Goal: Task Accomplishment & Management: Complete application form

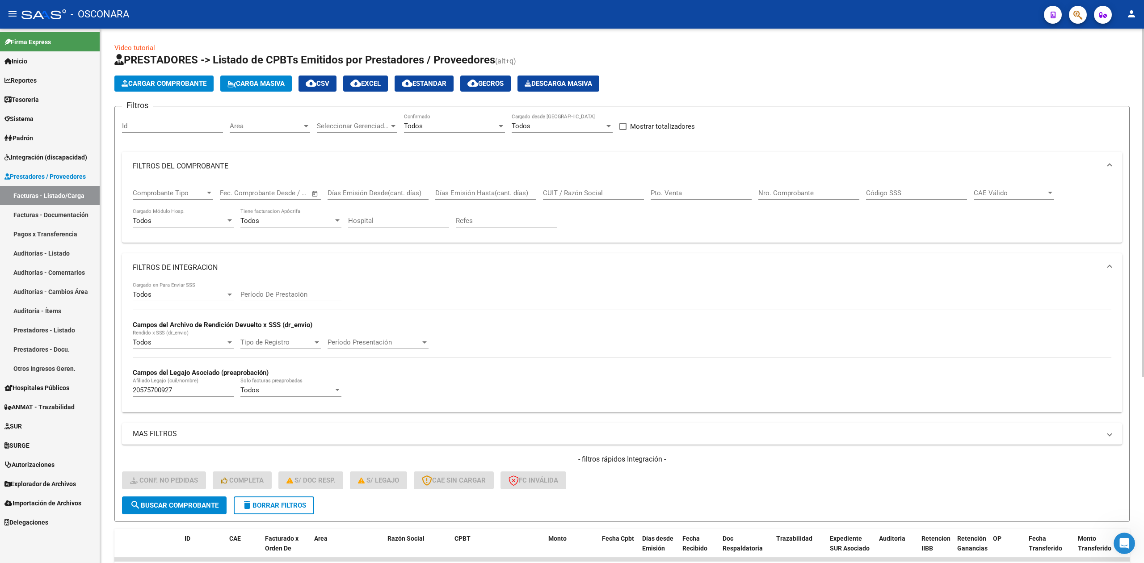
scroll to position [285, 0]
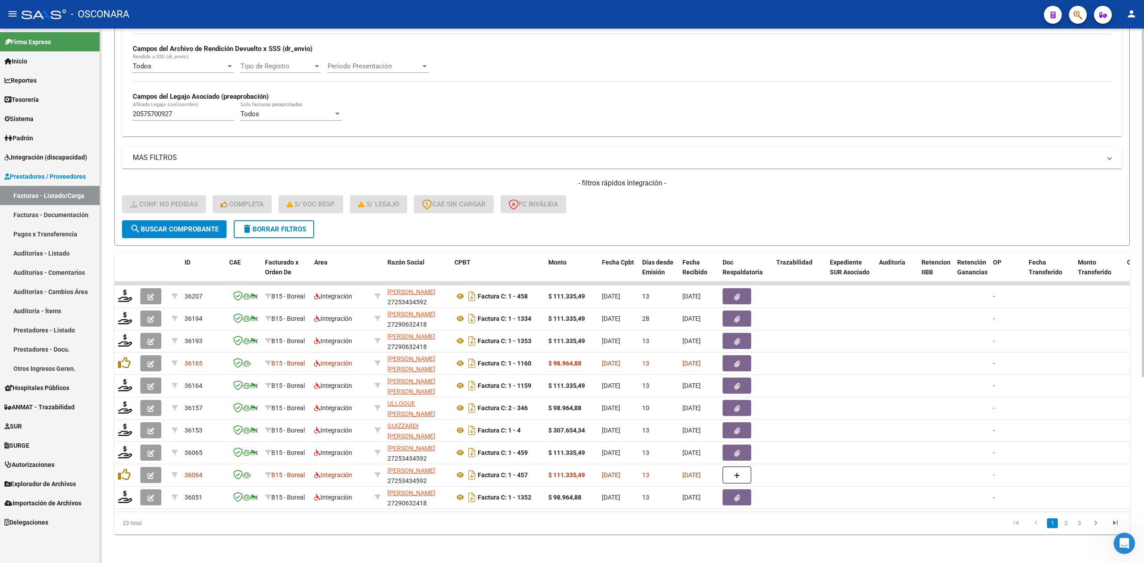
click at [594, 193] on div "- filtros rápidos Integración - Conf. no pedidas Completa S/ Doc Resp. S/ legaj…" at bounding box center [622, 199] width 1000 height 42
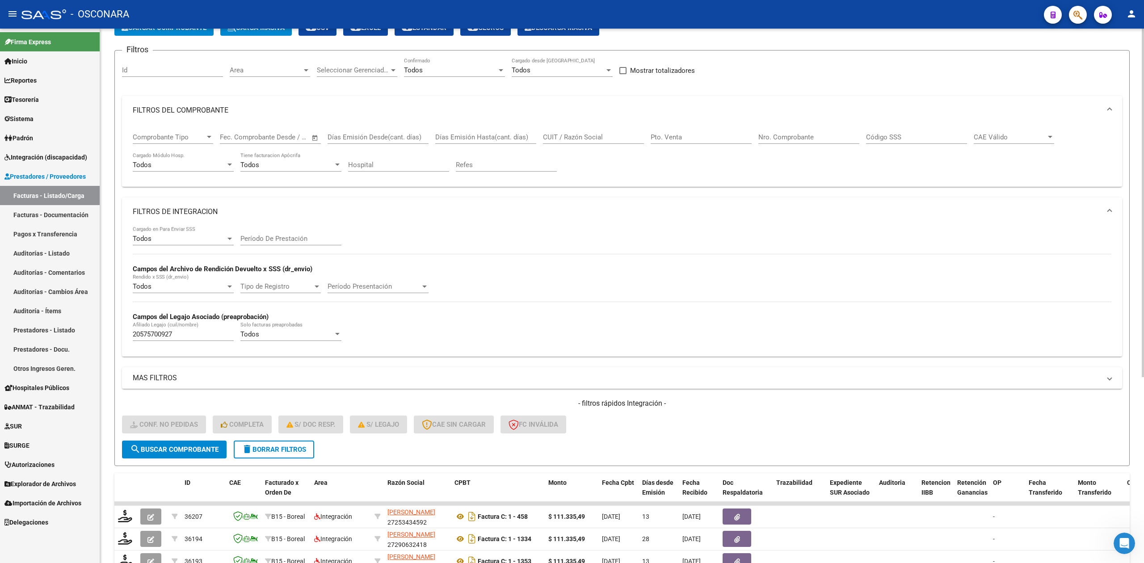
scroll to position [179, 0]
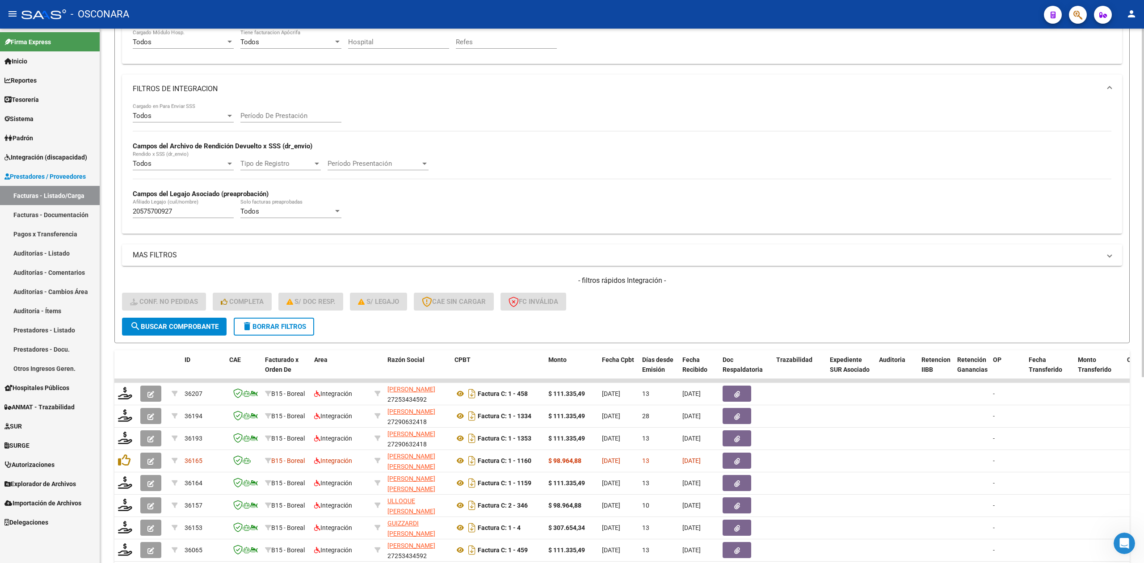
click at [485, 330] on form "Filtros Id Area Area Seleccionar Gerenciador Seleccionar Gerenciador Todos Conf…" at bounding box center [621, 135] width 1015 height 416
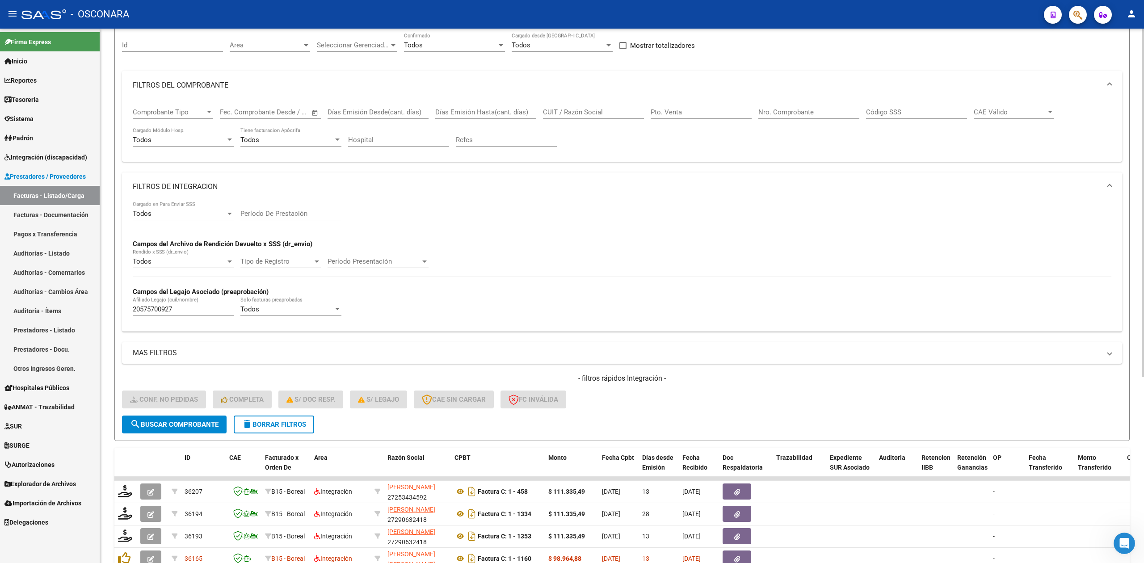
scroll to position [0, 0]
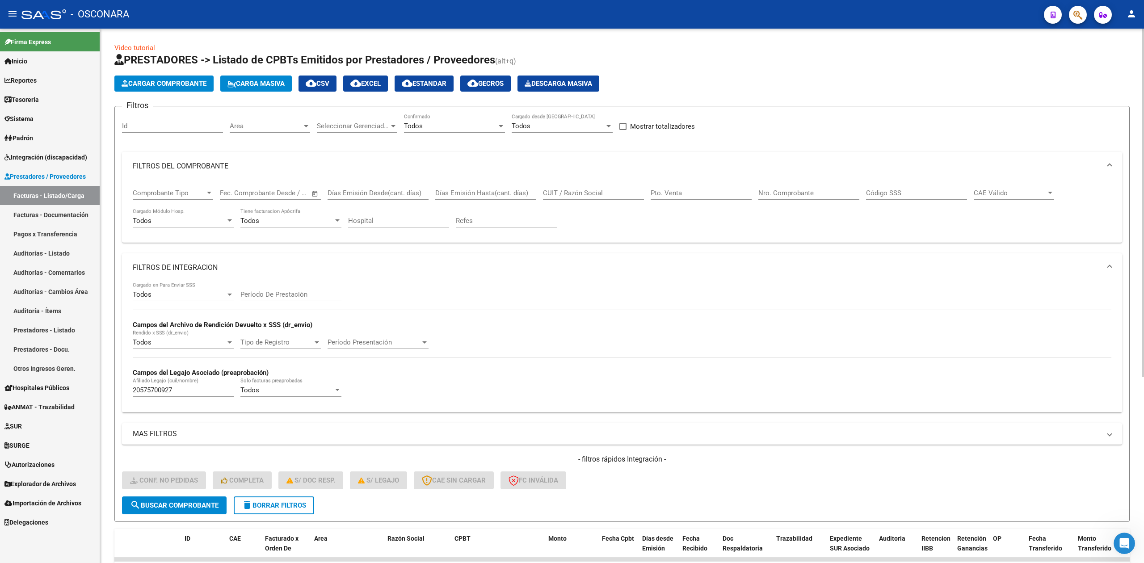
click at [673, 63] on h1 "PRESTADORES -> Listado de CPBTs Emitidos por Prestadores / Proveedores (alt+q)" at bounding box center [621, 61] width 1015 height 16
click at [208, 170] on mat-panel-title "FILTROS DEL COMPROBANTE" at bounding box center [617, 166] width 968 height 10
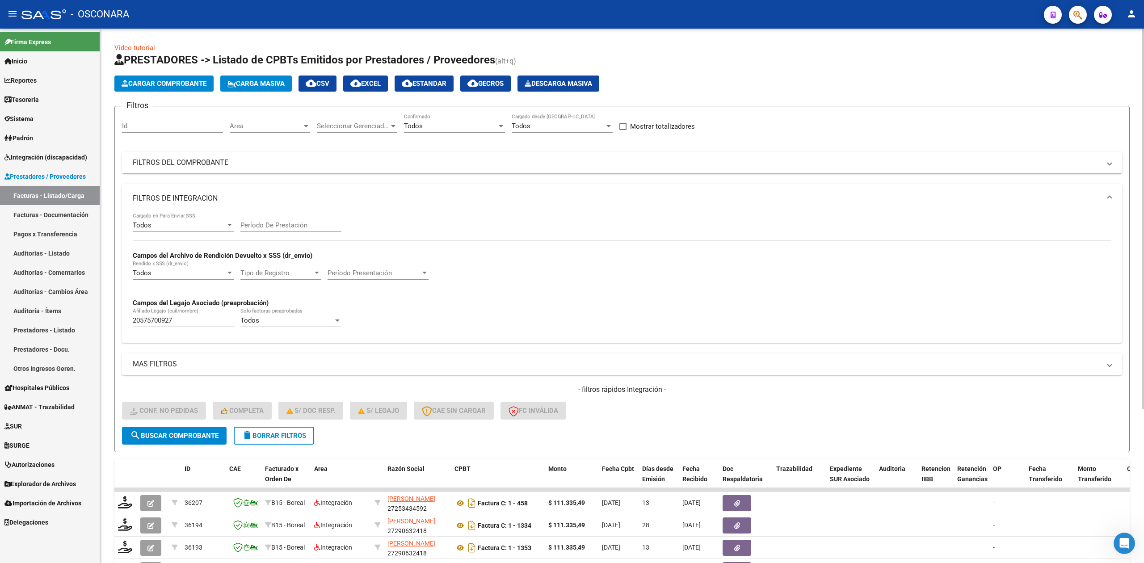
click at [204, 196] on mat-panel-title "FILTROS DE INTEGRACION" at bounding box center [617, 198] width 968 height 10
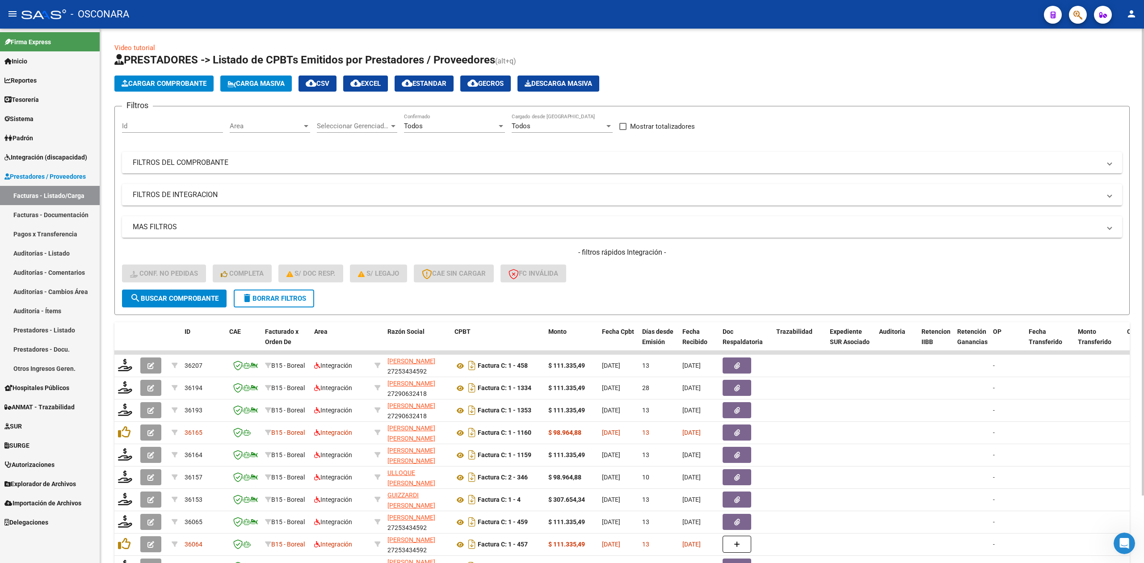
click at [434, 301] on form "Filtros Id Area Area Seleccionar Gerenciador Seleccionar Gerenciador Todos Conf…" at bounding box center [621, 210] width 1015 height 209
click at [642, 271] on div "- filtros rápidos Integración - Conf. no pedidas Completa S/ Doc Resp. S/ legaj…" at bounding box center [622, 269] width 1000 height 42
click at [634, 277] on div "- filtros rápidos Integración - Conf. no pedidas Completa S/ Doc Resp. S/ legaj…" at bounding box center [622, 269] width 1000 height 42
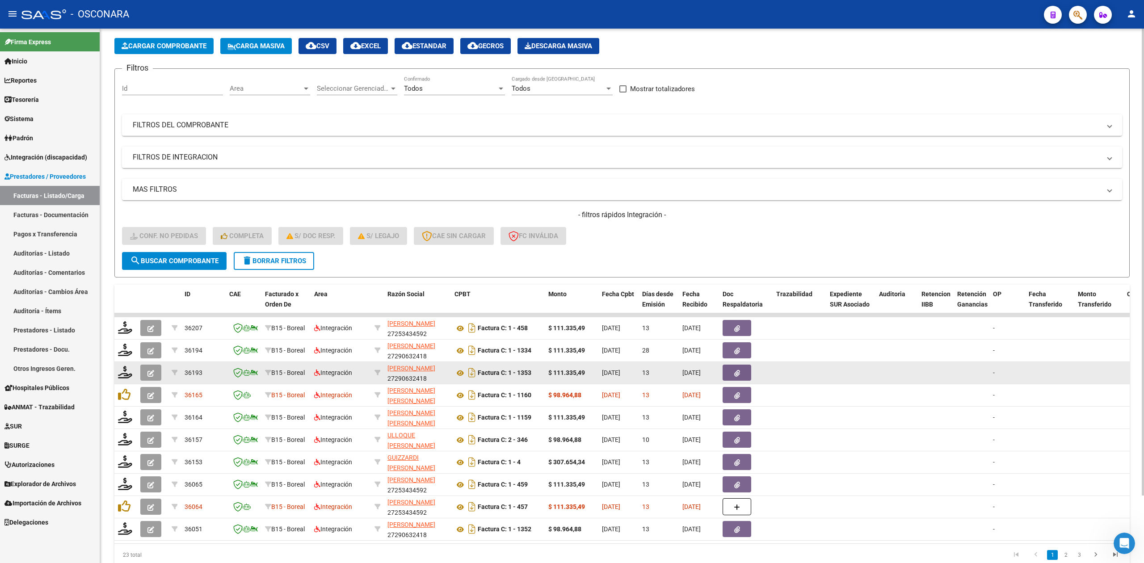
scroll to position [77, 0]
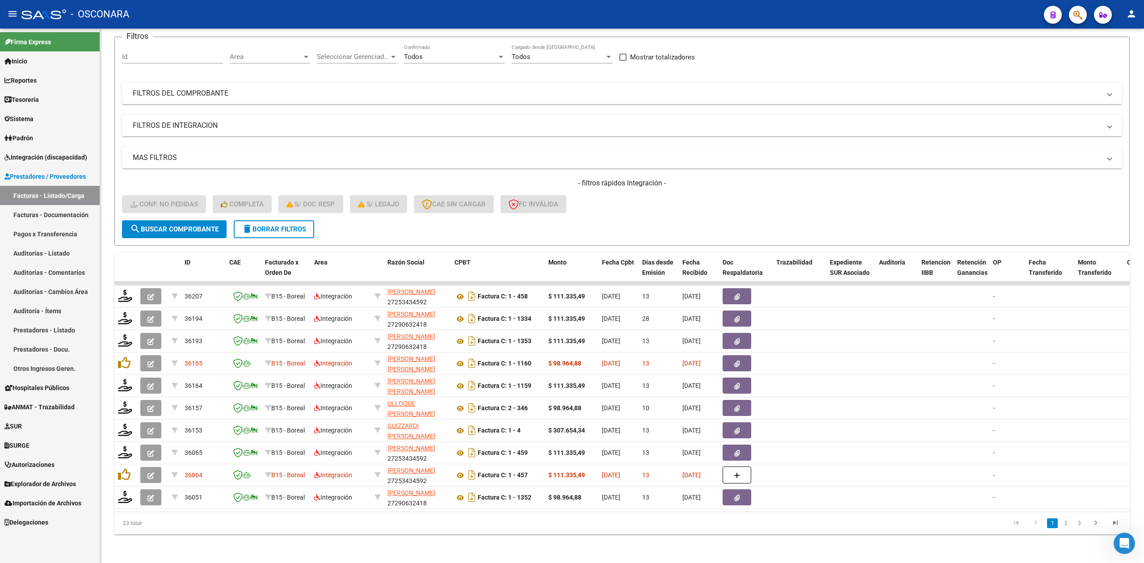
click at [57, 154] on span "Integración (discapacidad)" at bounding box center [45, 157] width 83 height 10
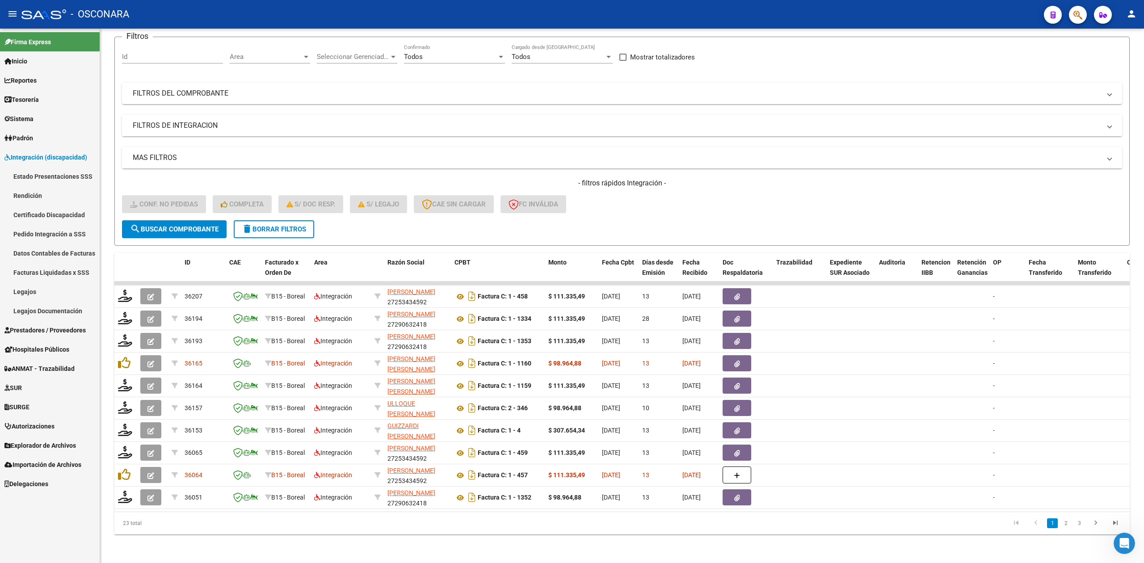
click at [58, 234] on link "Pedido Integración a SSS" at bounding box center [50, 233] width 100 height 19
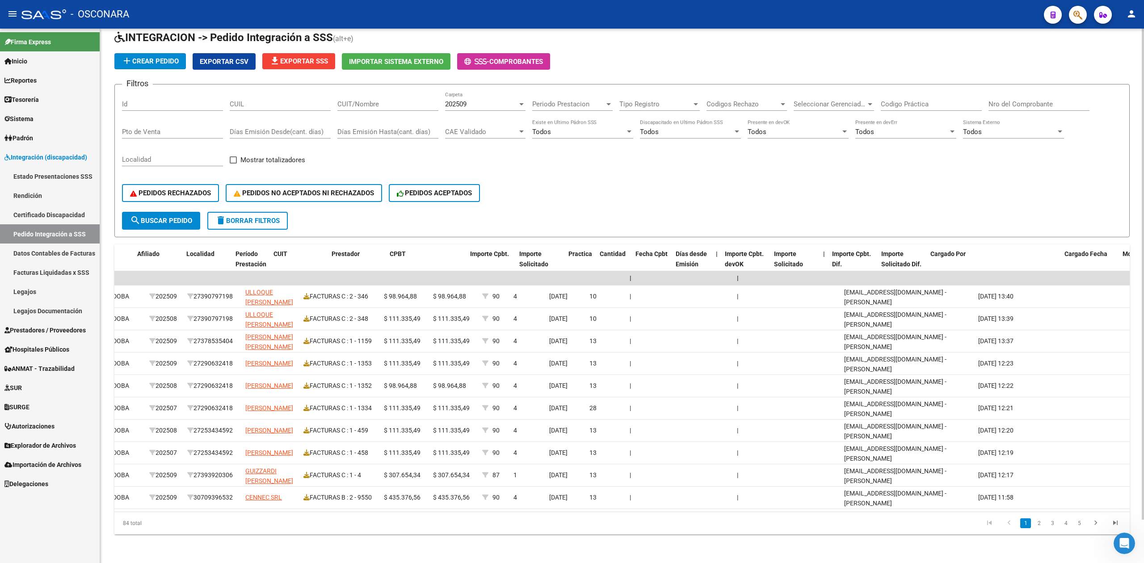
scroll to position [0, 421]
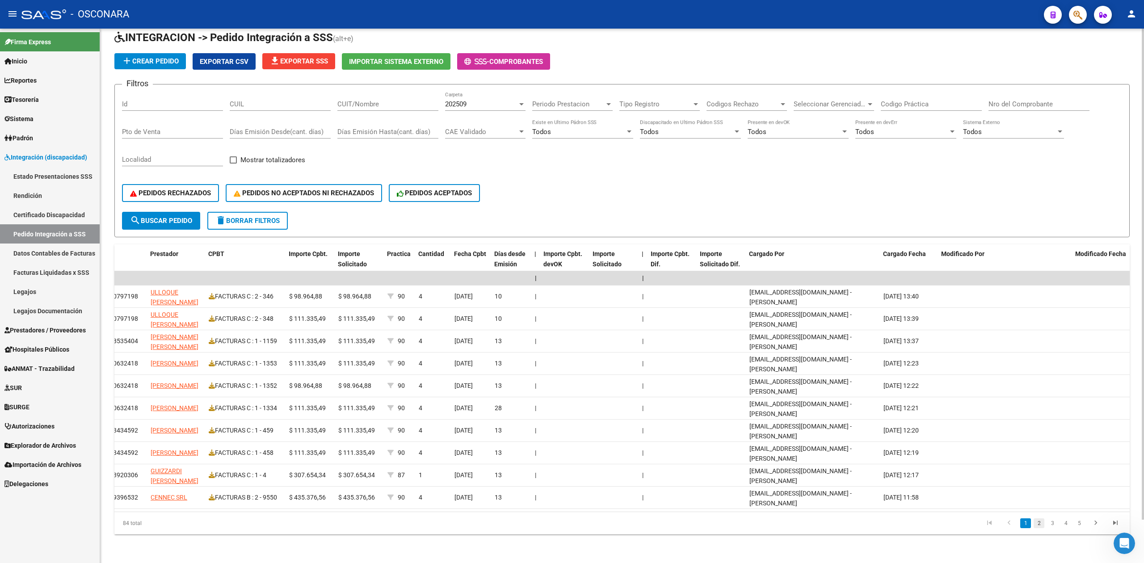
click at [1041, 525] on link "2" at bounding box center [1038, 523] width 11 height 10
click at [1050, 522] on link "3" at bounding box center [1052, 523] width 11 height 10
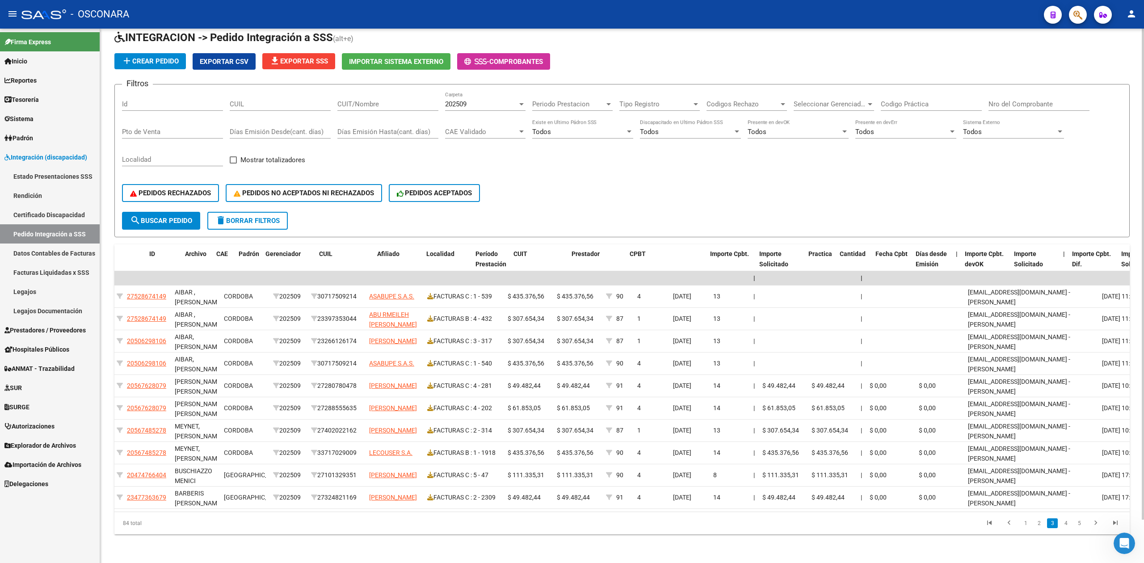
scroll to position [0, 0]
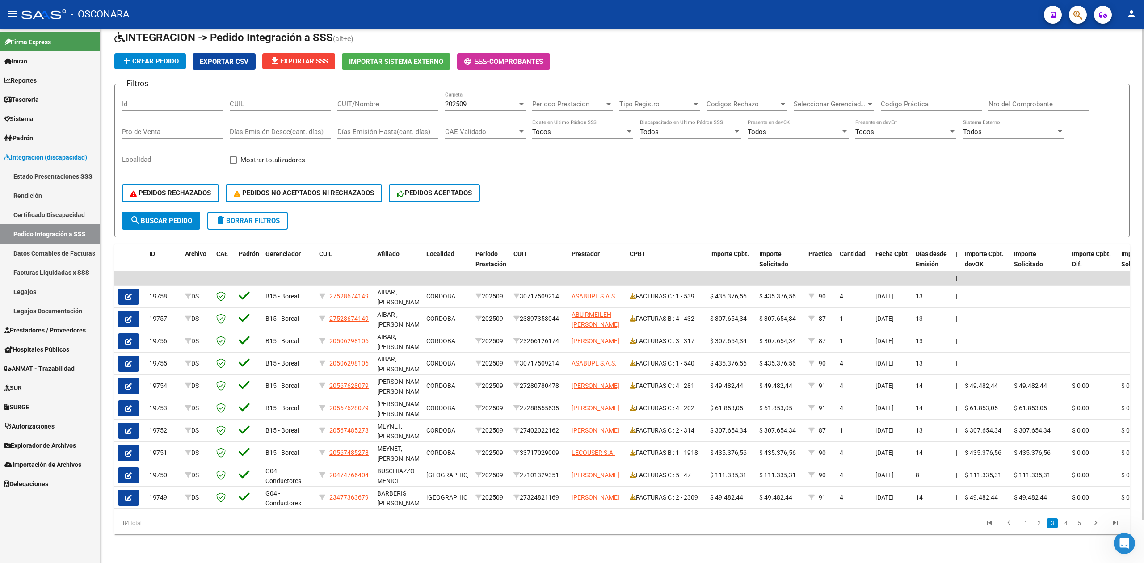
click at [889, 128] on div "Todos" at bounding box center [901, 132] width 93 height 8
click at [889, 140] on span "Si" at bounding box center [905, 144] width 101 height 20
click at [168, 202] on div "PEDIDOS RECHAZADOS PEDIDOS NO ACEPTADOS NI RECHAZADOS PEDIDOS ACEPTADOS" at bounding box center [622, 193] width 1000 height 38
click at [188, 217] on span "search Buscar Pedido" at bounding box center [161, 221] width 62 height 8
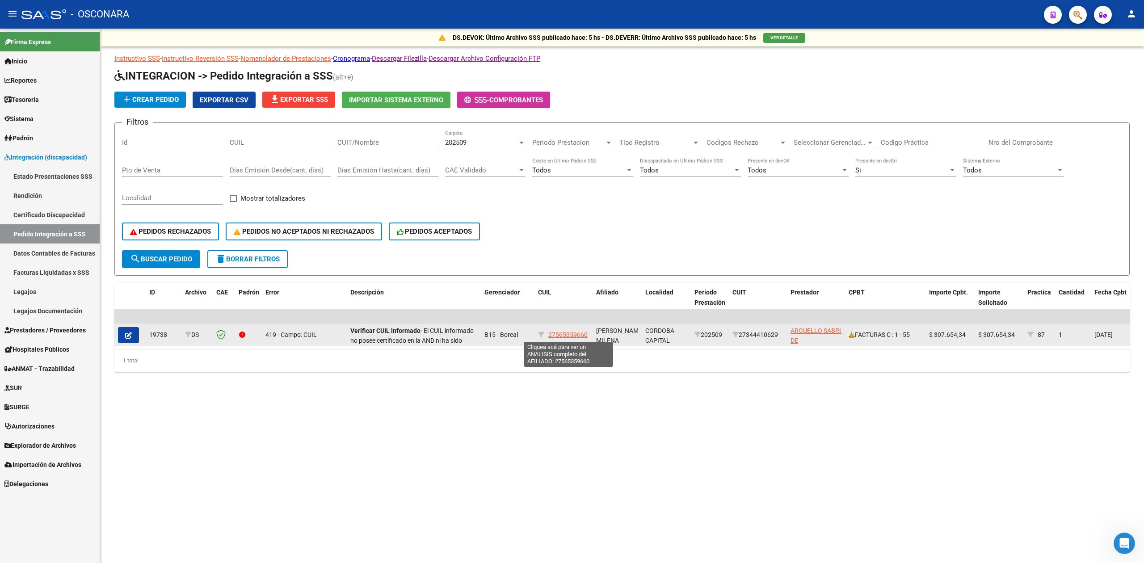
click at [579, 336] on span "27565359660" at bounding box center [567, 334] width 39 height 7
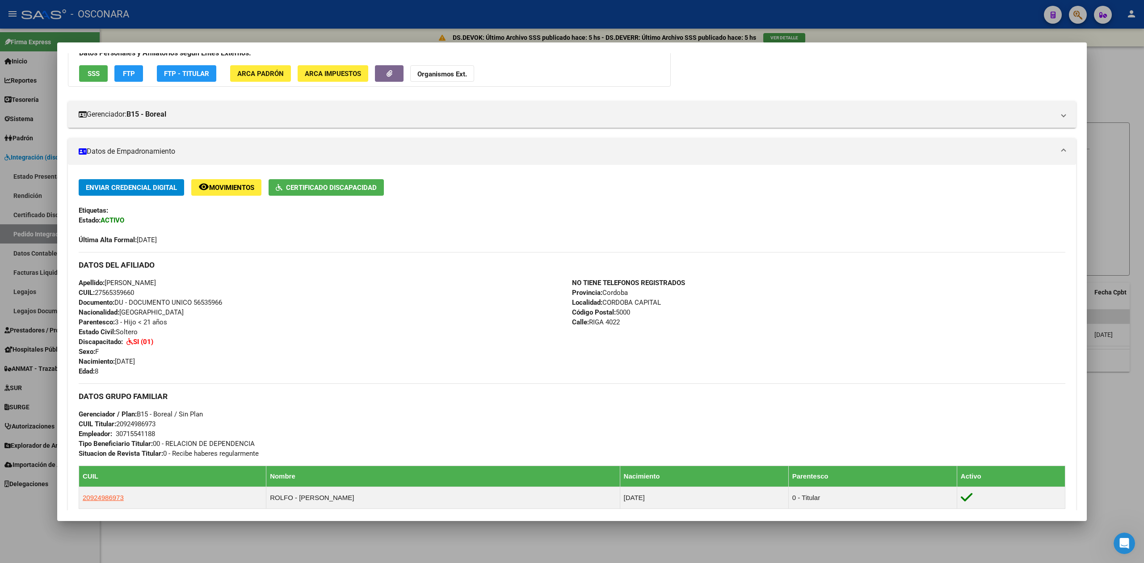
scroll to position [226, 0]
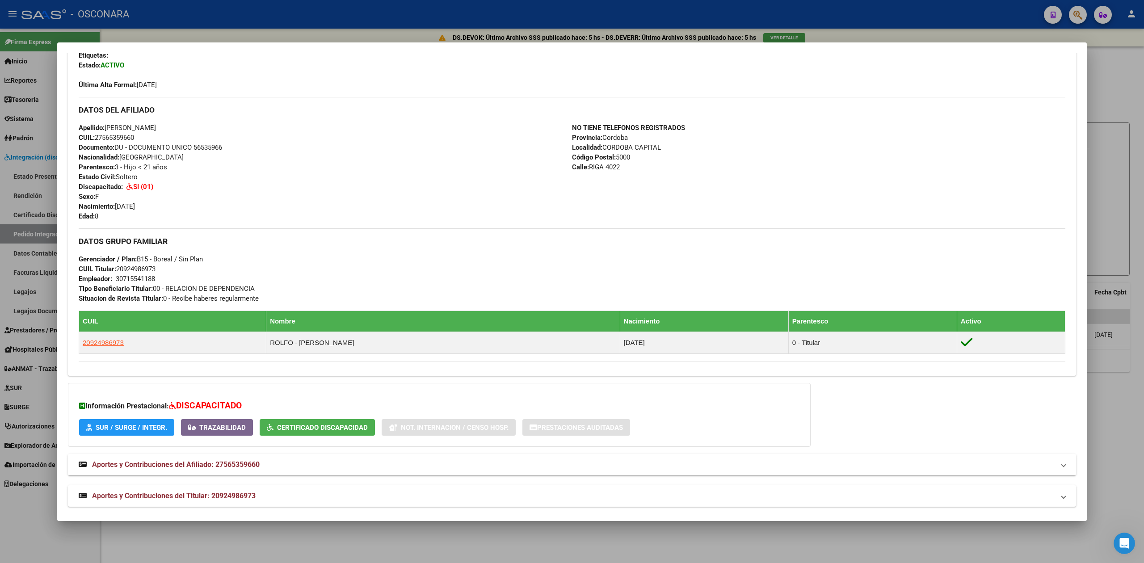
click at [335, 544] on div at bounding box center [572, 281] width 1144 height 563
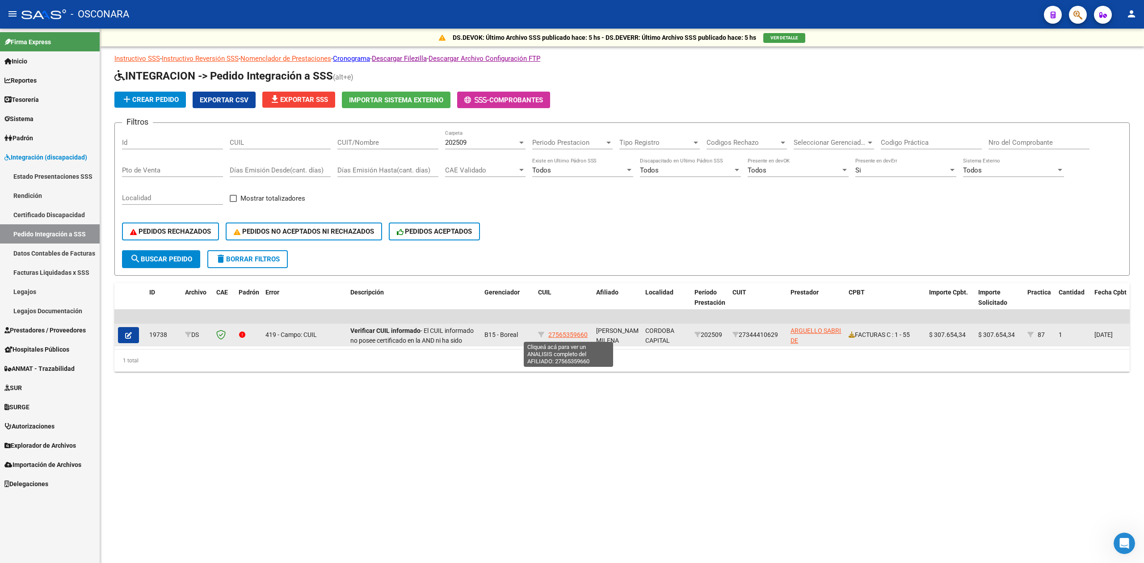
drag, startPoint x: 589, startPoint y: 335, endPoint x: 550, endPoint y: 338, distance: 39.4
click at [550, 338] on datatable-body-cell "27565359660" at bounding box center [563, 335] width 58 height 22
copy span "27565359660"
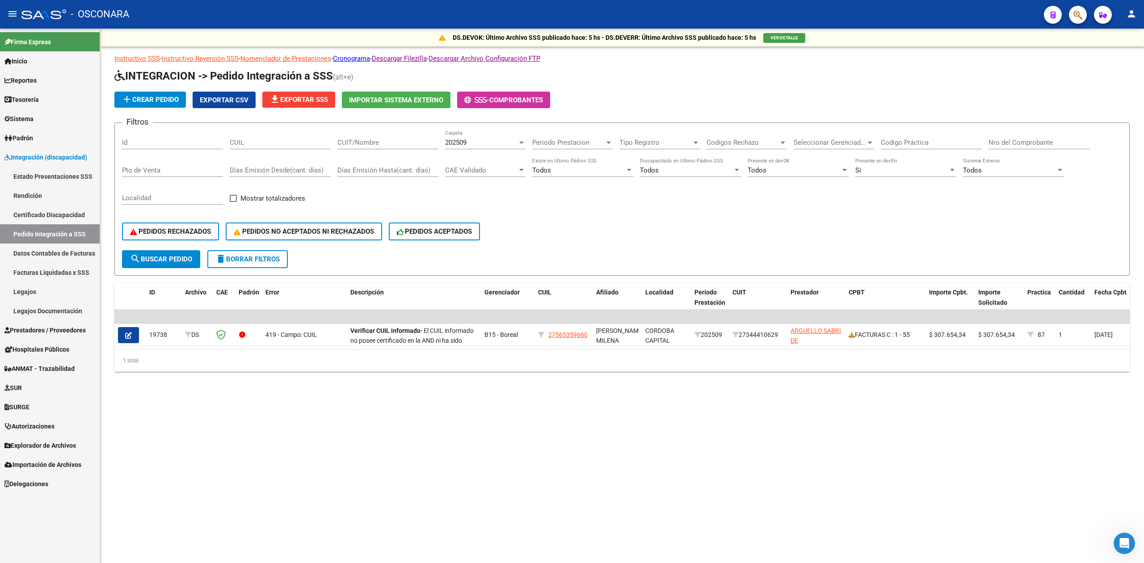
click at [592, 230] on div "PEDIDOS RECHAZADOS PEDIDOS NO ACEPTADOS NI RECHAZADOS PEDIDOS ACEPTADOS" at bounding box center [622, 232] width 1000 height 38
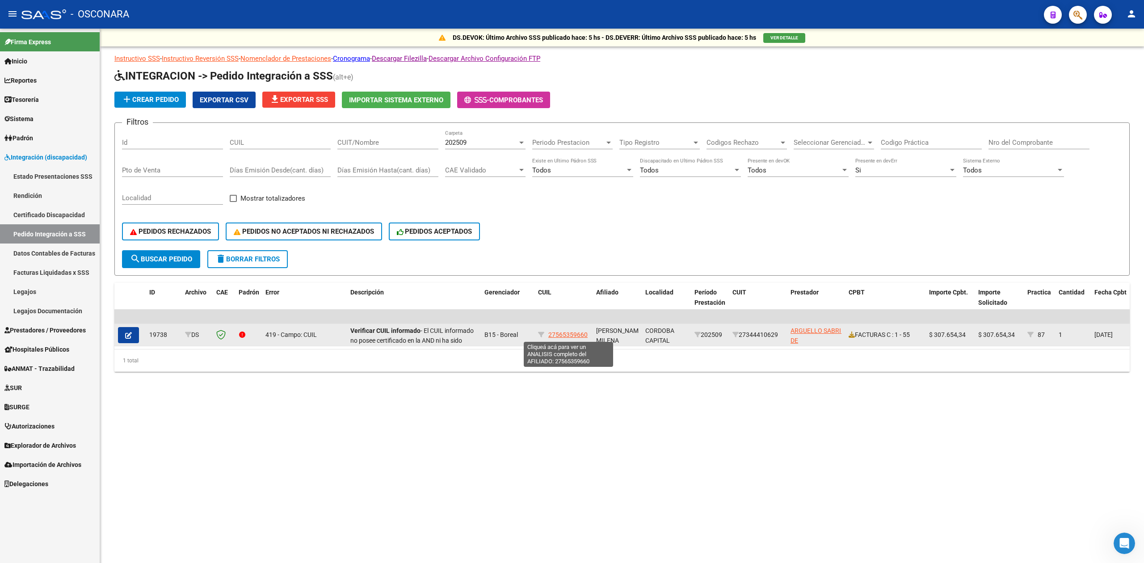
click at [563, 332] on span "27565359660" at bounding box center [567, 334] width 39 height 7
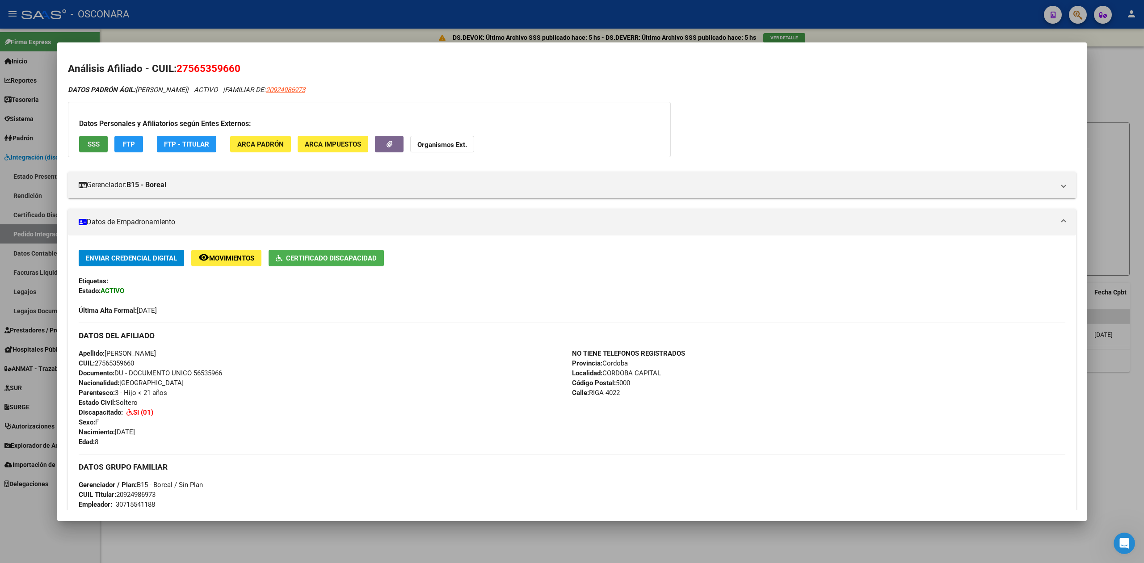
click at [94, 145] on span "SSS" at bounding box center [94, 144] width 12 height 8
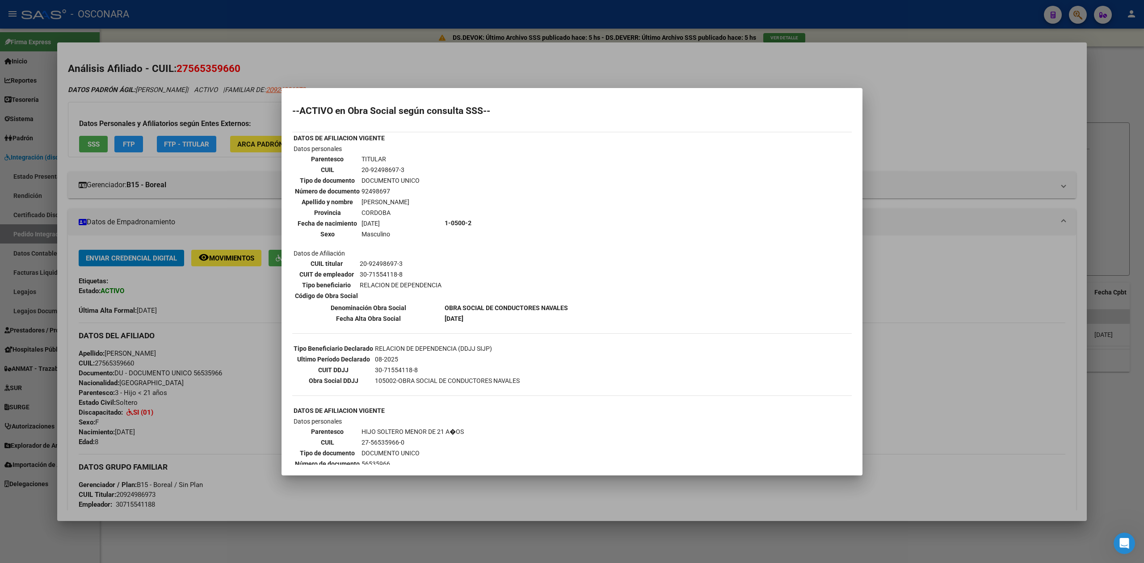
click at [209, 353] on div at bounding box center [572, 281] width 1144 height 563
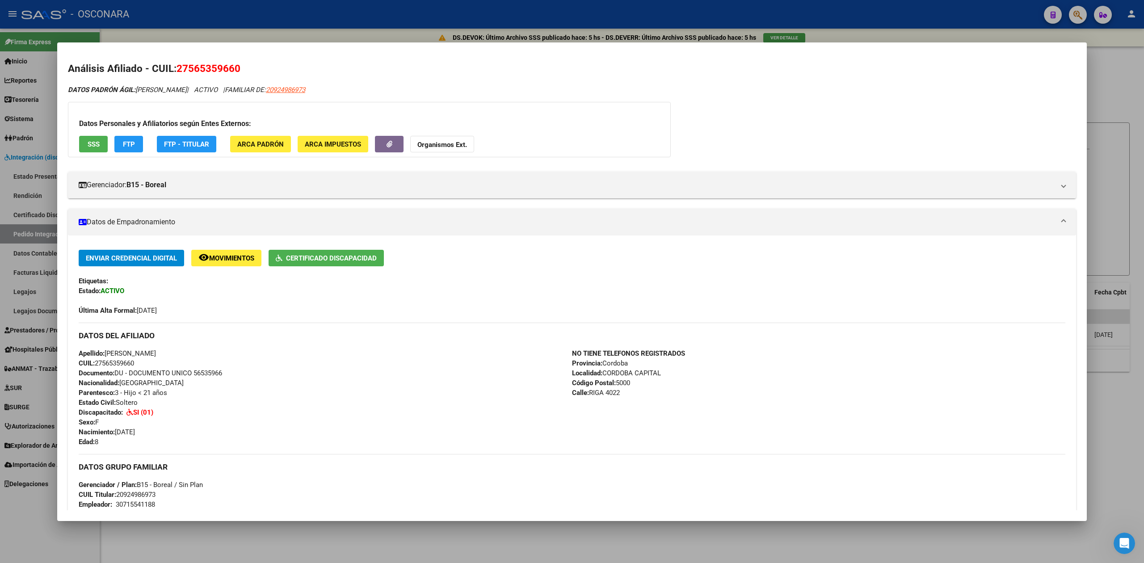
click at [126, 142] on span "FTP" at bounding box center [129, 144] width 12 height 8
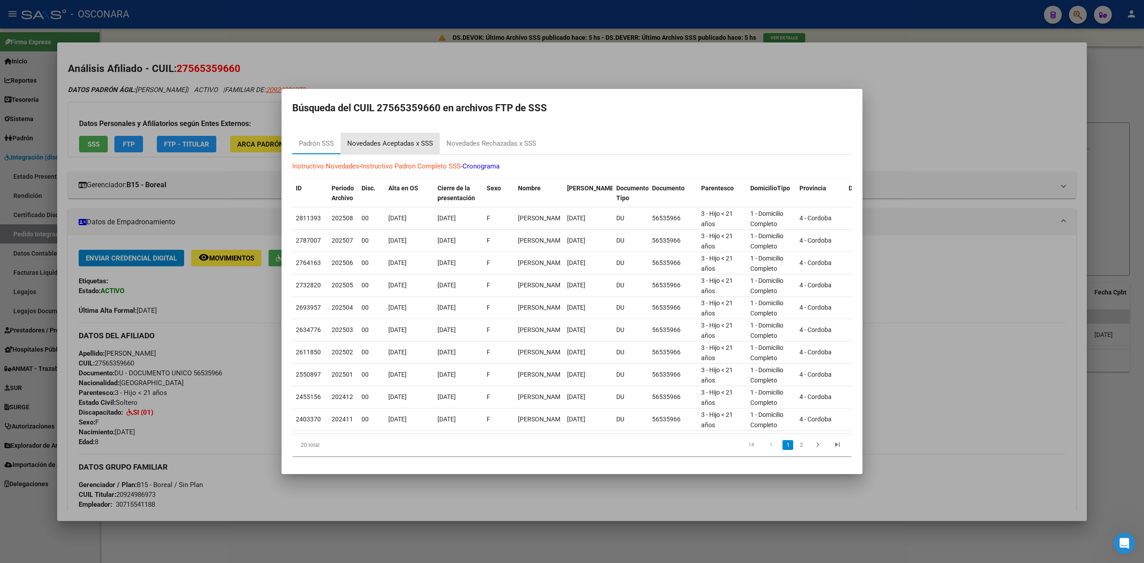
click at [366, 145] on div "Novedades Aceptadas x SSS" at bounding box center [389, 143] width 99 height 21
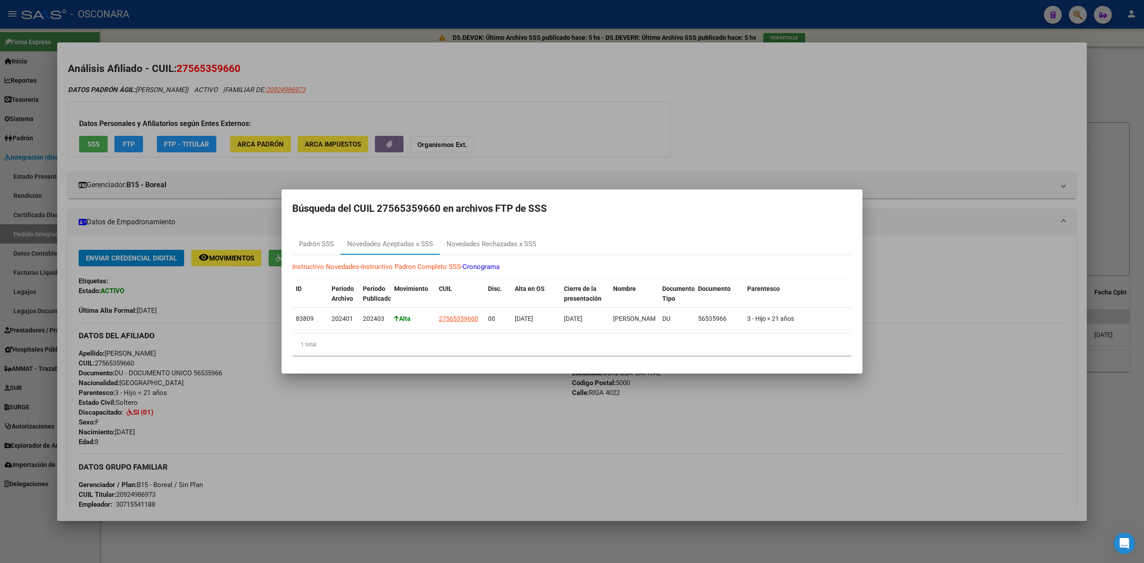
click at [376, 406] on div at bounding box center [572, 281] width 1144 height 563
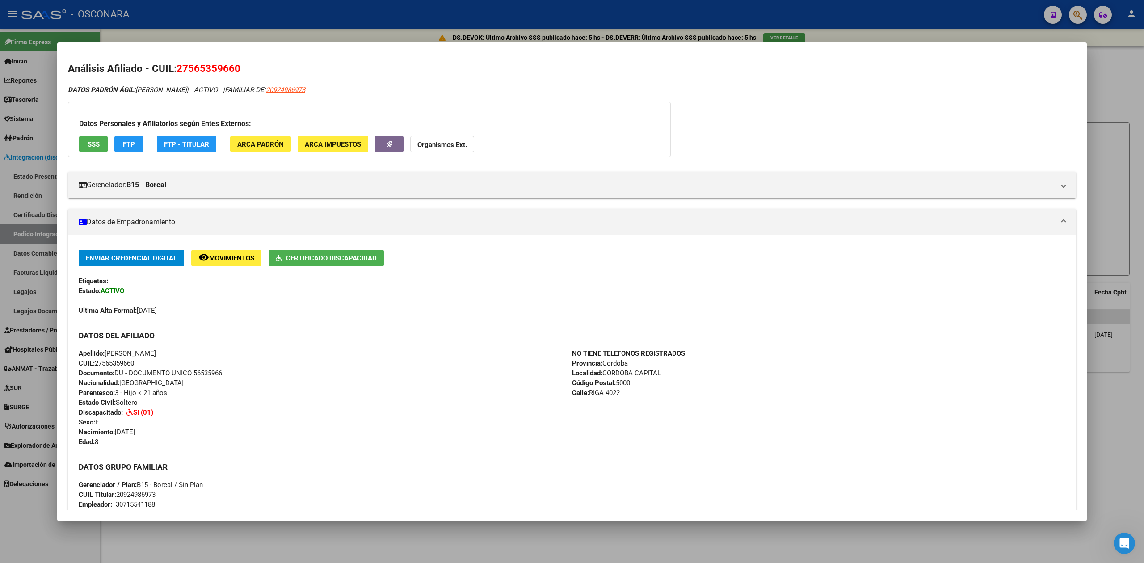
click at [294, 39] on div at bounding box center [572, 281] width 1144 height 563
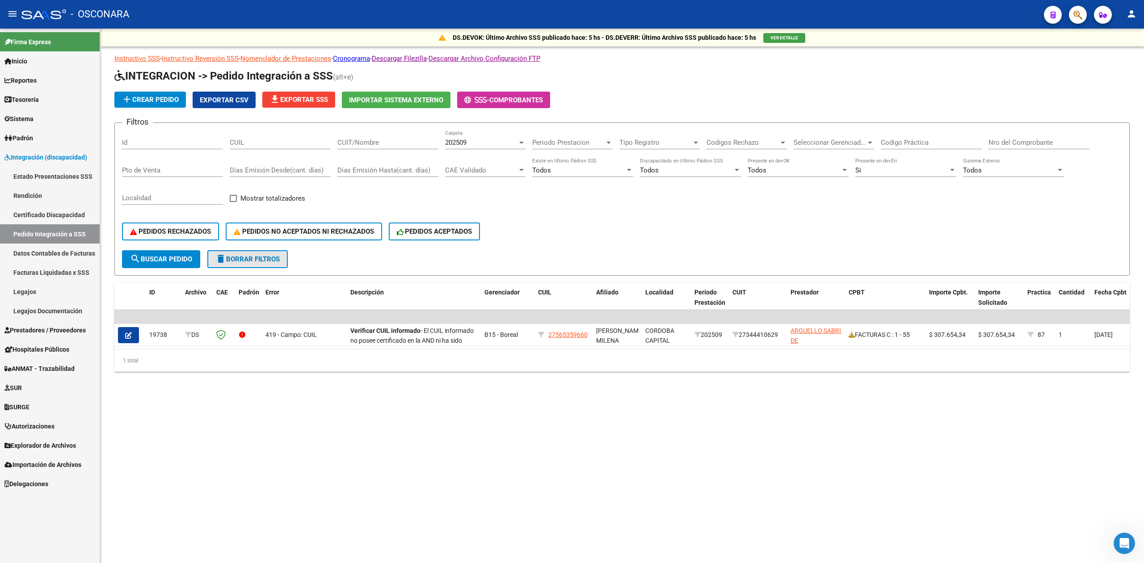
click at [278, 256] on span "delete Borrar Filtros" at bounding box center [247, 259] width 64 height 8
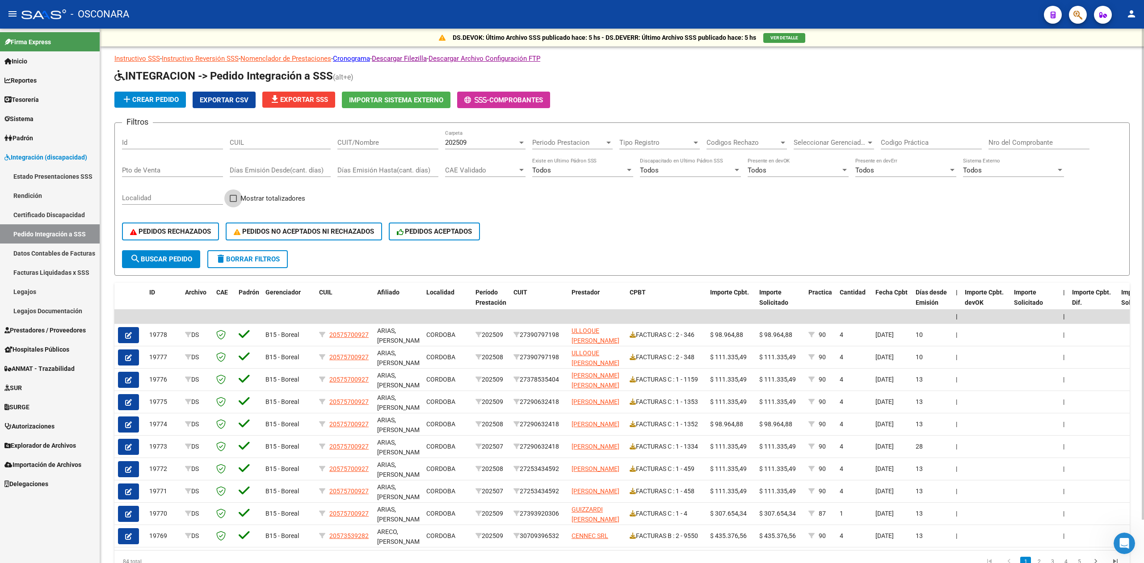
click at [256, 197] on span "Mostrar totalizadores" at bounding box center [272, 198] width 65 height 11
click at [233, 202] on input "Mostrar totalizadores" at bounding box center [233, 202] width 0 height 0
checkbox input "true"
click at [177, 261] on span "search Buscar Pedido" at bounding box center [161, 259] width 62 height 8
click at [615, 228] on div "PEDIDOS RECHAZADOS PEDIDOS NO ACEPTADOS NI RECHAZADOS PEDIDOS ACEPTADOS" at bounding box center [622, 232] width 1000 height 38
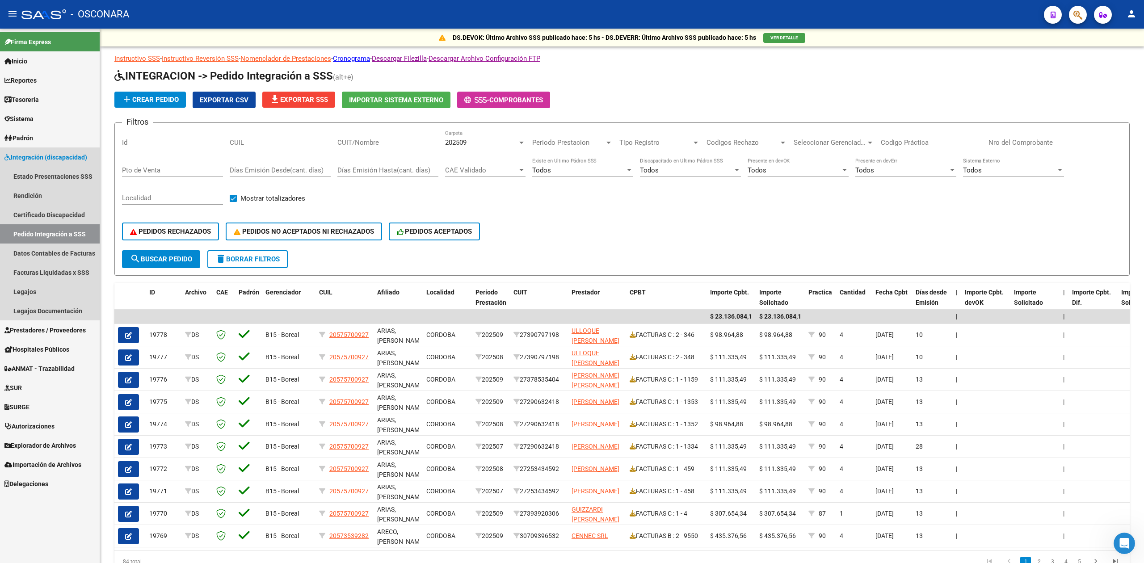
click at [36, 156] on span "Integración (discapacidad)" at bounding box center [45, 157] width 83 height 10
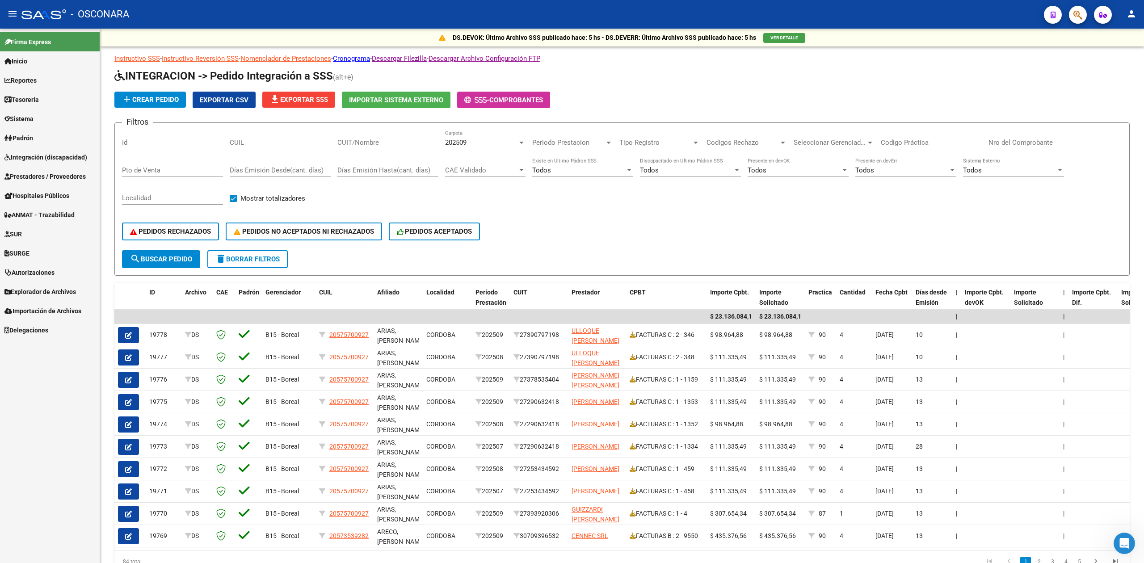
click at [48, 179] on span "Prestadores / Proveedores" at bounding box center [44, 177] width 81 height 10
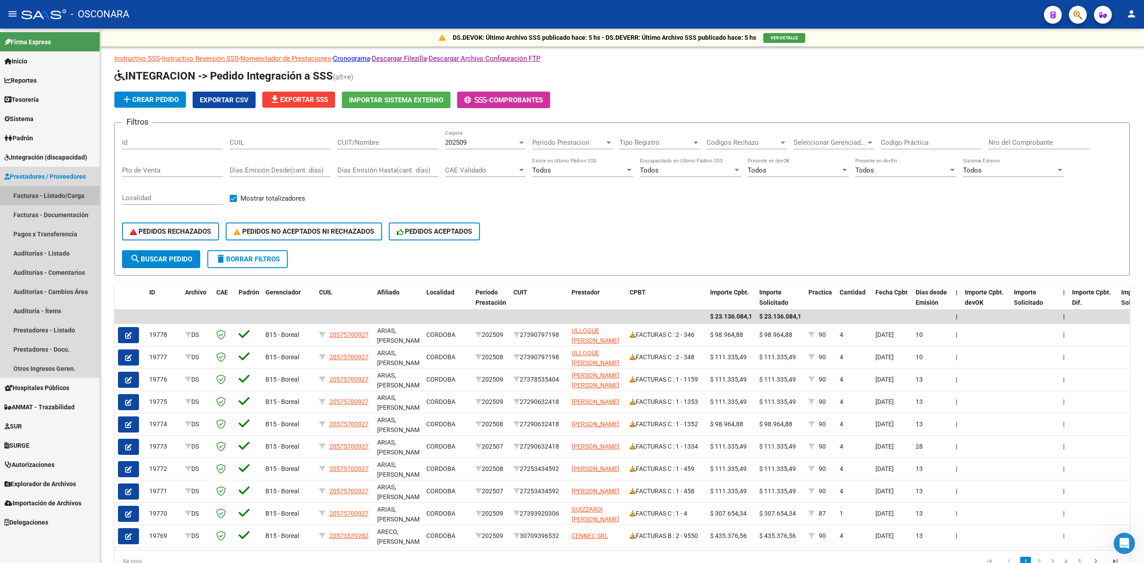
click at [47, 191] on link "Facturas - Listado/Carga" at bounding box center [50, 195] width 100 height 19
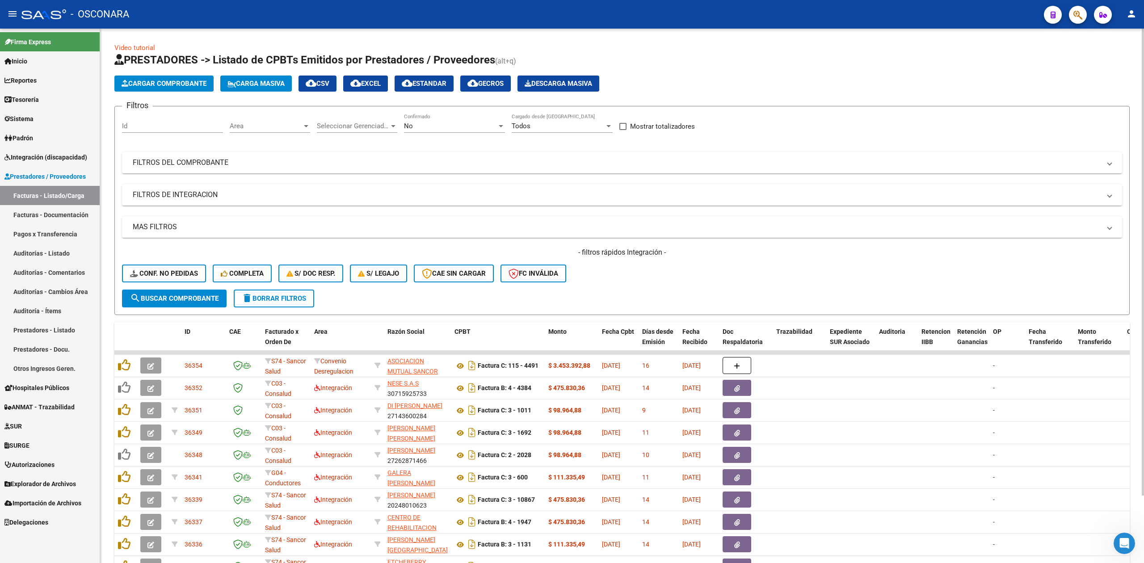
click at [465, 304] on form "Filtros Id Area Area Seleccionar Gerenciador Seleccionar Gerenciador No Confirm…" at bounding box center [621, 210] width 1015 height 209
click at [476, 304] on form "Filtros Id Area Area Seleccionar Gerenciador Seleccionar Gerenciador No Confirm…" at bounding box center [621, 210] width 1015 height 209
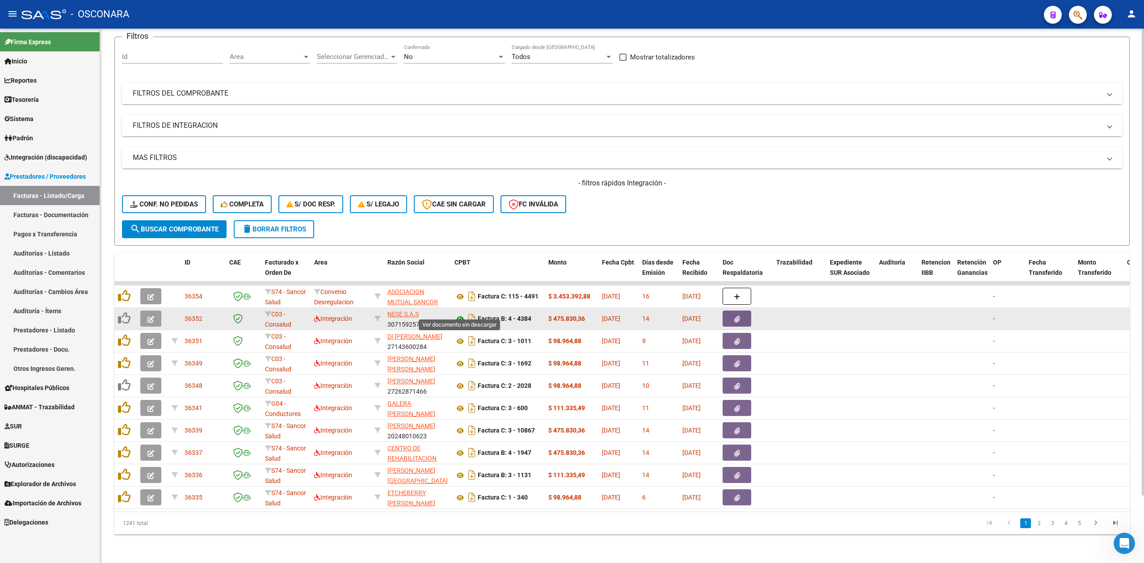
click at [460, 314] on icon at bounding box center [460, 319] width 12 height 11
click at [145, 311] on button "button" at bounding box center [150, 319] width 21 height 16
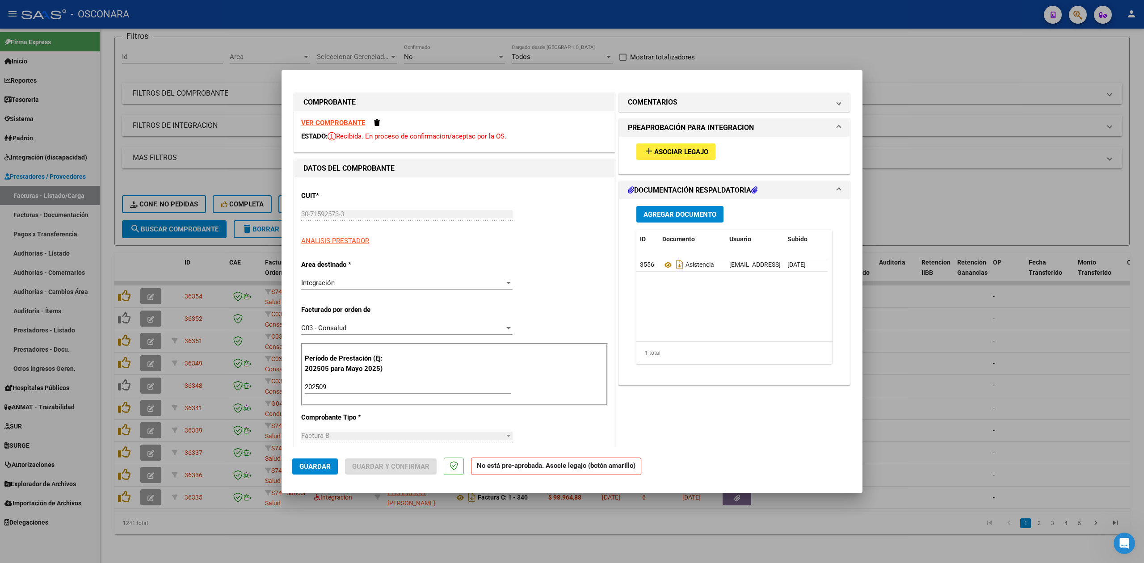
click at [654, 154] on span "Asociar Legajo" at bounding box center [681, 152] width 54 height 8
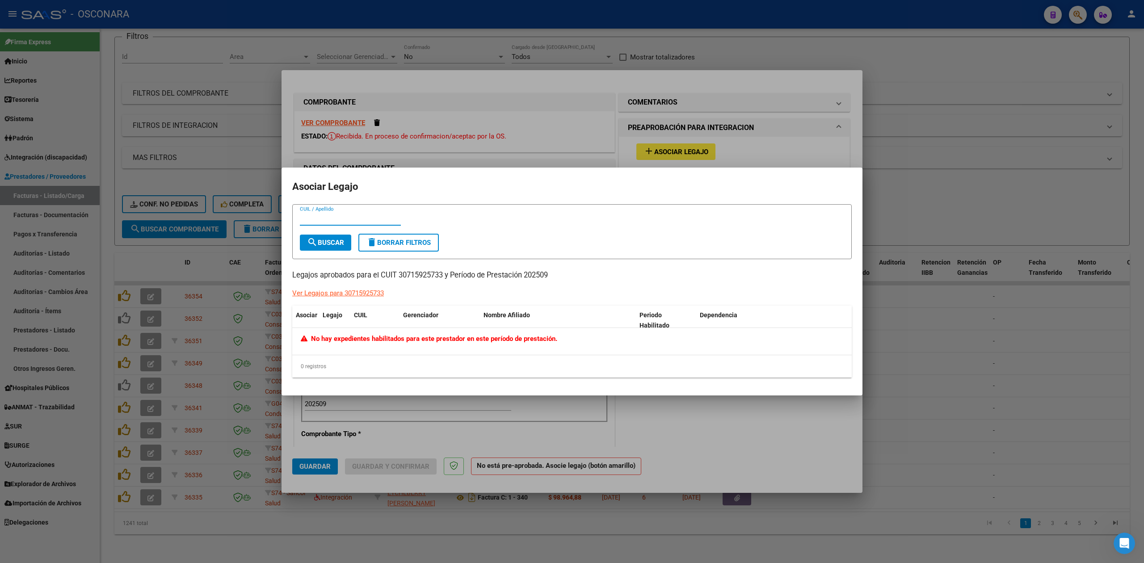
click at [731, 140] on div at bounding box center [572, 281] width 1144 height 563
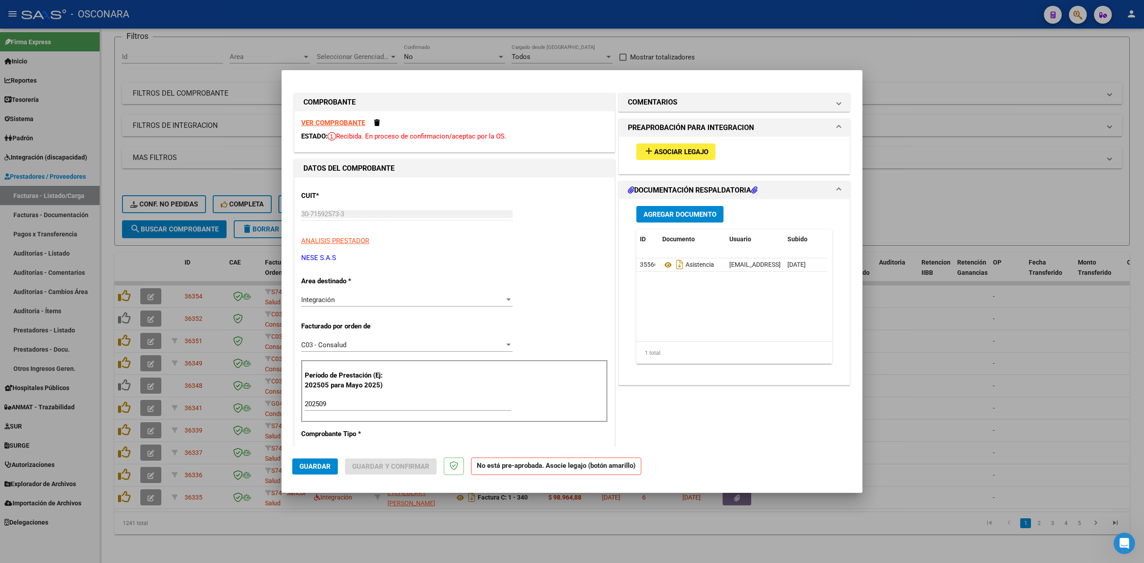
click at [917, 183] on div at bounding box center [572, 281] width 1144 height 563
type input "$ 0,00"
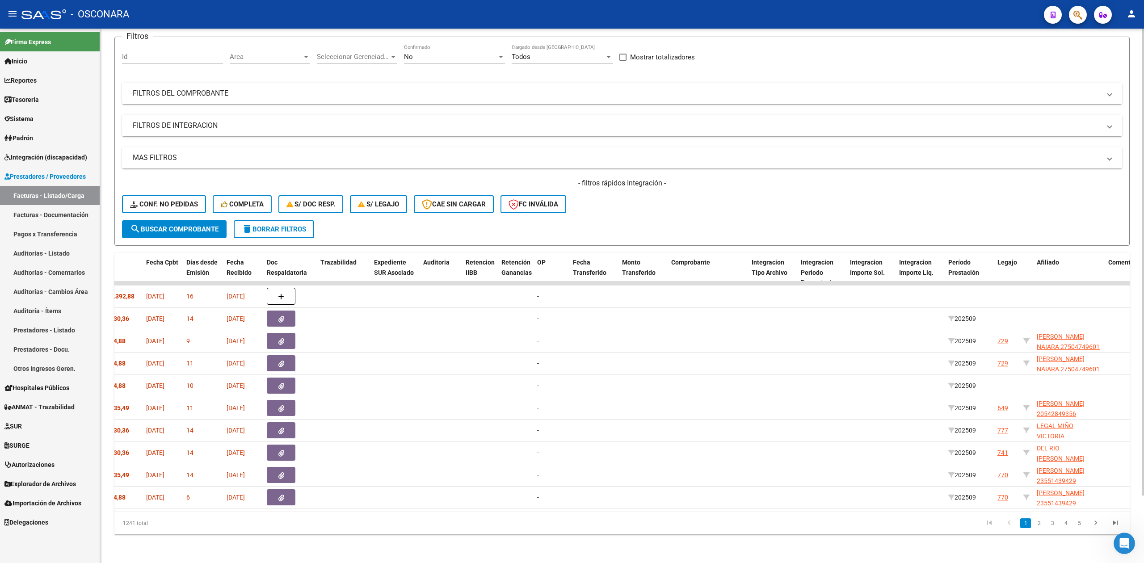
scroll to position [0, 735]
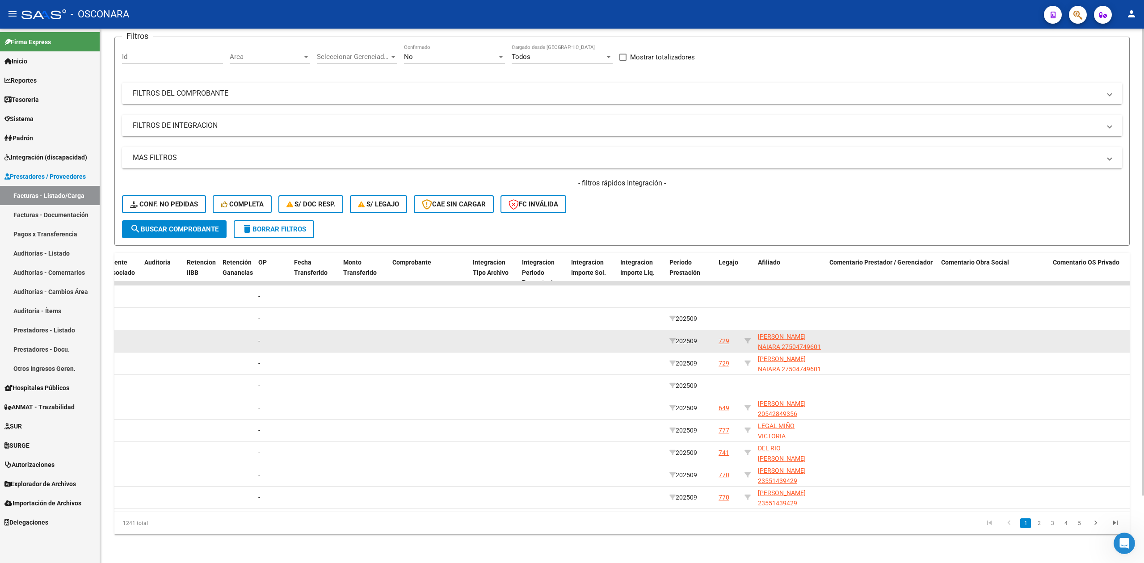
click at [723, 336] on div "729" at bounding box center [723, 341] width 11 height 10
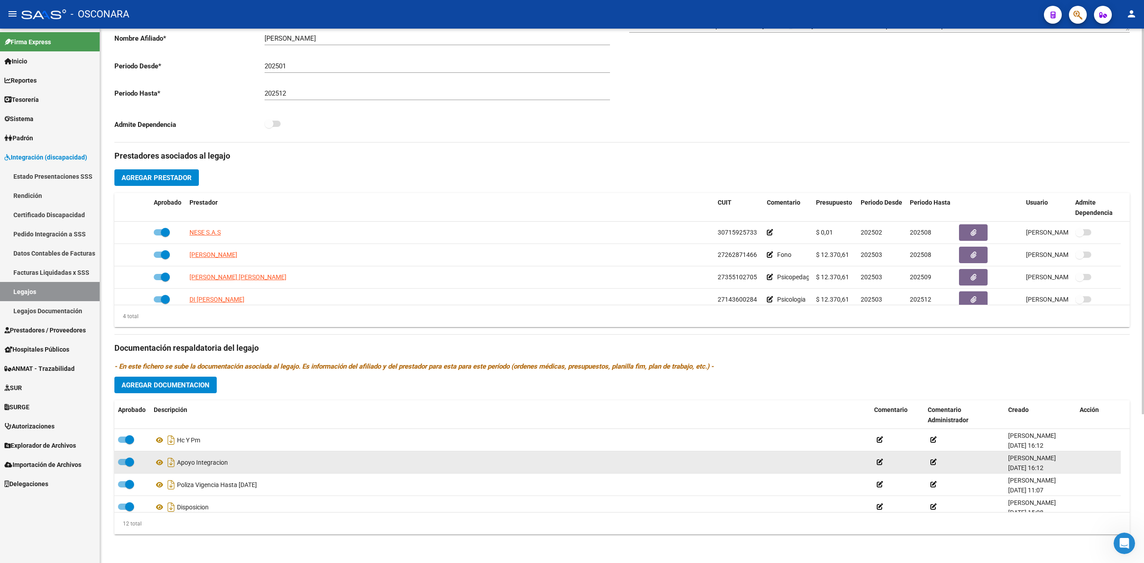
scroll to position [188, 0]
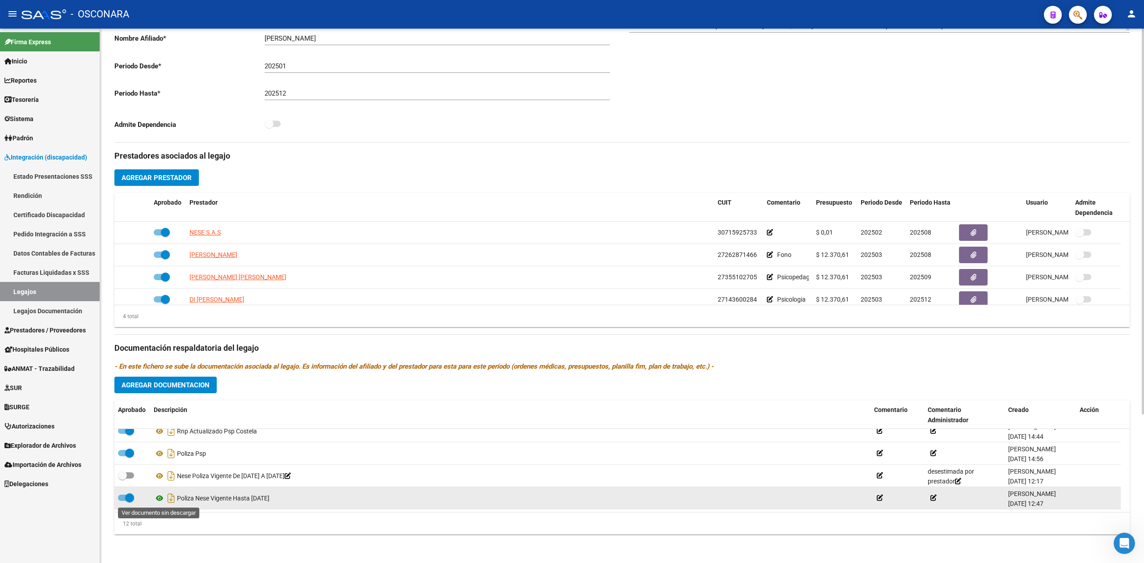
click at [158, 497] on icon at bounding box center [160, 498] width 12 height 11
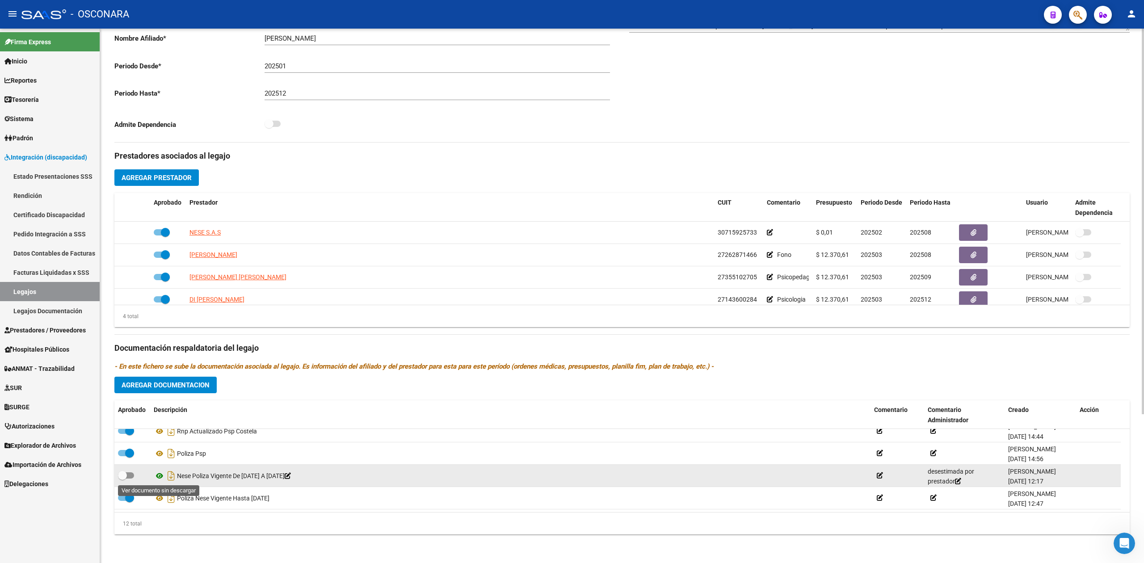
click at [160, 475] on icon at bounding box center [160, 475] width 12 height 11
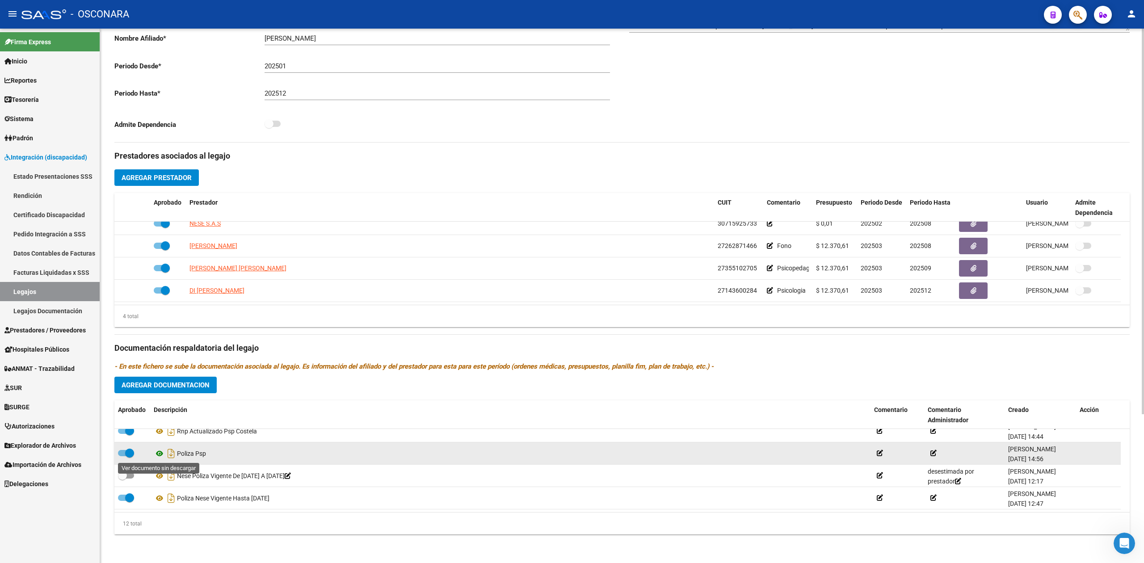
click at [158, 453] on icon at bounding box center [160, 453] width 12 height 11
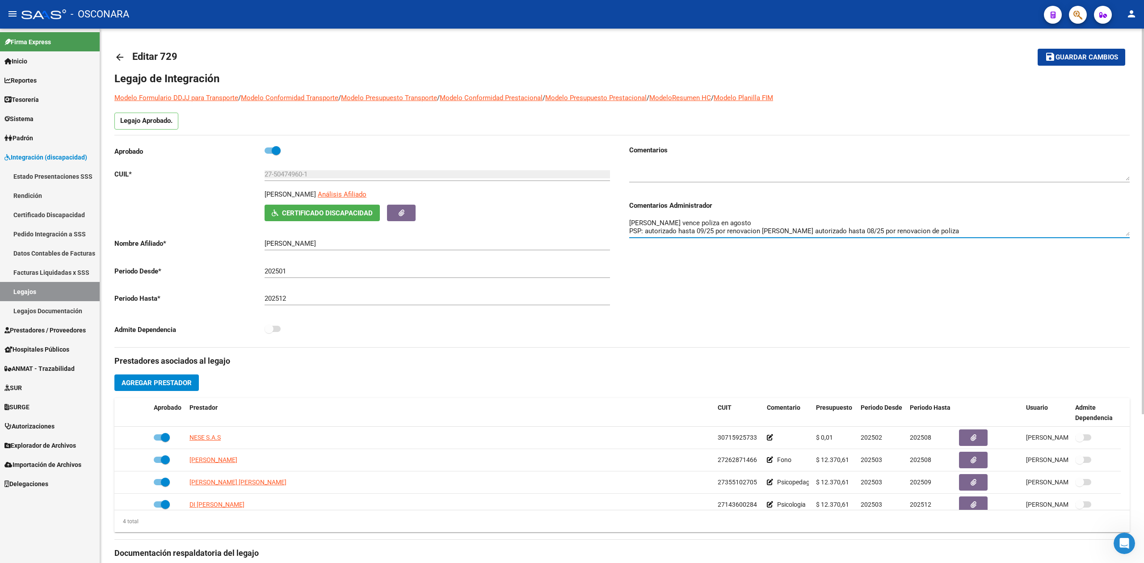
scroll to position [16, 0]
click at [724, 301] on div "Comentarios Comentarios Administrador [PERSON_NAME] vence poliza en agosto PSP:…" at bounding box center [876, 246] width 508 height 202
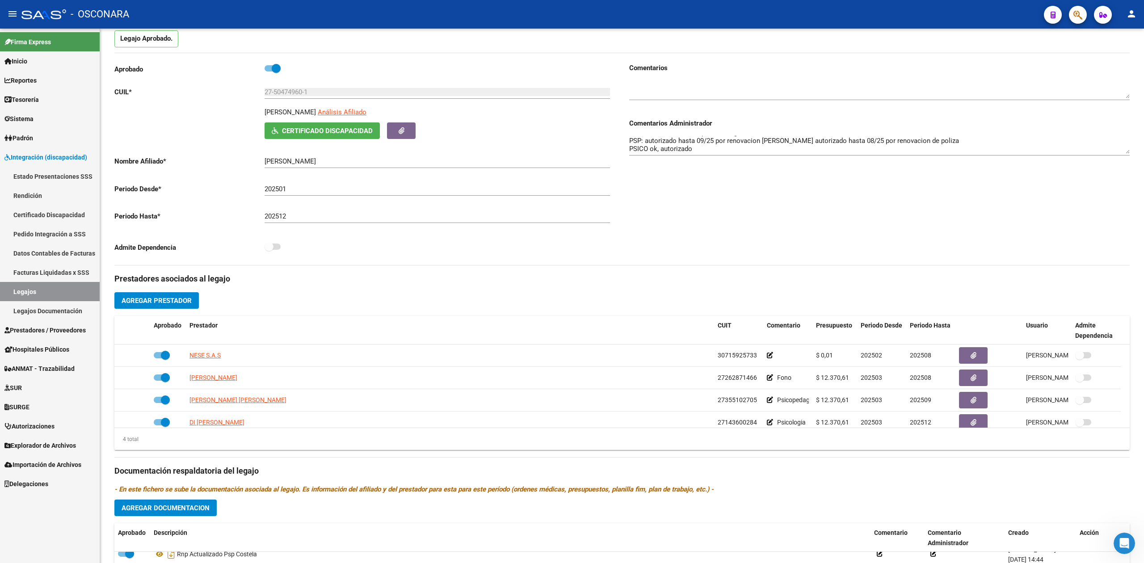
scroll to position [206, 0]
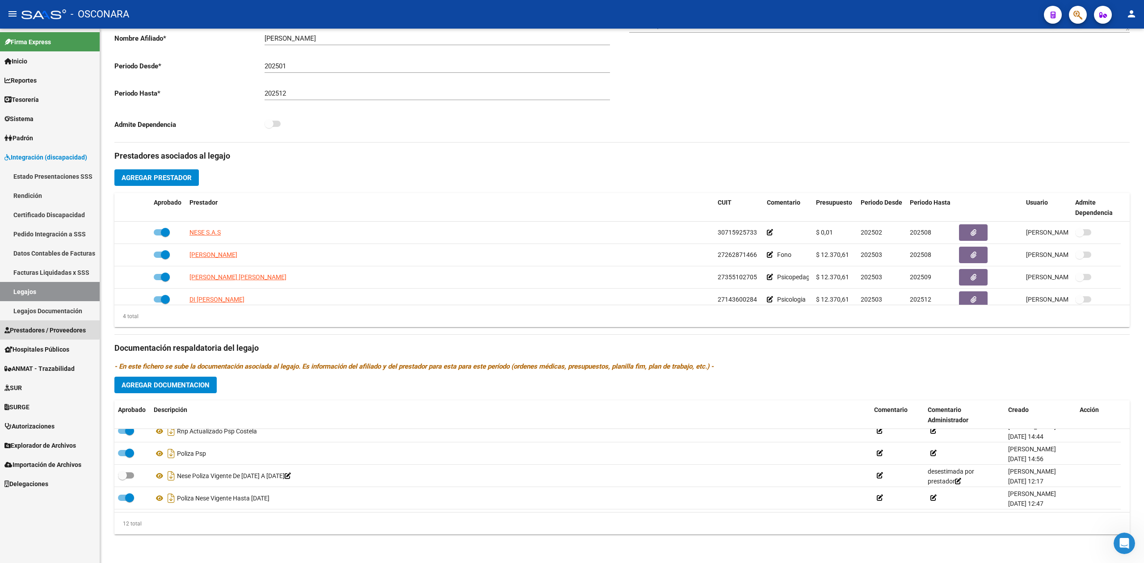
click at [43, 328] on span "Prestadores / Proveedores" at bounding box center [44, 330] width 81 height 10
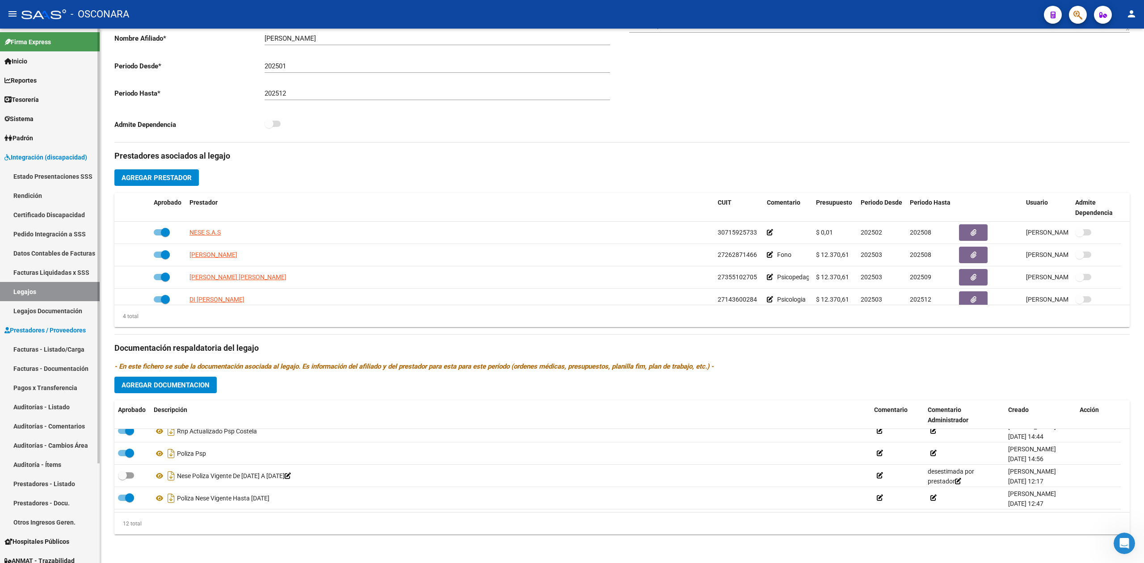
click at [46, 341] on link "Facturas - Listado/Carga" at bounding box center [50, 349] width 100 height 19
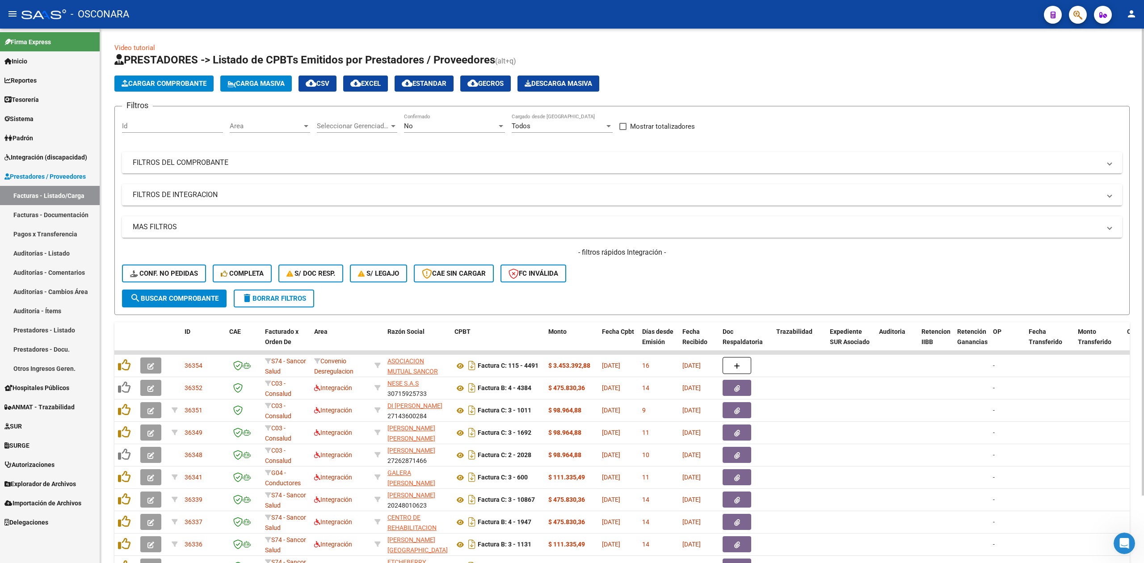
click at [417, 119] on div "No Confirmado" at bounding box center [454, 122] width 101 height 19
click at [422, 90] on span "Todos" at bounding box center [454, 86] width 101 height 20
click at [241, 188] on mat-expansion-panel-header "FILTROS DE INTEGRACION" at bounding box center [622, 194] width 1000 height 21
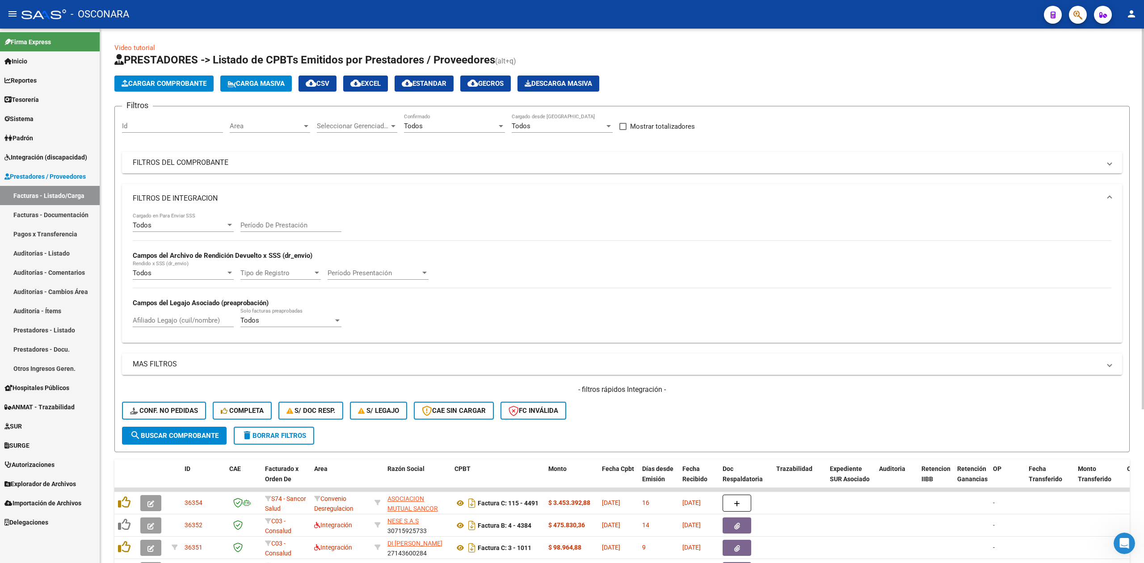
click at [183, 320] on input "Afiliado Legajo (cuil/nombre)" at bounding box center [183, 320] width 101 height 8
paste input "[PERSON_NAME]"
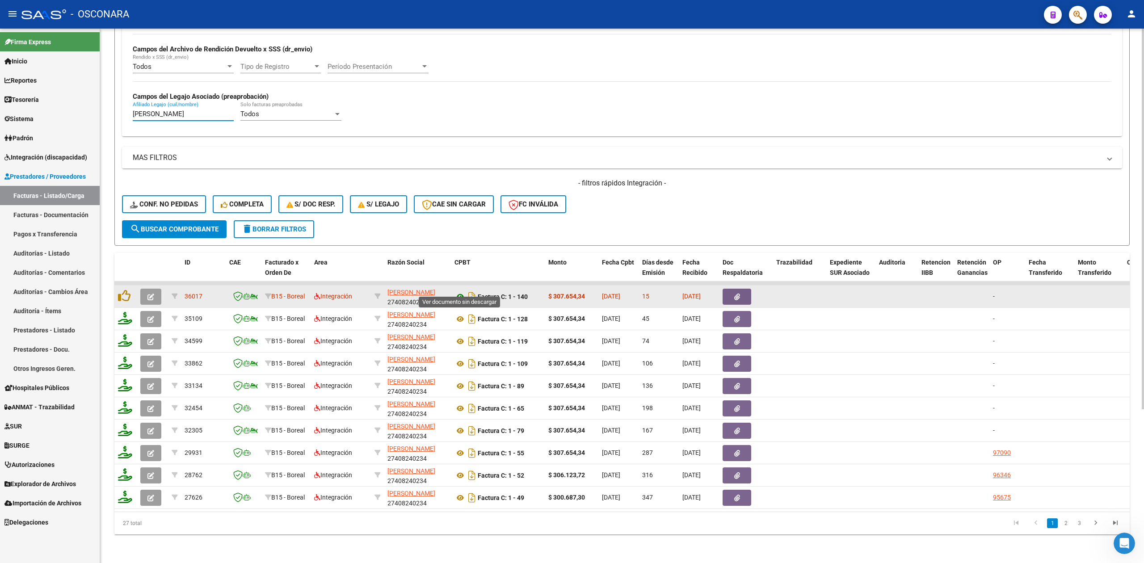
type input "[PERSON_NAME]"
click at [458, 291] on icon at bounding box center [460, 296] width 12 height 11
click at [734, 294] on icon "button" at bounding box center [737, 297] width 6 height 7
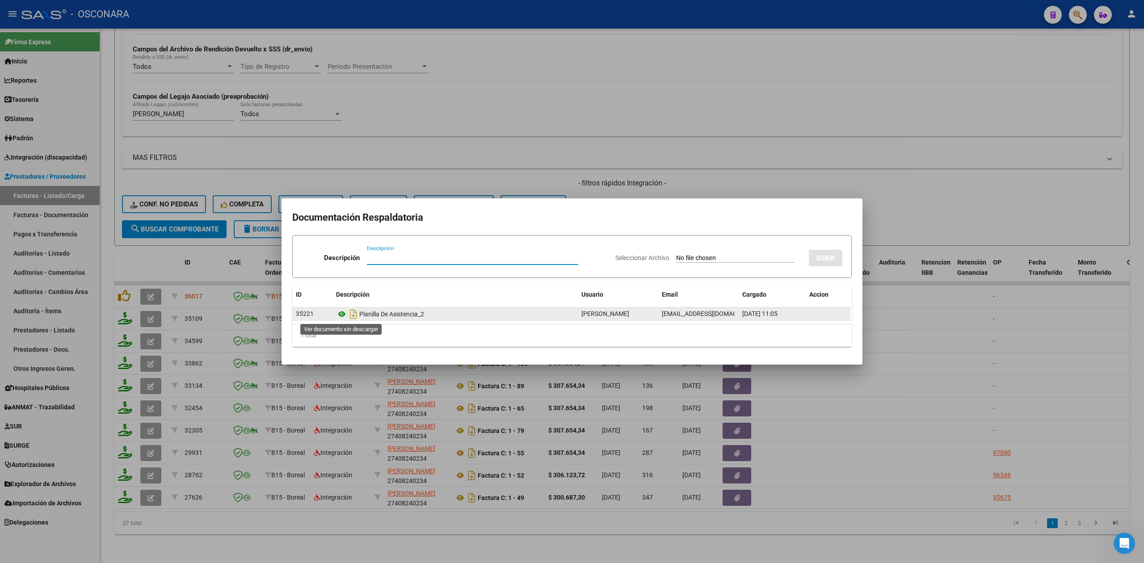
click at [340, 315] on icon at bounding box center [342, 314] width 12 height 11
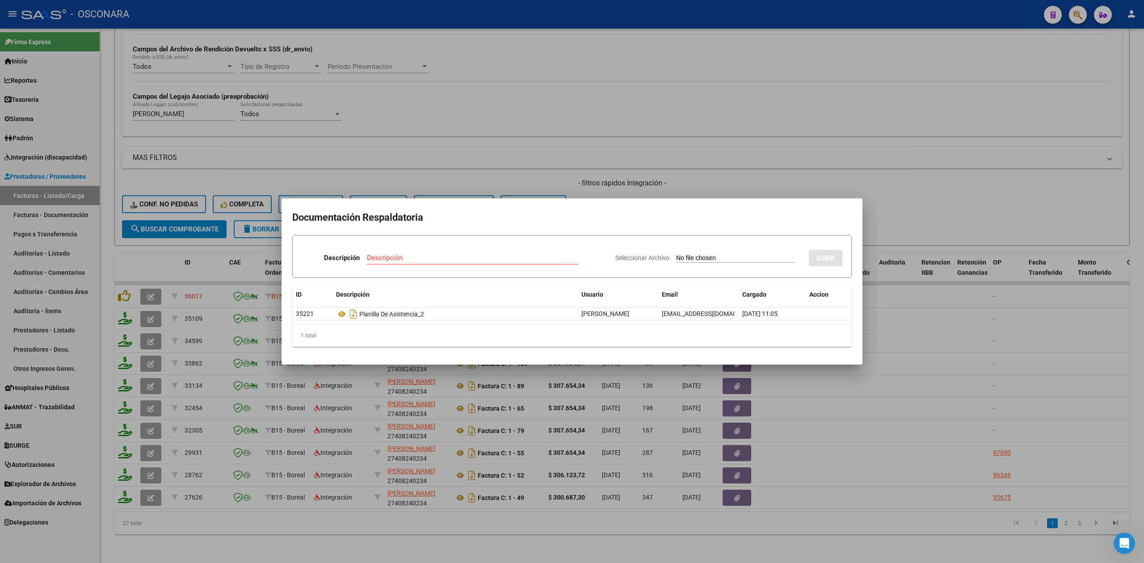
click at [617, 189] on div at bounding box center [572, 281] width 1144 height 563
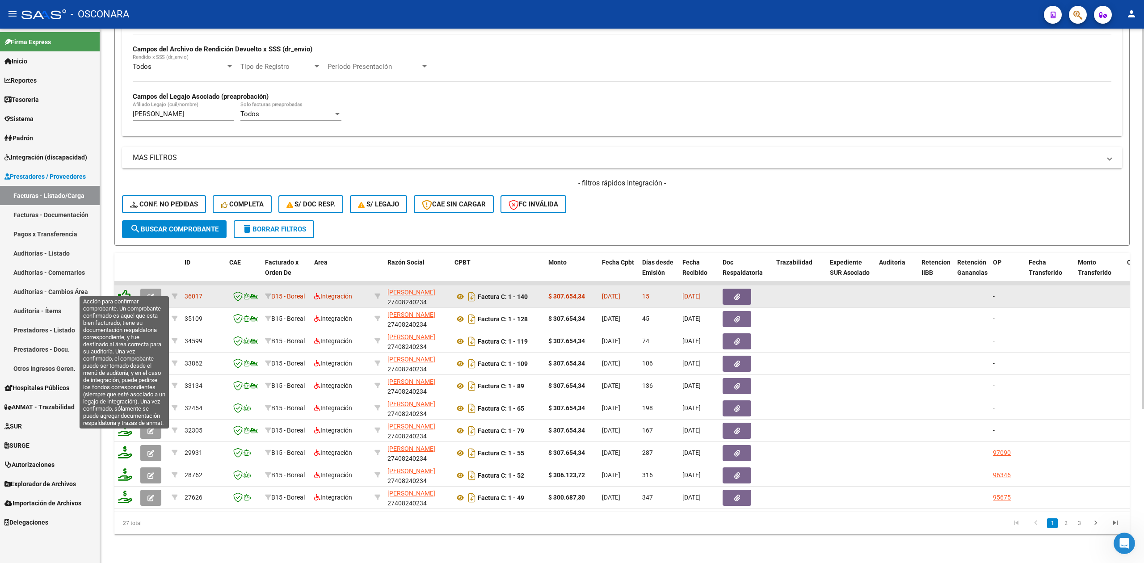
click at [123, 290] on icon at bounding box center [124, 296] width 13 height 13
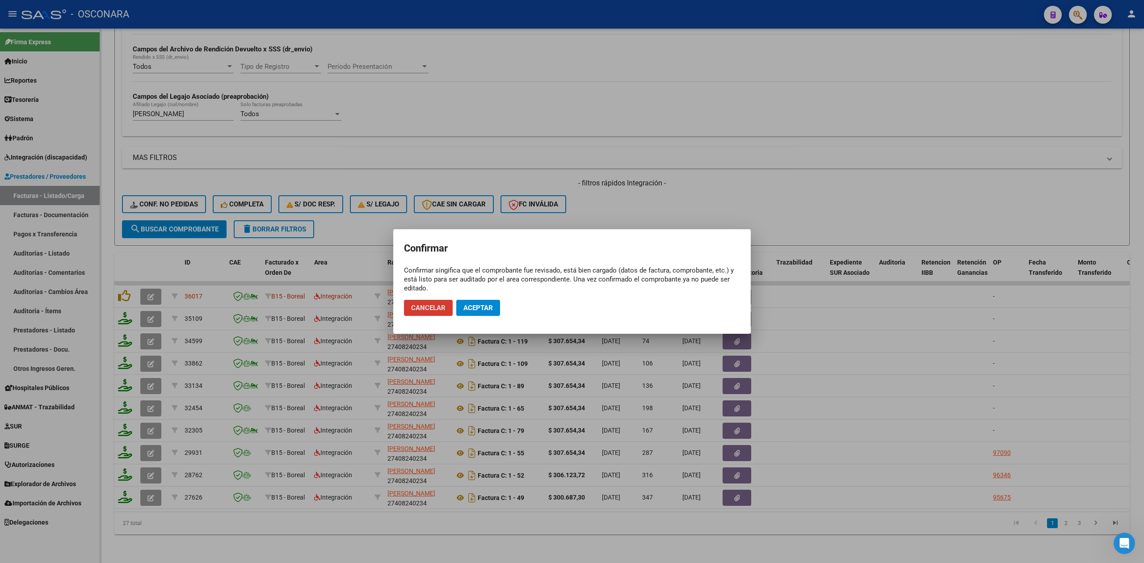
click at [481, 308] on span "Aceptar" at bounding box center [477, 308] width 29 height 8
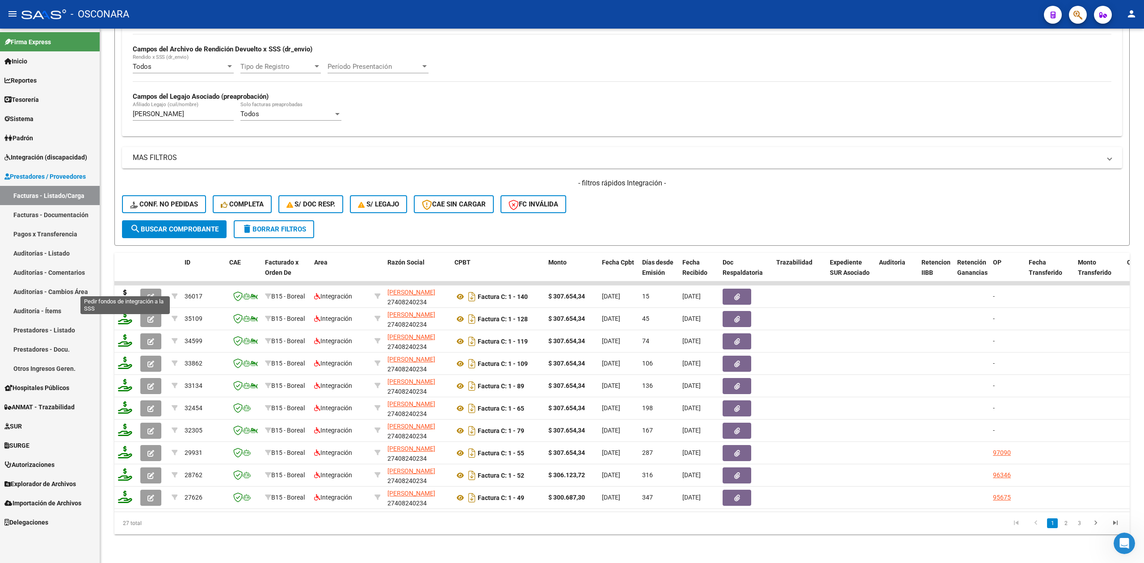
click at [122, 290] on icon at bounding box center [125, 296] width 14 height 13
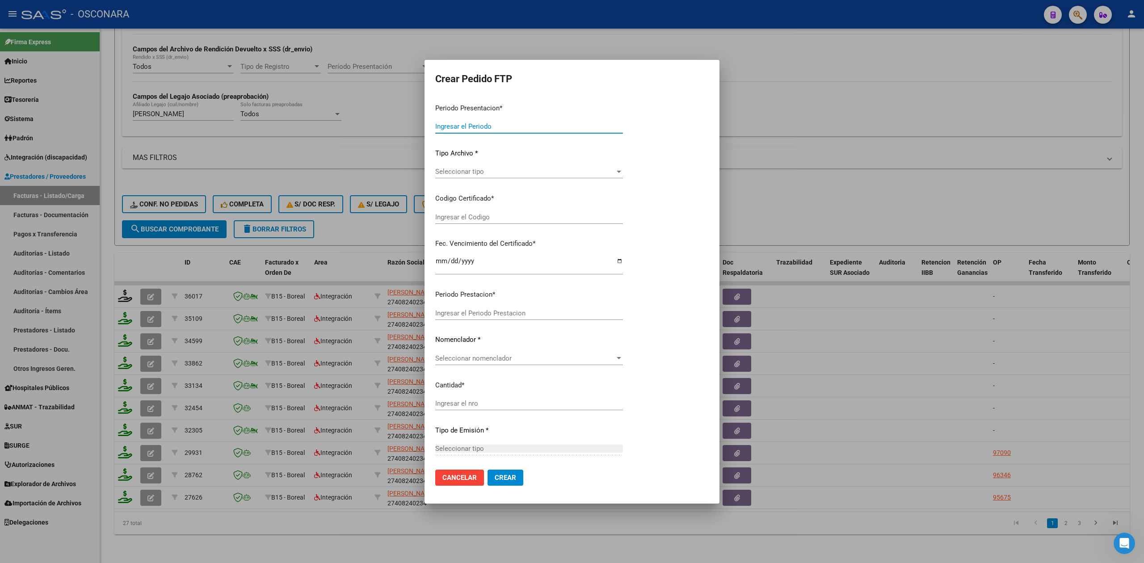
type input "202509"
type input "$ 307.654,34"
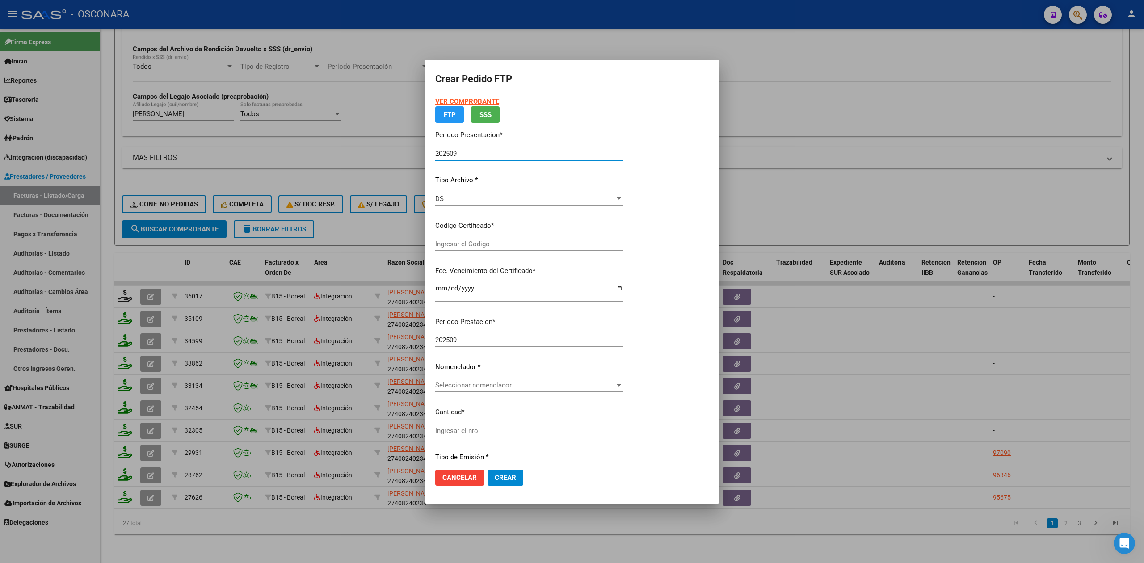
type input "ARG02000478163652023030320280303SJN261"
type input "[DATE]"
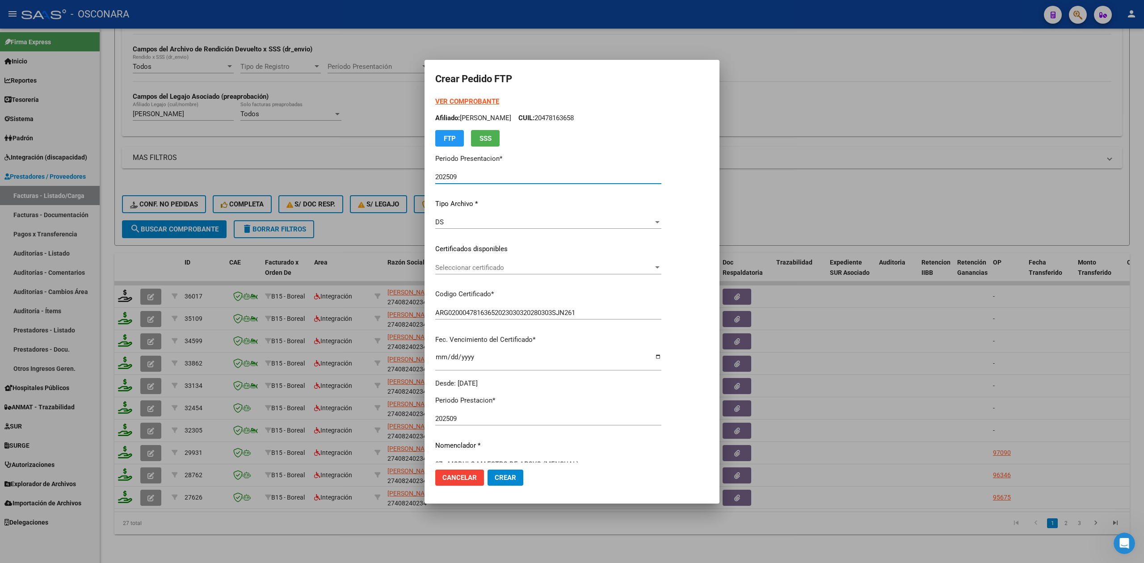
click at [480, 270] on span "Seleccionar certificado" at bounding box center [544, 268] width 218 height 8
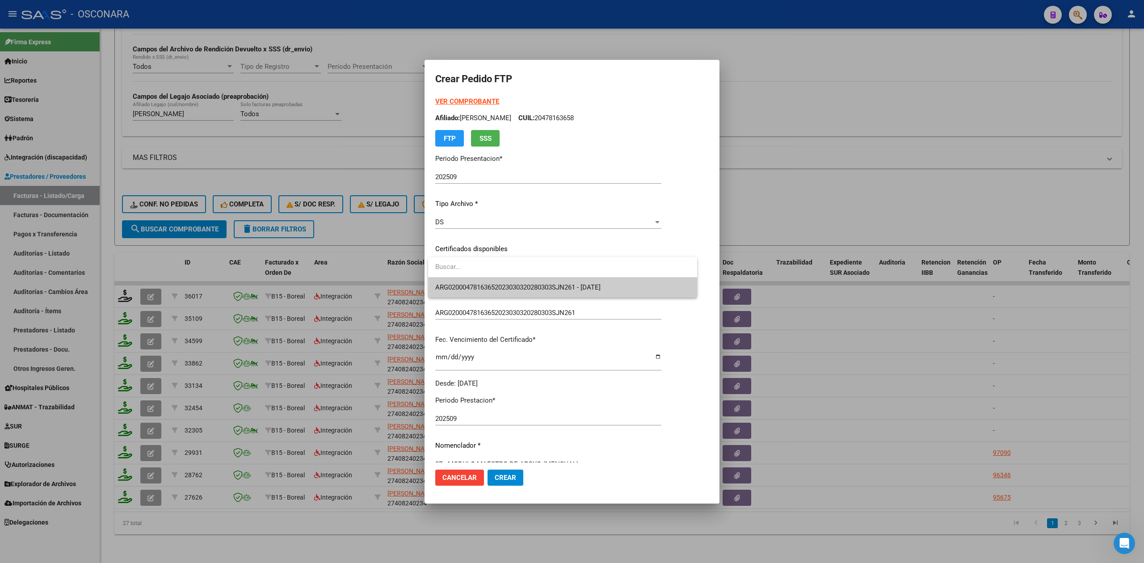
click at [483, 287] on span "ARG02000478163652023030320280303SJN261 - [DATE]" at bounding box center [517, 287] width 165 height 8
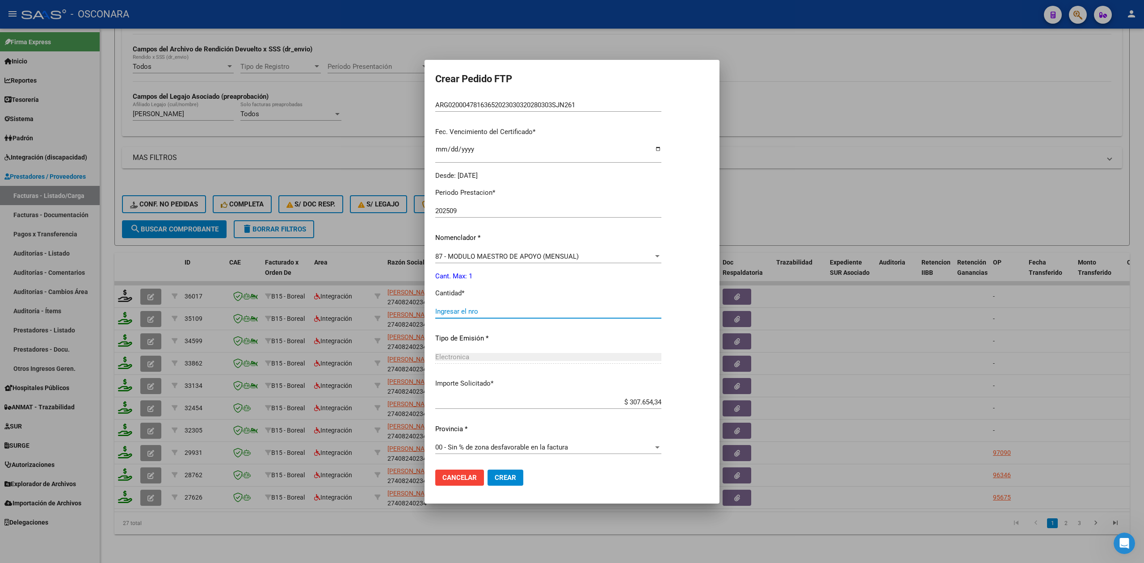
click at [478, 313] on input "Ingresar el nro" at bounding box center [548, 311] width 226 height 8
type input "1"
click at [487, 470] on button "Crear" at bounding box center [505, 478] width 36 height 16
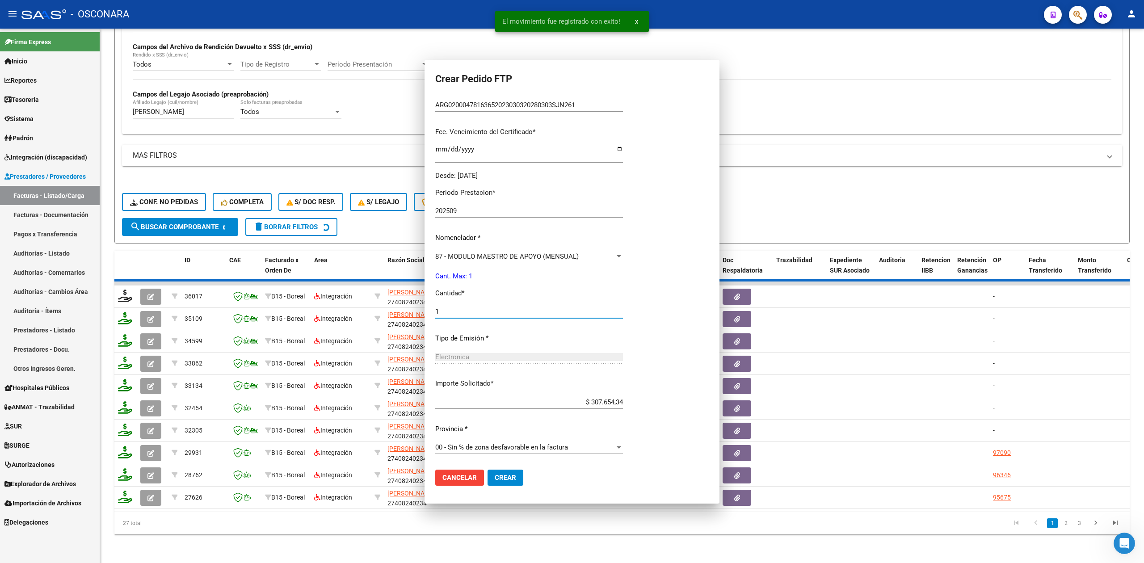
scroll to position [0, 0]
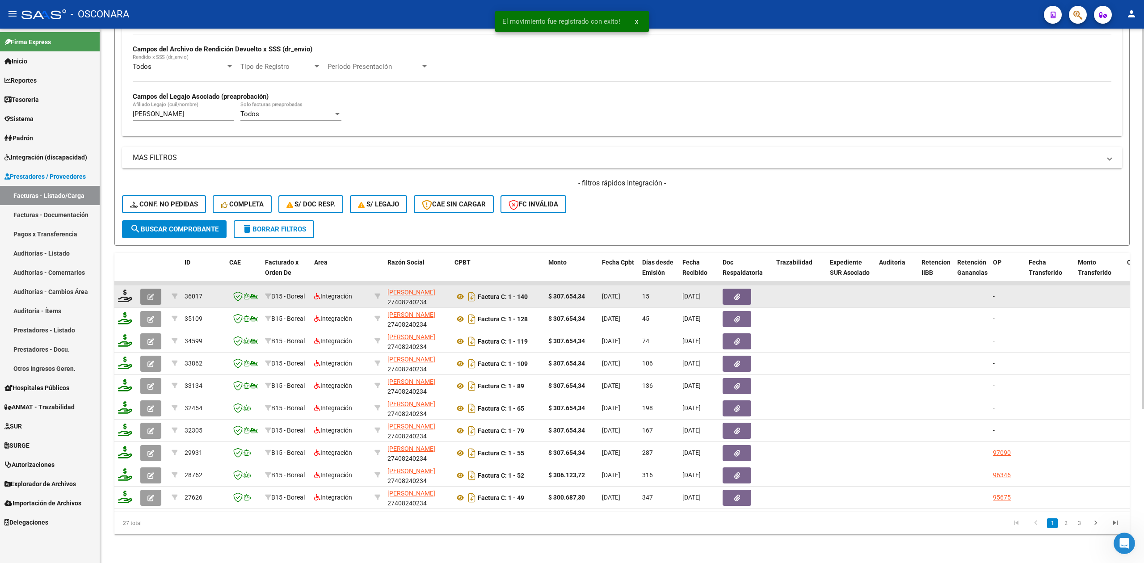
click at [149, 294] on icon "button" at bounding box center [150, 297] width 7 height 7
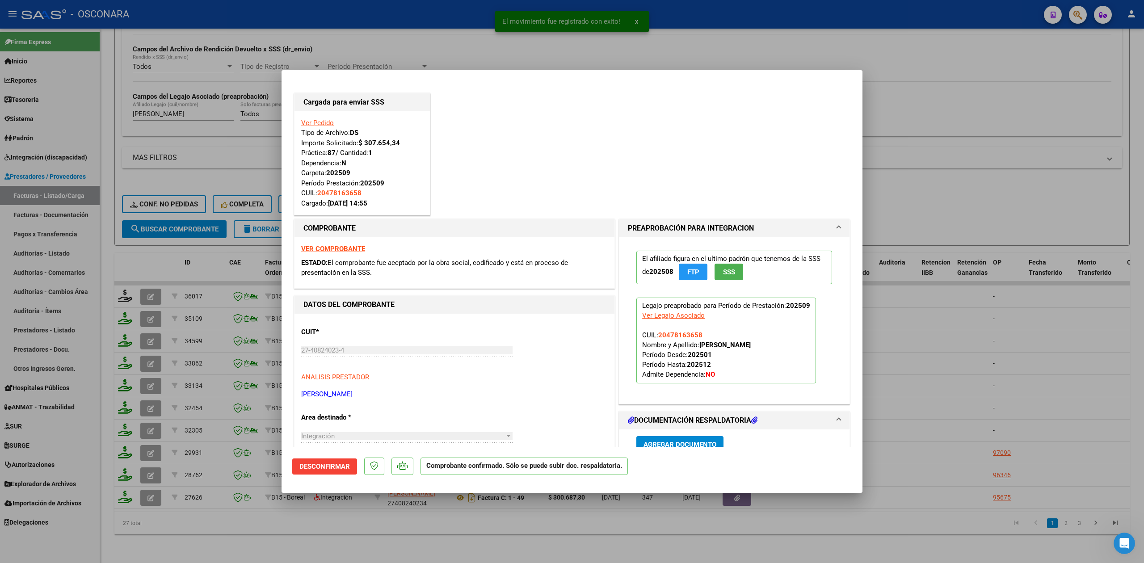
click at [367, 522] on div at bounding box center [572, 281] width 1144 height 563
type input "$ 0,00"
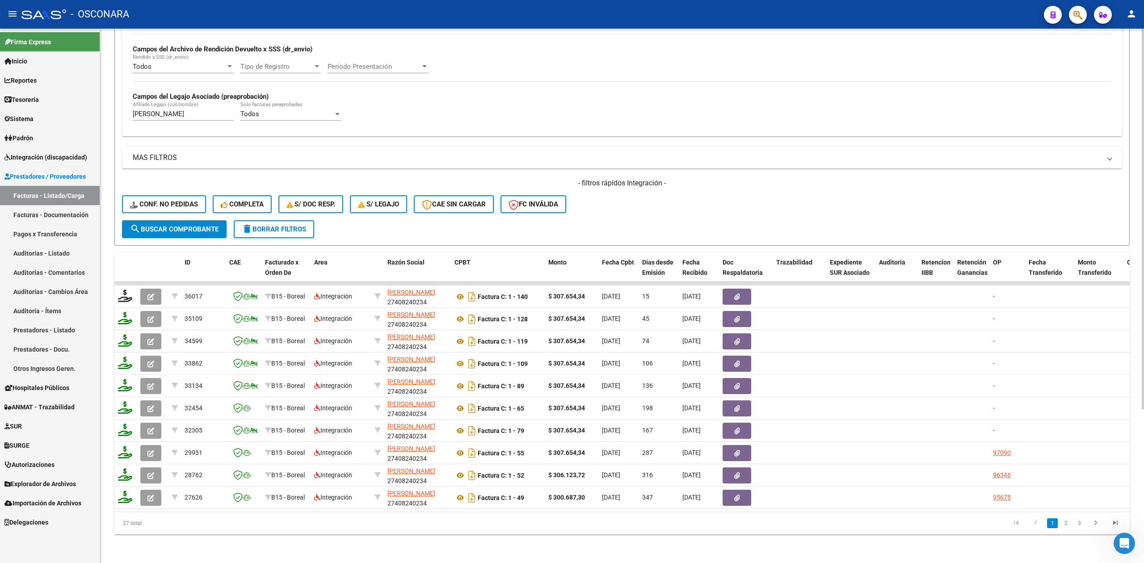
click at [623, 207] on div "- filtros rápidos Integración - Conf. no pedidas Completa S/ Doc Resp. S/ legaj…" at bounding box center [622, 199] width 1000 height 42
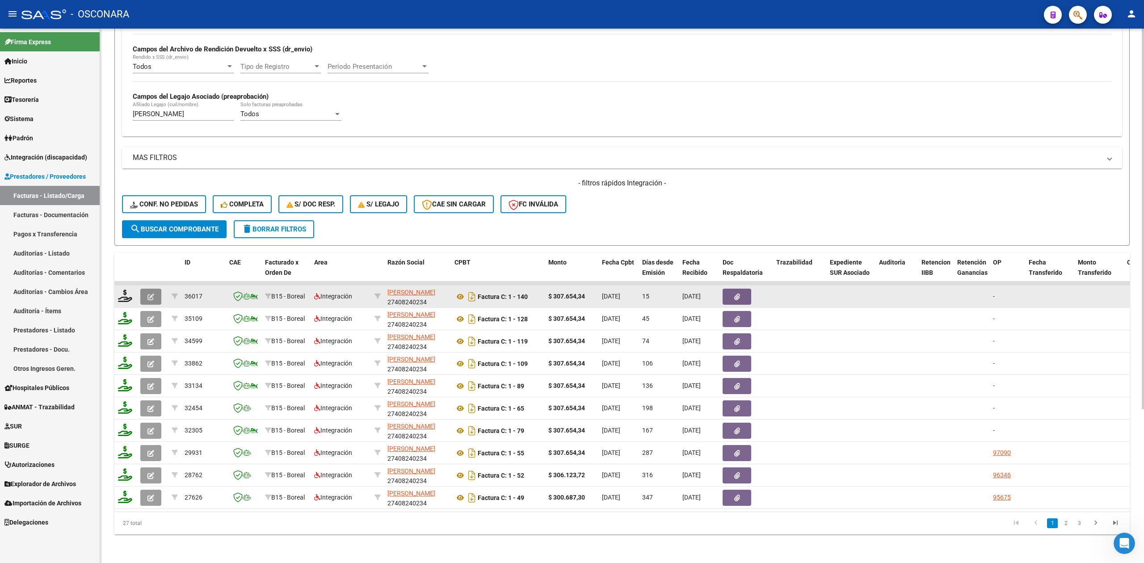
click at [147, 294] on icon "button" at bounding box center [150, 297] width 7 height 7
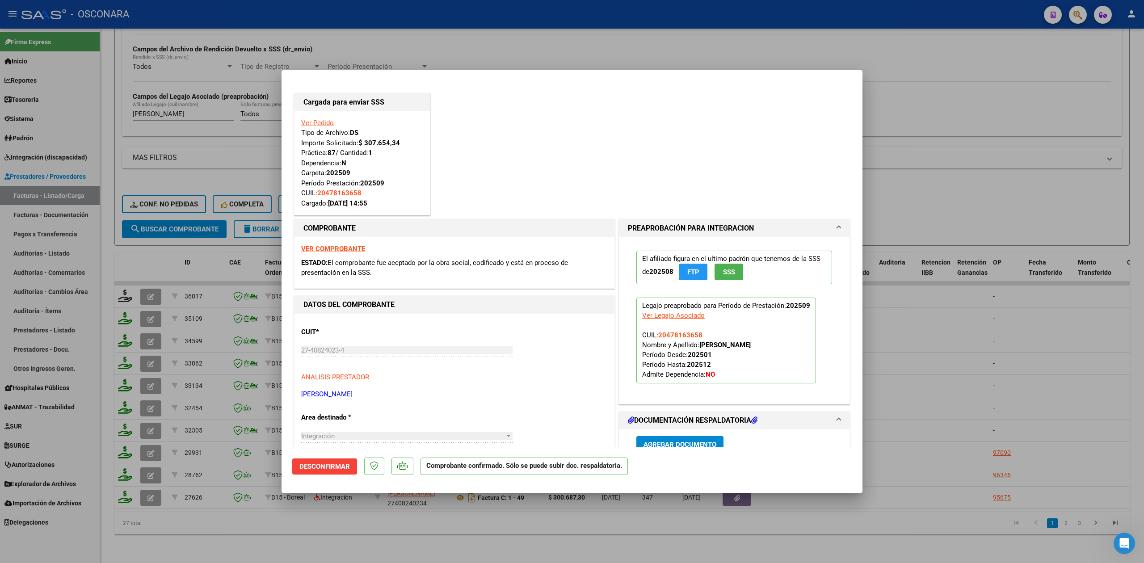
click at [897, 183] on div at bounding box center [572, 281] width 1144 height 563
type input "$ 0,00"
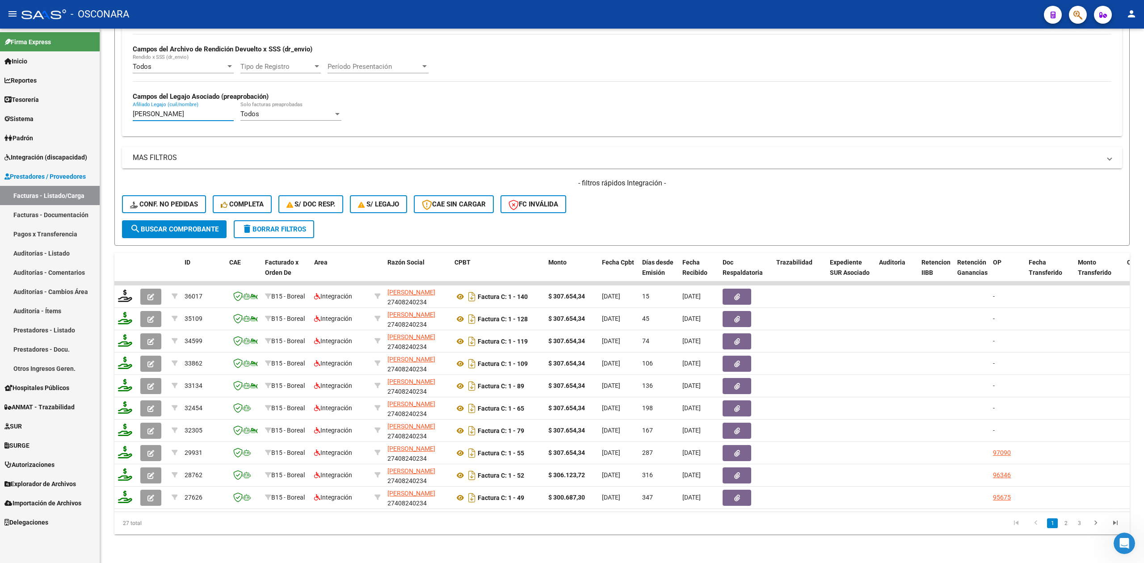
drag, startPoint x: 149, startPoint y: 105, endPoint x: 60, endPoint y: 106, distance: 88.9
click at [60, 106] on mat-sidenav-container "Firma Express Inicio Calendario SSS Instructivos Contacto OS Reportes Ingresos …" at bounding box center [572, 296] width 1144 height 534
paste input "[PERSON_NAME] [PERSON_NAME]"
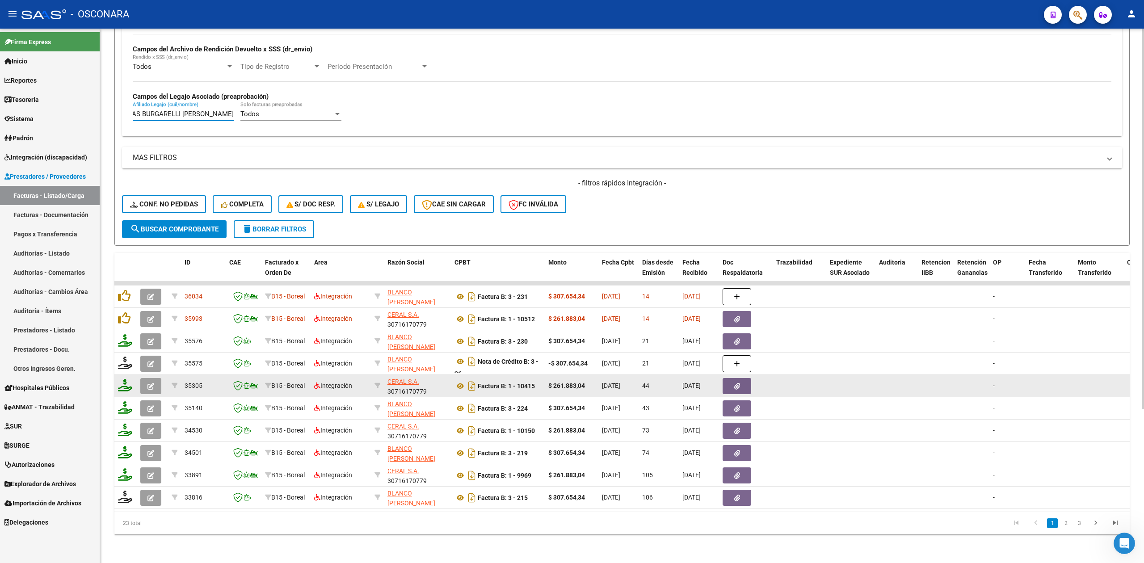
type input "BASTIAS BURGARELLI [PERSON_NAME]"
click at [154, 383] on icon "button" at bounding box center [150, 386] width 7 height 7
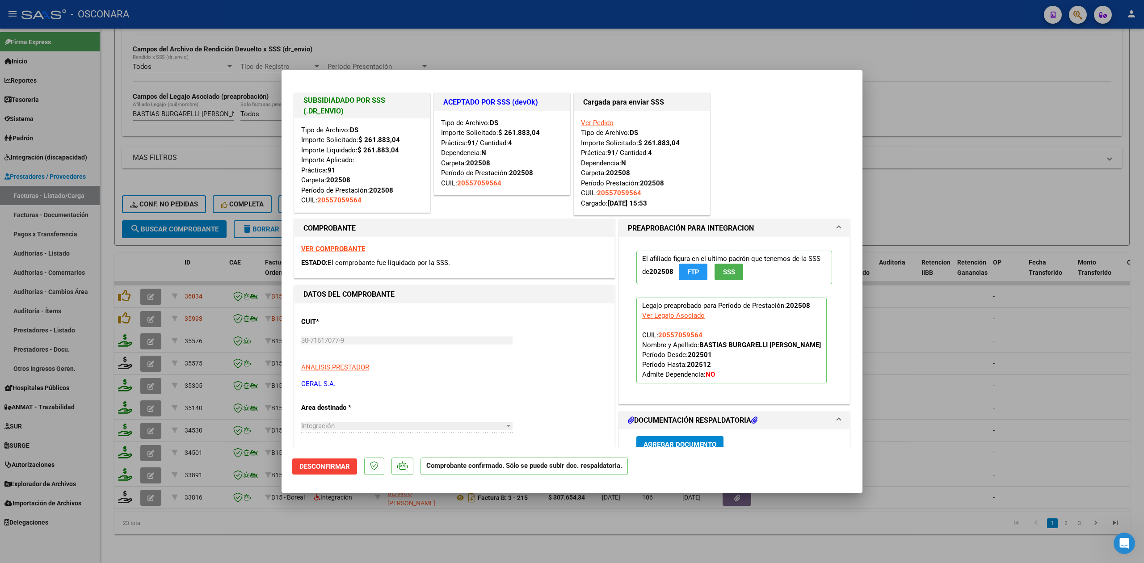
click at [343, 546] on div at bounding box center [572, 281] width 1144 height 563
type input "$ 0,00"
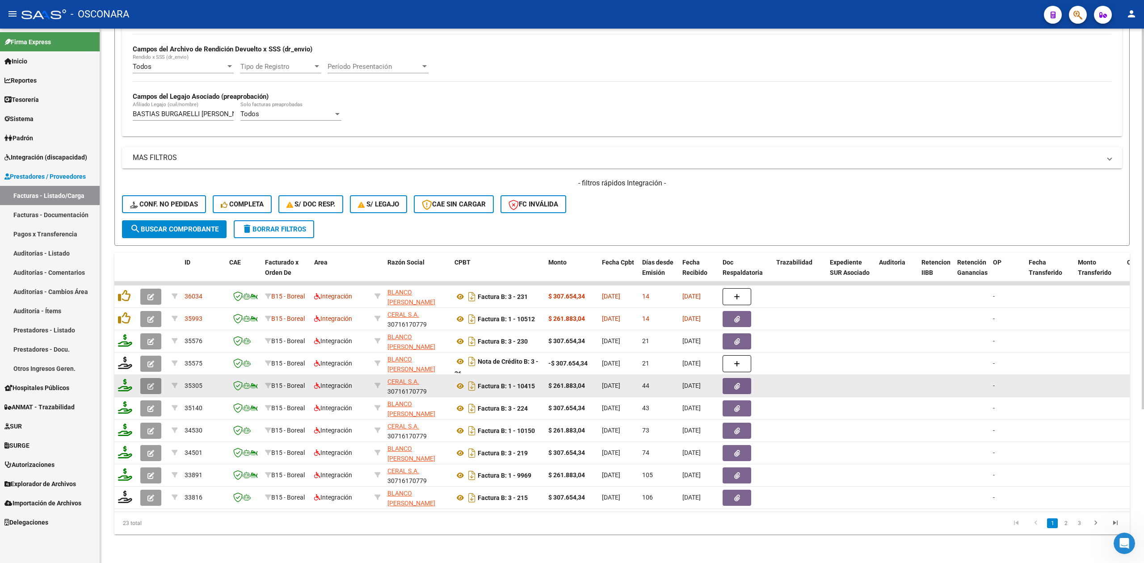
click at [147, 383] on icon "button" at bounding box center [150, 386] width 7 height 7
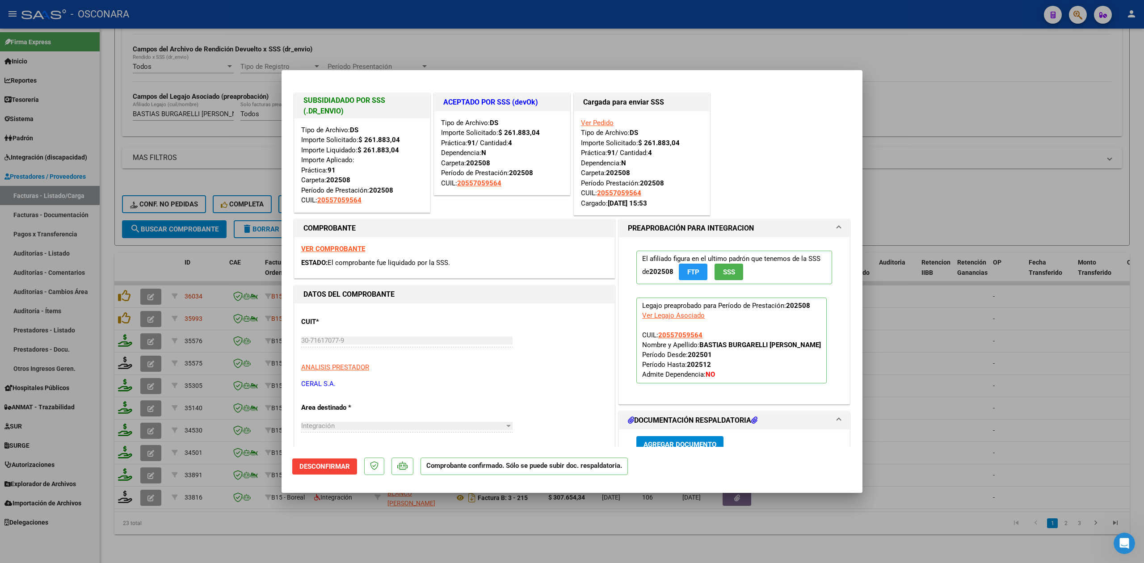
click at [348, 538] on div at bounding box center [572, 281] width 1144 height 563
type input "$ 0,00"
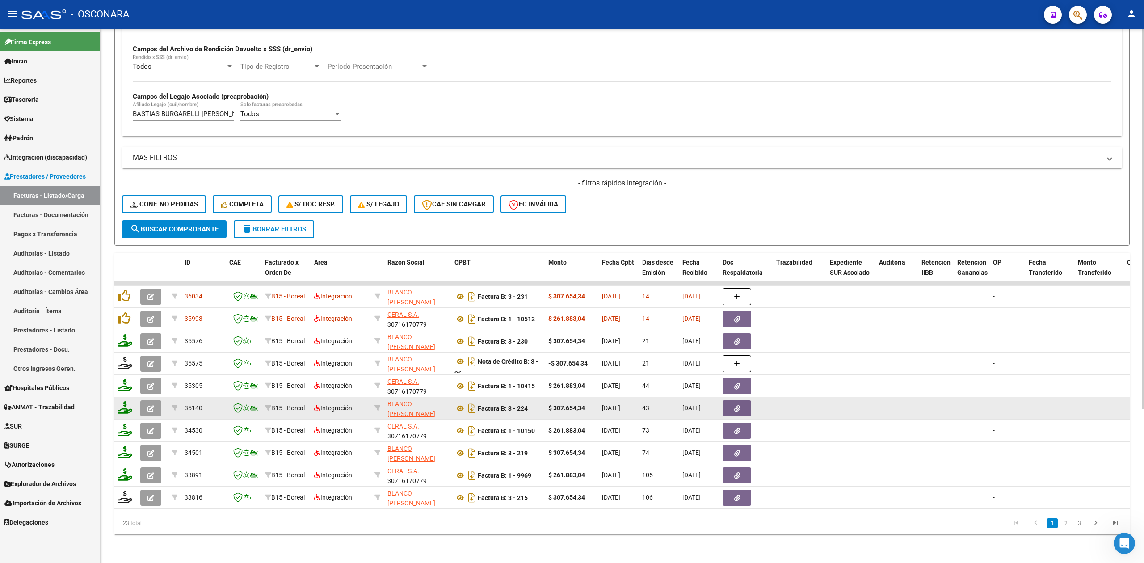
click at [148, 405] on icon "button" at bounding box center [150, 408] width 7 height 7
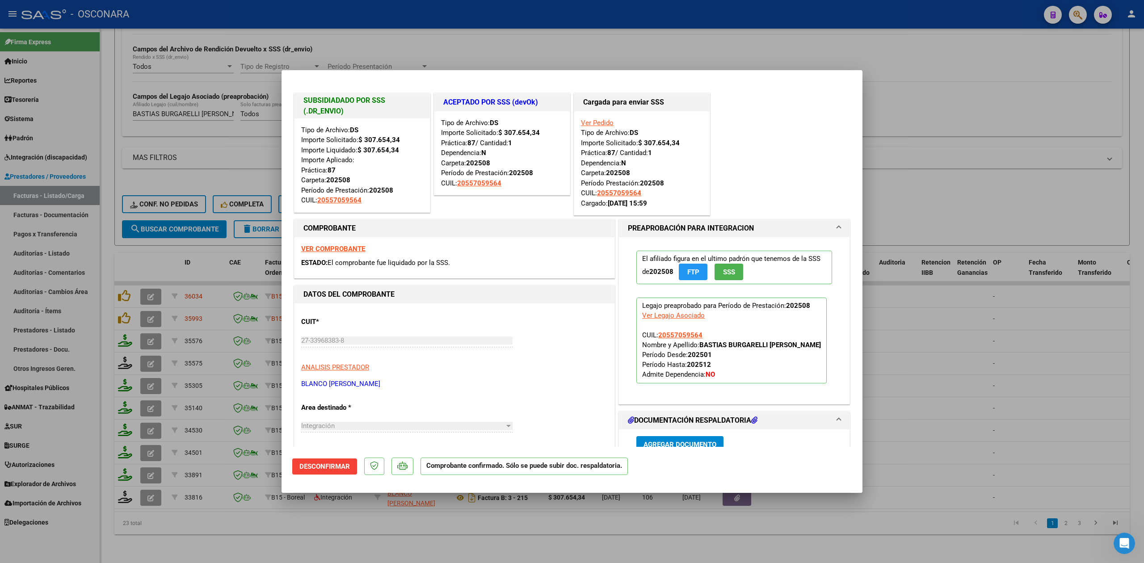
click at [418, 524] on div at bounding box center [572, 281] width 1144 height 563
type input "$ 0,00"
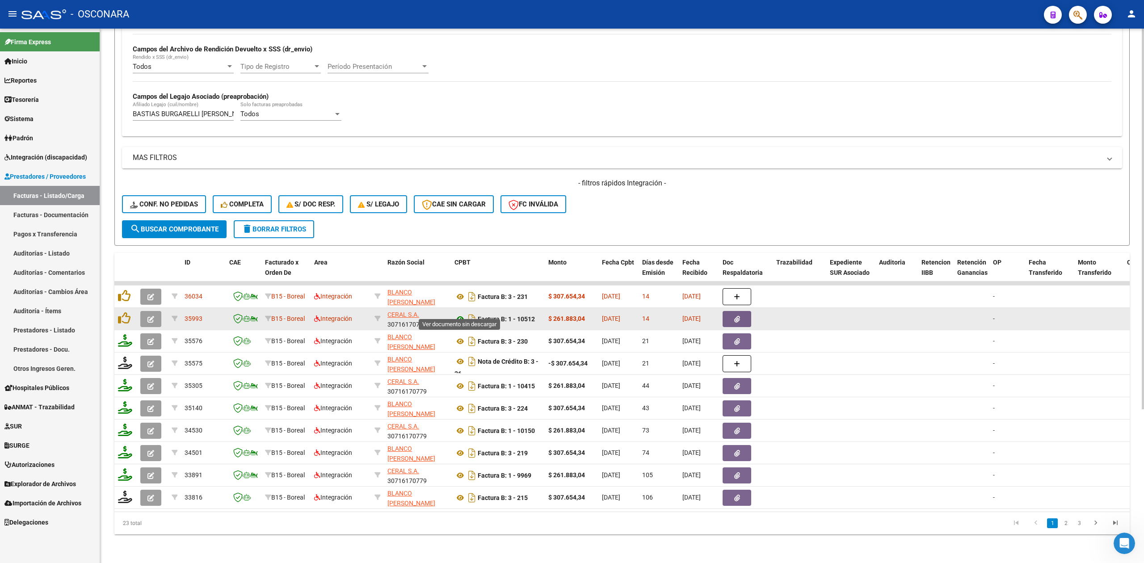
click at [460, 314] on icon at bounding box center [460, 319] width 12 height 11
click at [731, 311] on button "button" at bounding box center [736, 319] width 29 height 16
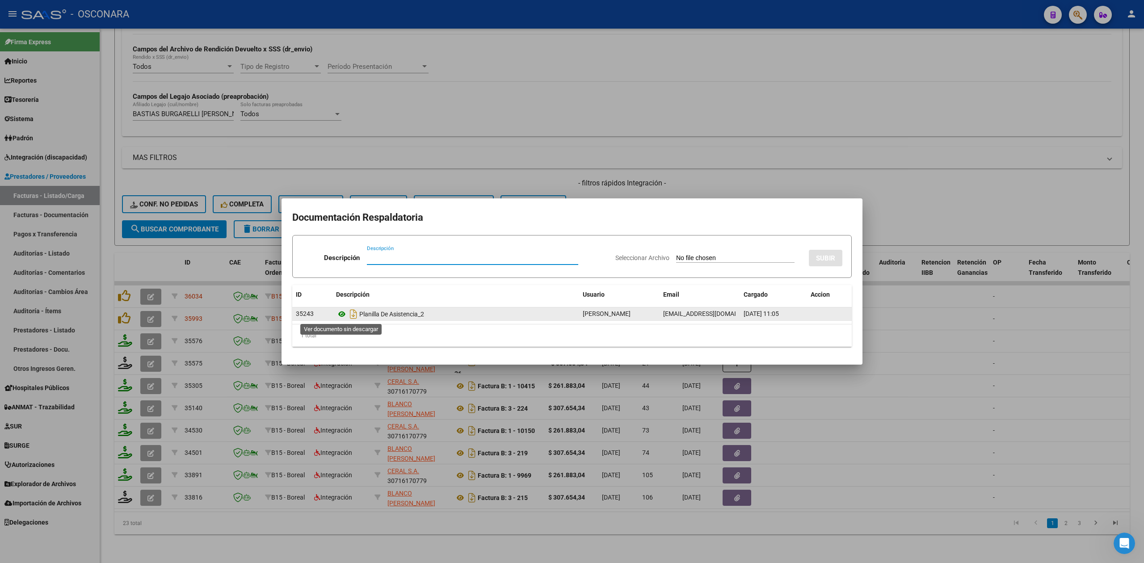
click at [345, 315] on icon at bounding box center [342, 314] width 12 height 11
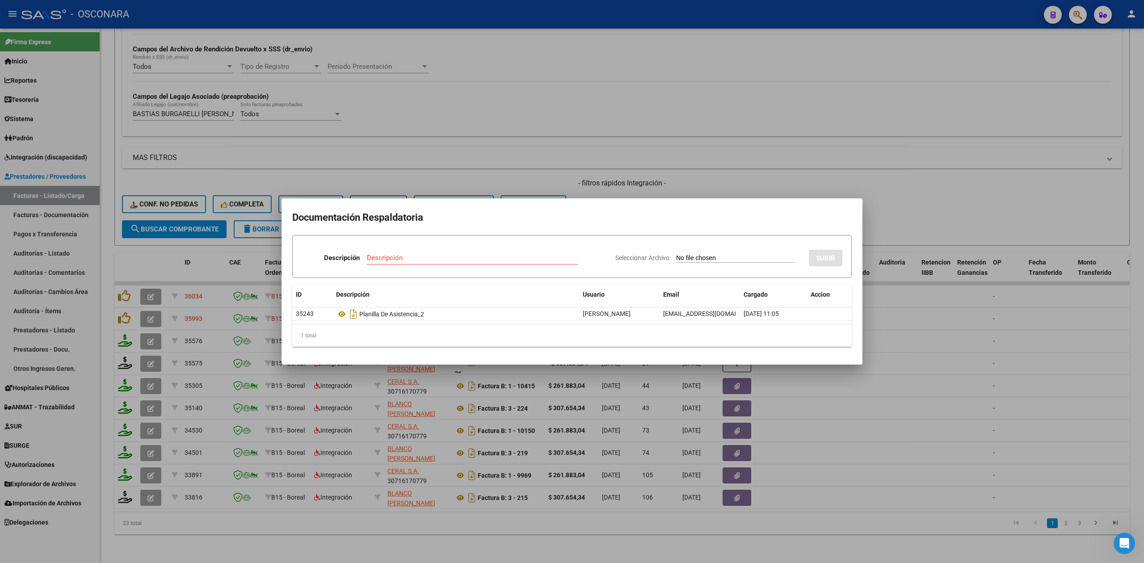
click at [601, 184] on div at bounding box center [572, 281] width 1144 height 563
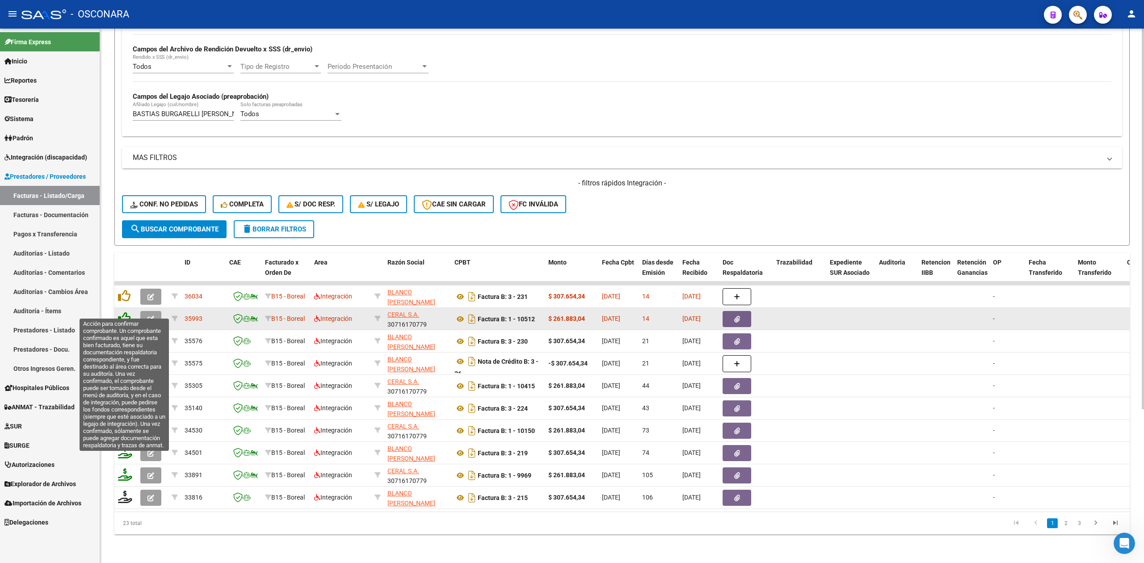
click at [124, 312] on icon at bounding box center [124, 318] width 13 height 13
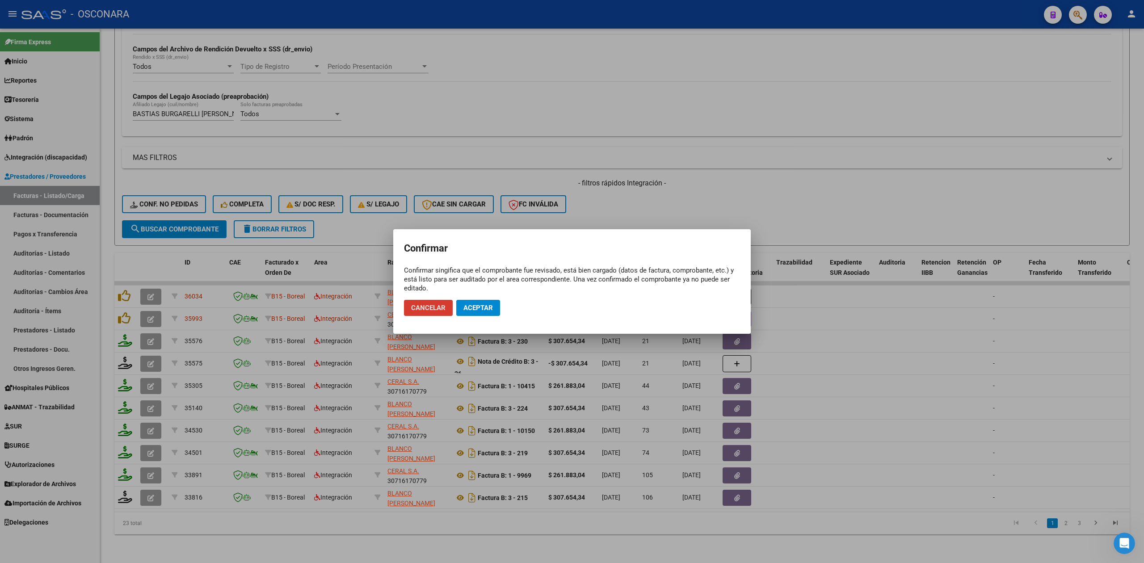
click at [487, 301] on button "Aceptar" at bounding box center [478, 308] width 44 height 16
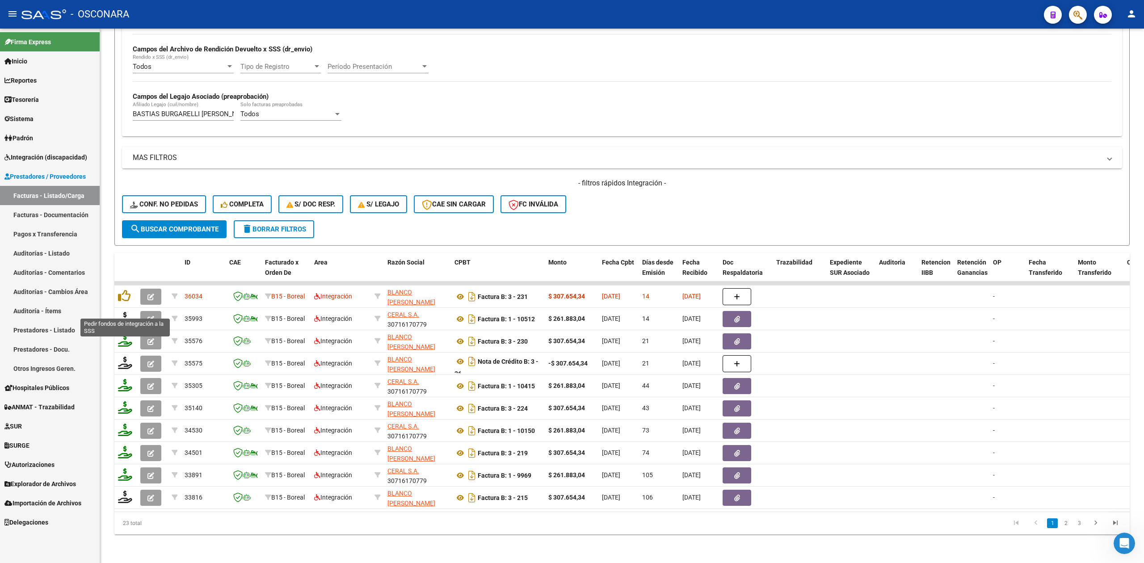
click at [126, 312] on icon at bounding box center [125, 318] width 14 height 13
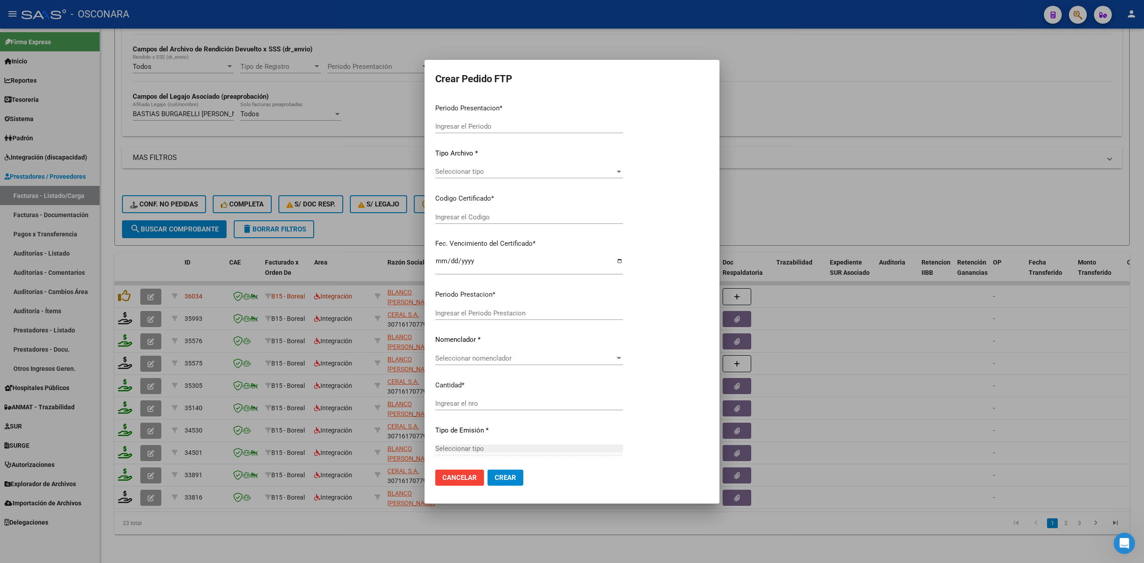
type input "202509"
type input "$ 261.883,04"
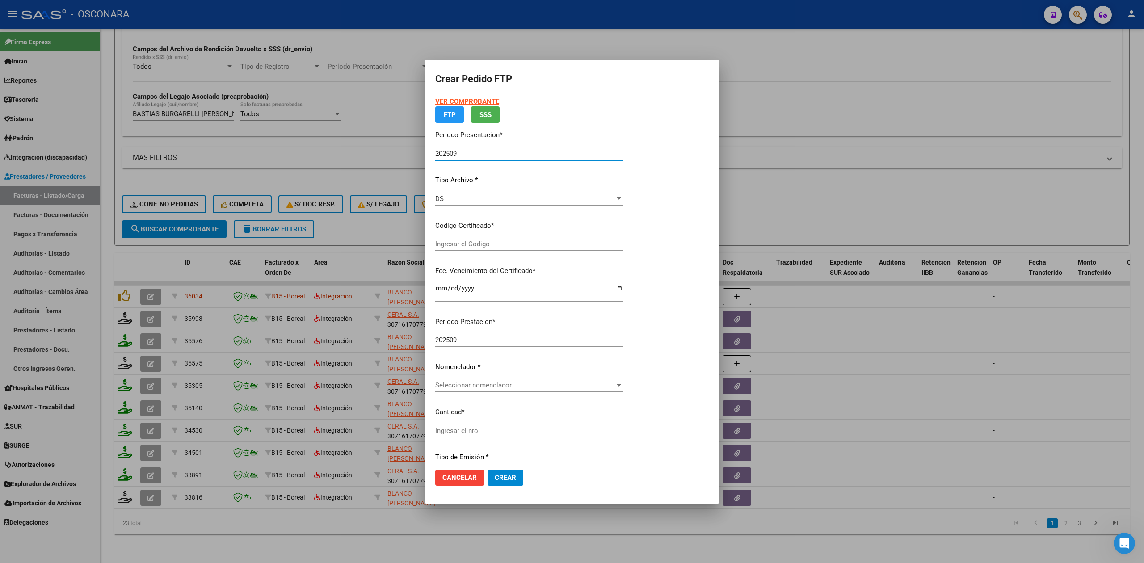
type input "ARG0200055705956202482320290623MEN200"
type input "[DATE]"
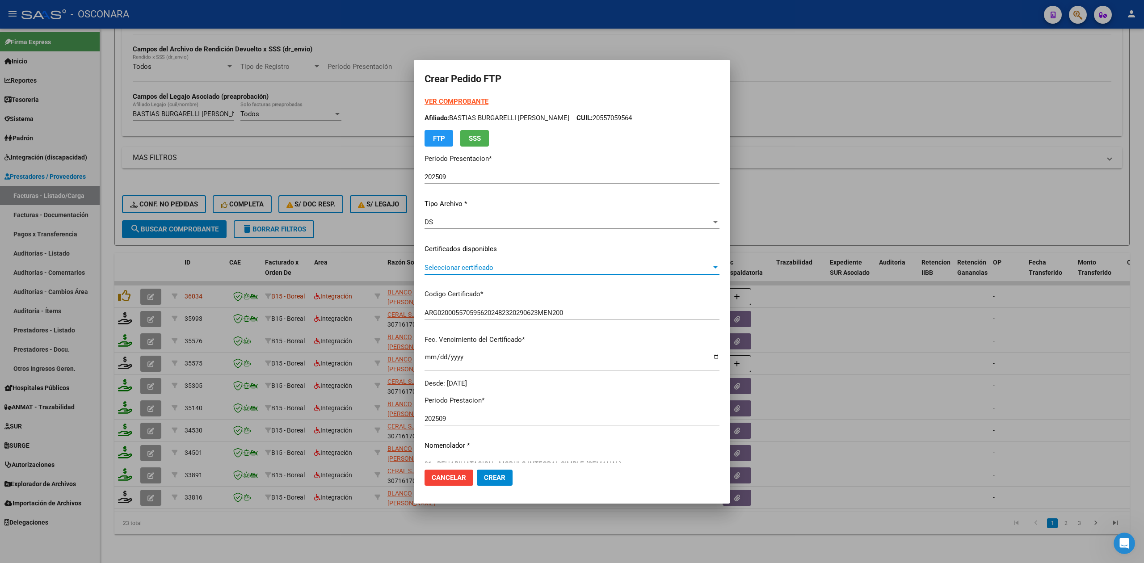
click at [465, 264] on span "Seleccionar certificado" at bounding box center [567, 268] width 287 height 8
click at [465, 279] on span "ARG0200055705956202482320290623MEN200 - [DATE]" at bounding box center [567, 287] width 305 height 20
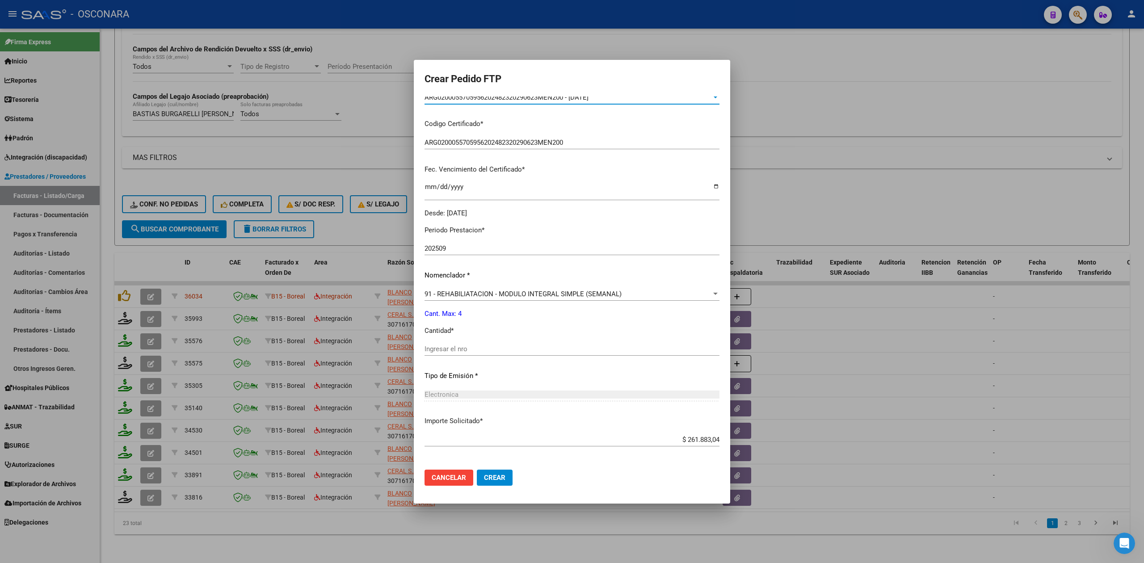
scroll to position [208, 0]
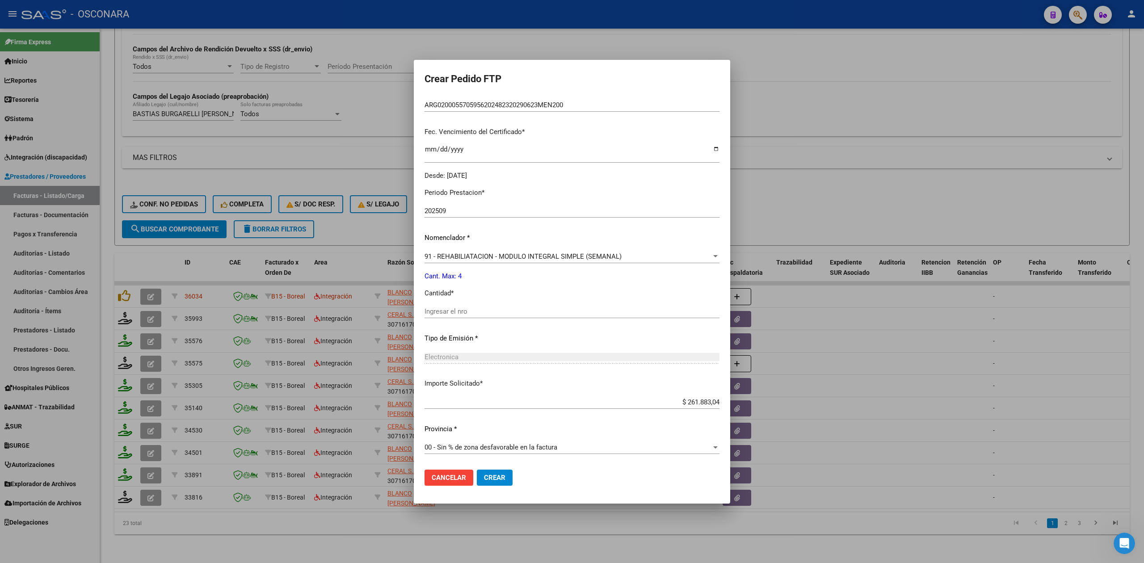
click at [451, 309] on input "Ingresar el nro" at bounding box center [571, 311] width 295 height 8
type input "4"
click at [477, 470] on button "Crear" at bounding box center [495, 478] width 36 height 16
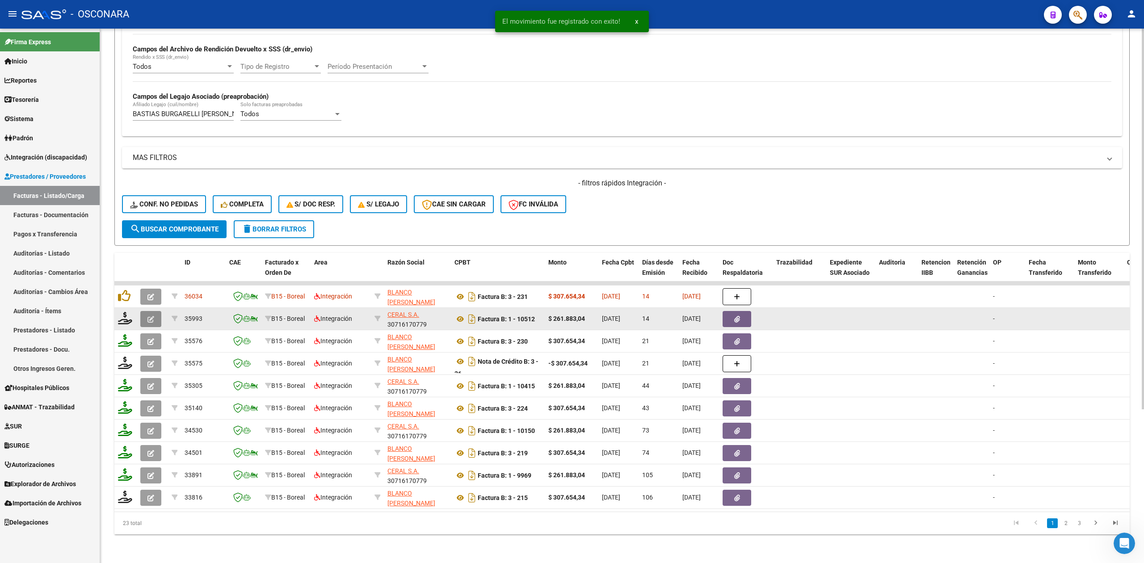
click at [151, 313] on button "button" at bounding box center [150, 319] width 21 height 16
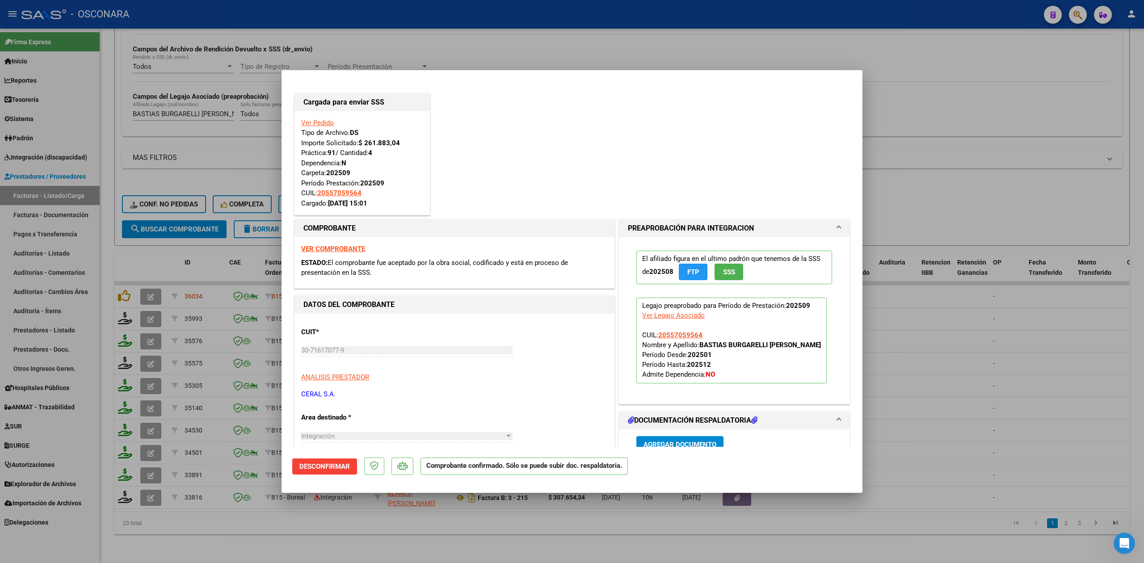
click at [157, 313] on div at bounding box center [572, 281] width 1144 height 563
type input "$ 0,00"
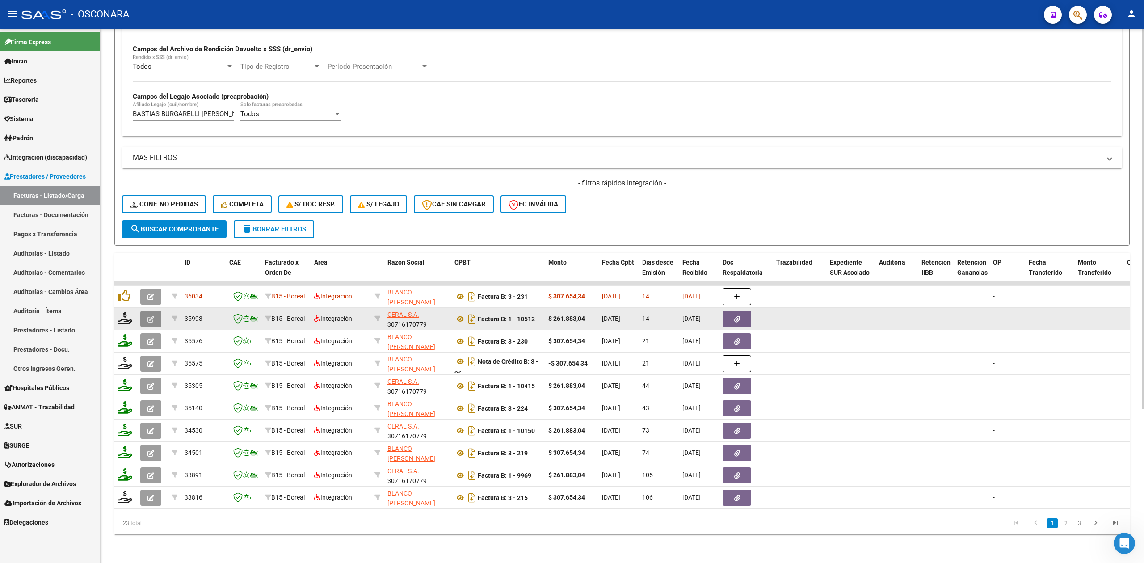
click at [151, 316] on icon "button" at bounding box center [150, 319] width 7 height 7
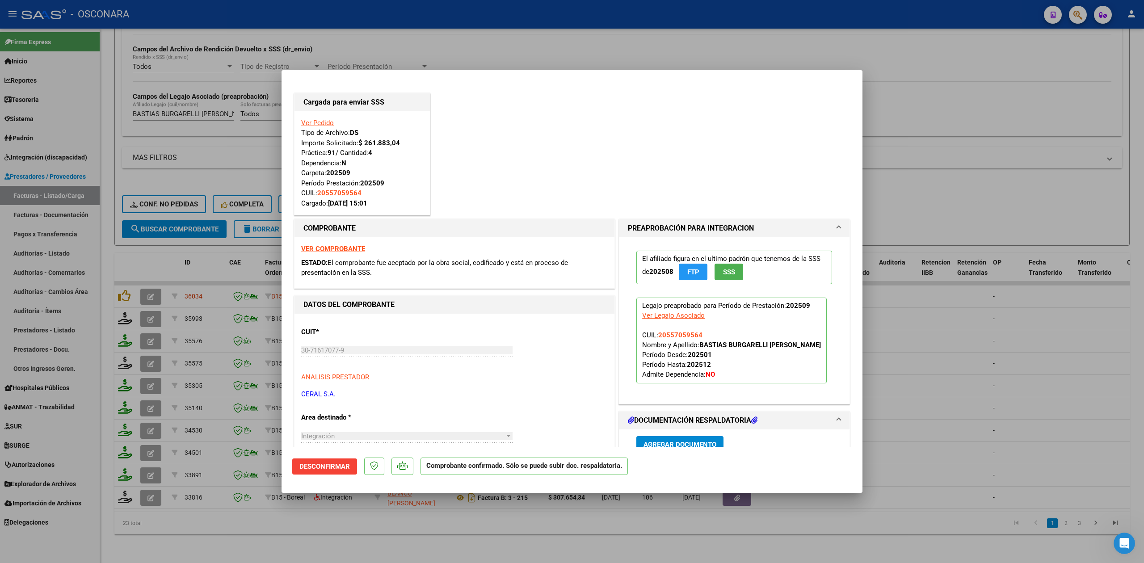
click at [418, 531] on div at bounding box center [572, 281] width 1144 height 563
type input "$ 0,00"
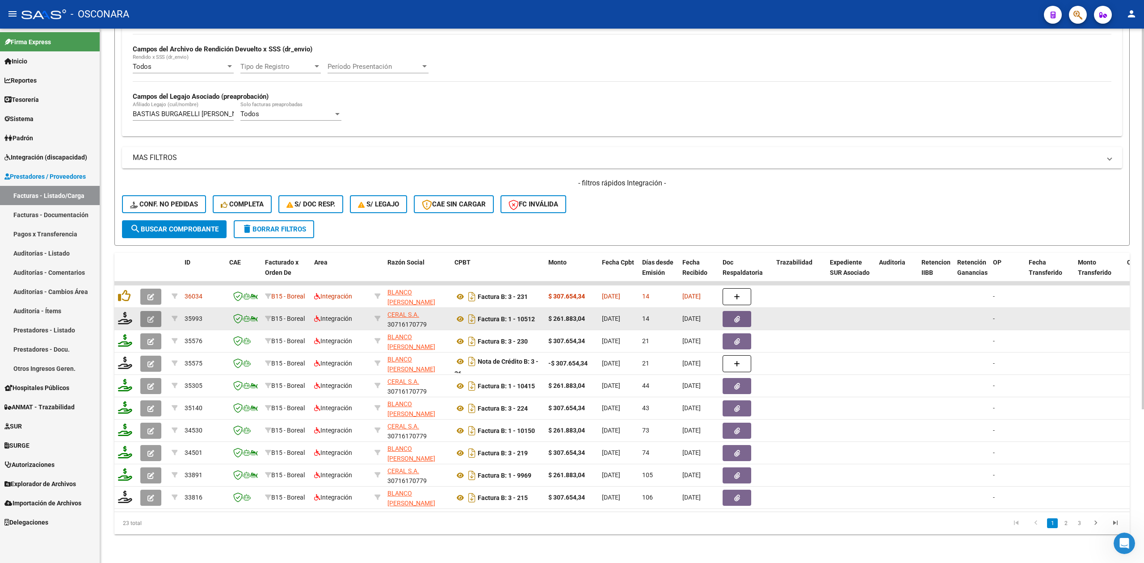
click at [147, 311] on button "button" at bounding box center [150, 319] width 21 height 16
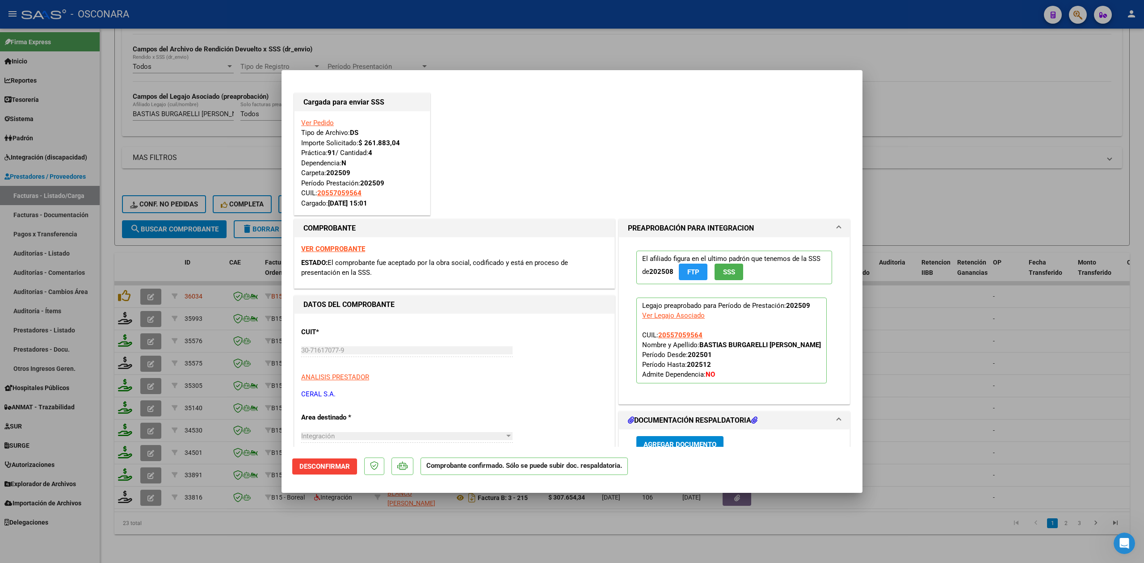
click at [400, 526] on div at bounding box center [572, 281] width 1144 height 563
type input "$ 0,00"
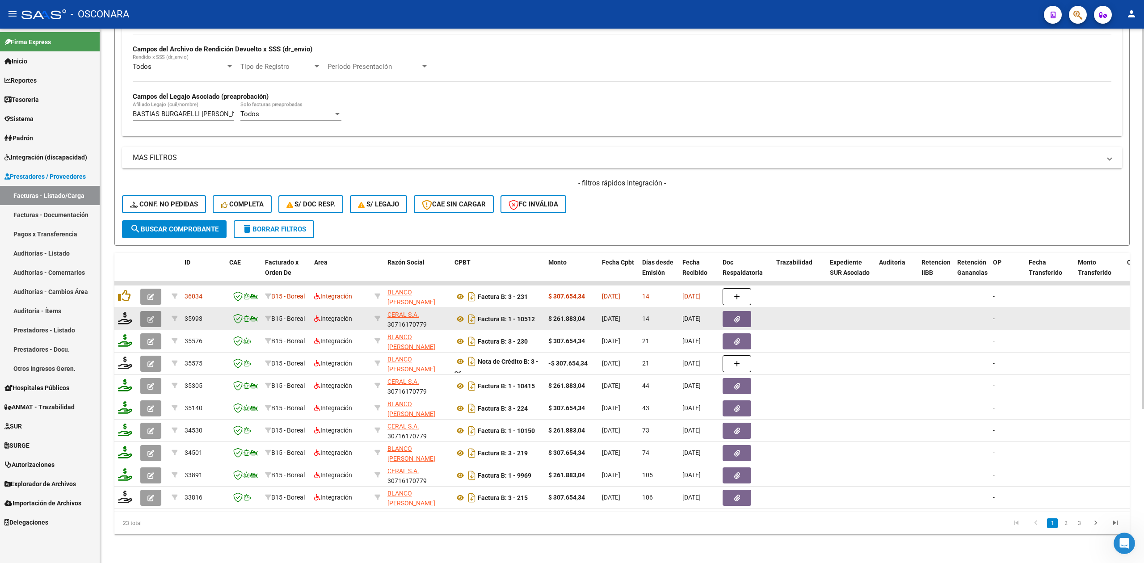
click at [152, 316] on icon "button" at bounding box center [150, 319] width 7 height 7
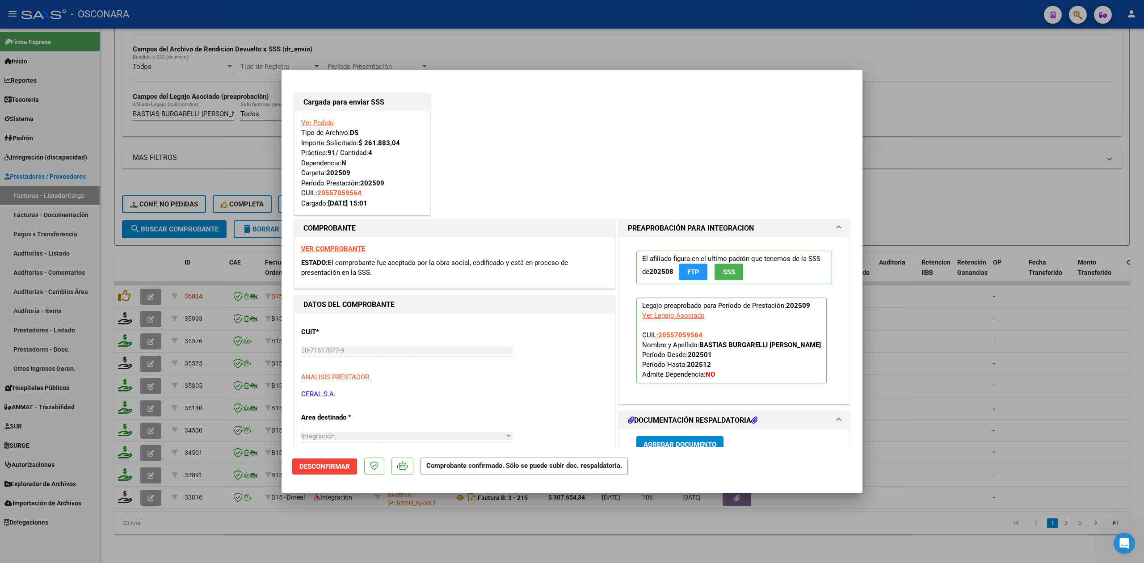
click at [394, 524] on div at bounding box center [572, 281] width 1144 height 563
type input "$ 0,00"
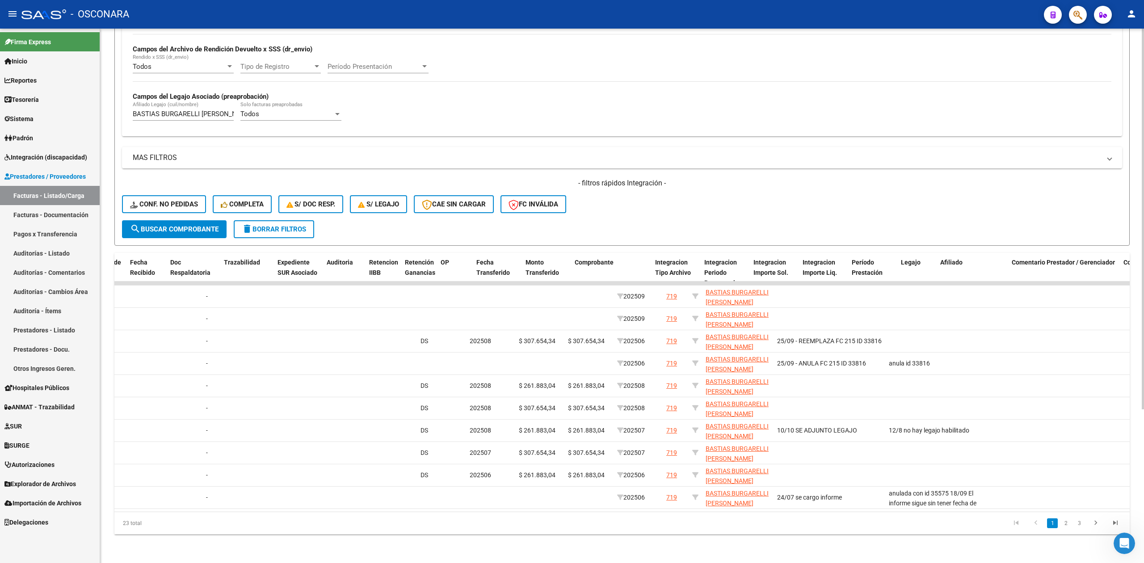
scroll to position [0, 0]
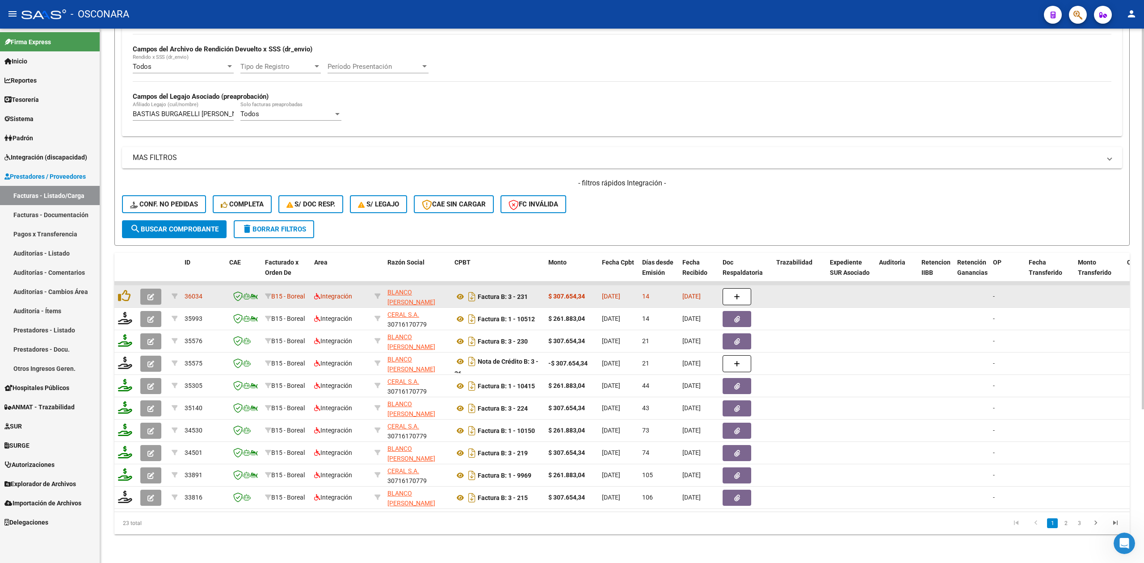
click at [153, 294] on icon "button" at bounding box center [150, 297] width 7 height 7
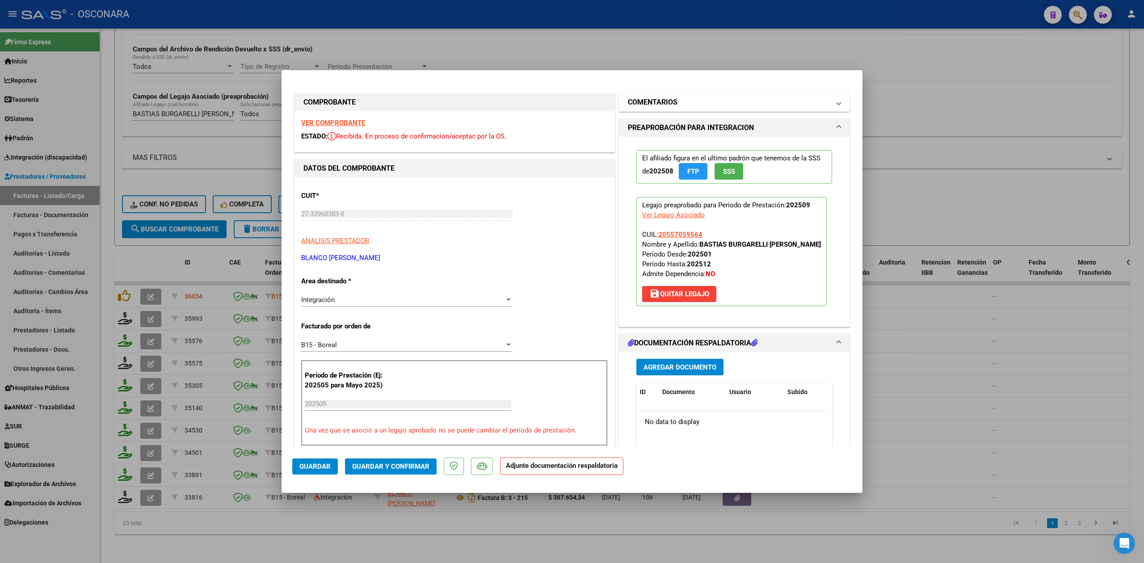
click at [665, 108] on mat-expansion-panel-header "COMENTARIOS" at bounding box center [734, 102] width 231 height 18
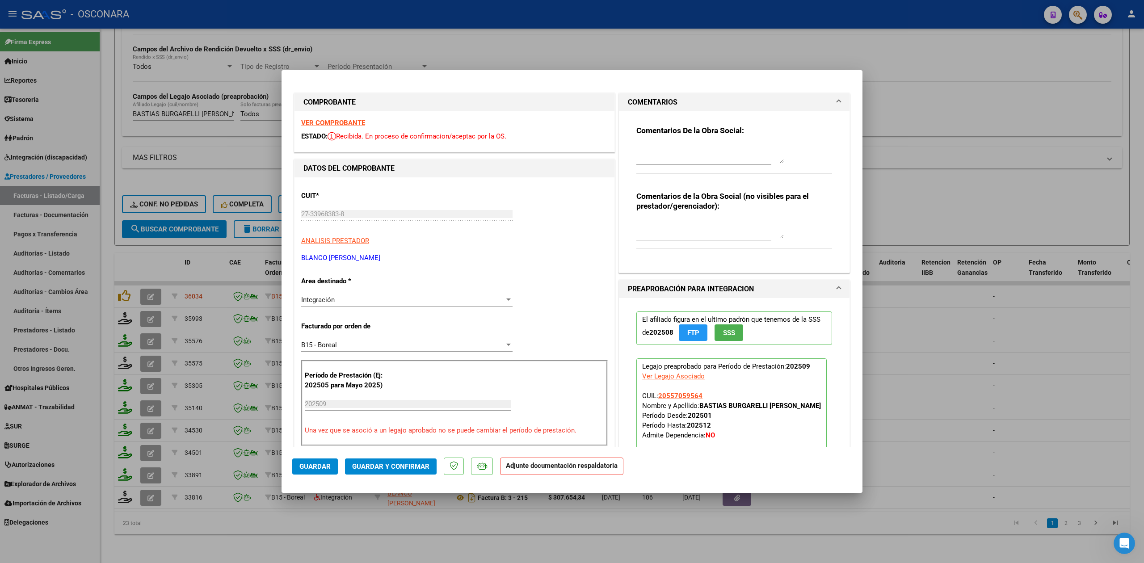
click at [666, 154] on textarea at bounding box center [709, 154] width 147 height 18
drag, startPoint x: 744, startPoint y: 154, endPoint x: 603, endPoint y: 160, distance: 141.8
click at [603, 160] on div "COMPROBANTE VER COMPROBANTE ESTADO: Recibida. En proceso de confirmacion/acepta…" at bounding box center [571, 517] width 559 height 853
type textarea "15/10 no hay planilla de asistencia"
click at [319, 465] on span "Guardar" at bounding box center [314, 466] width 31 height 8
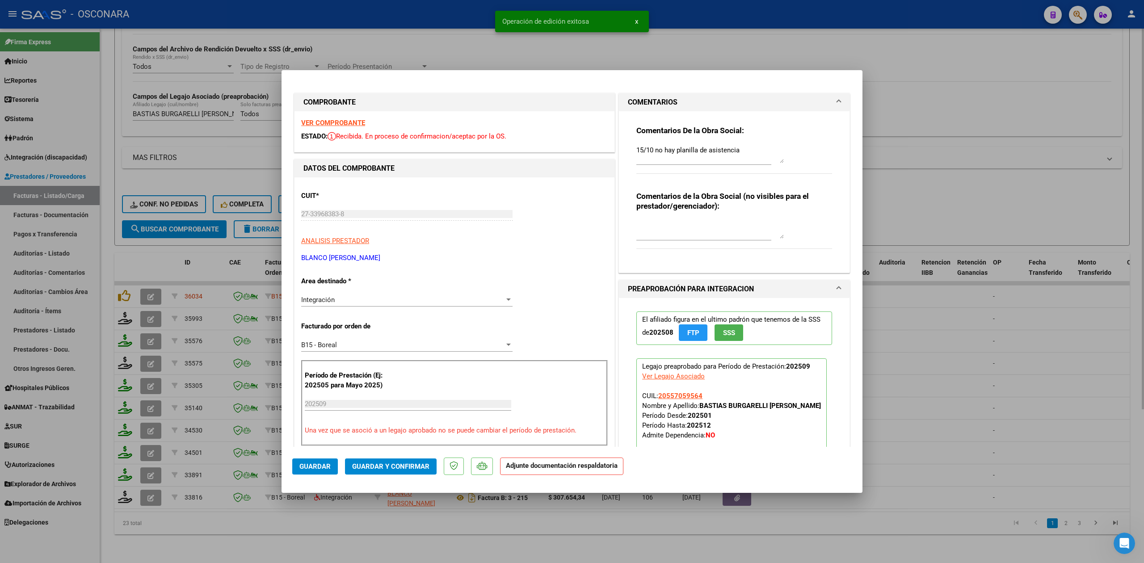
click at [354, 529] on div at bounding box center [572, 281] width 1144 height 563
type input "$ 0,00"
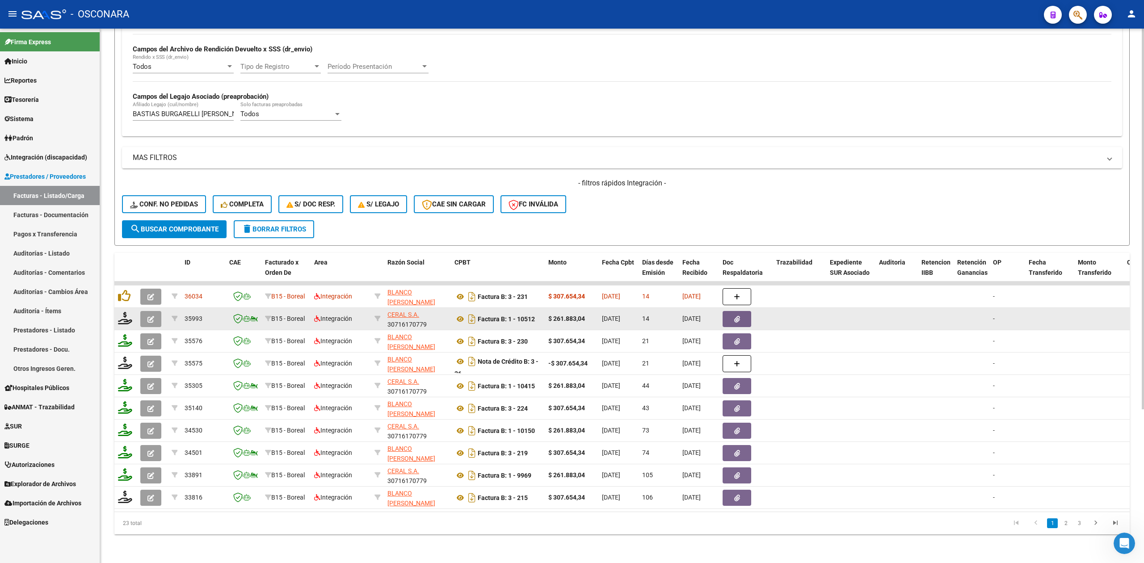
click at [151, 316] on icon "button" at bounding box center [150, 319] width 7 height 7
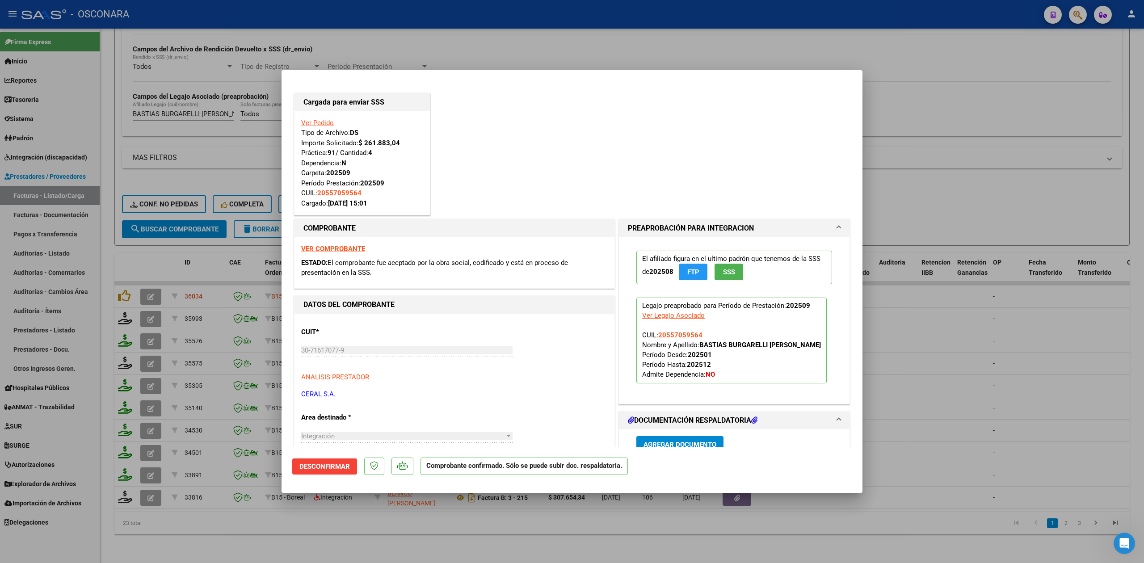
click at [287, 526] on div at bounding box center [572, 281] width 1144 height 563
type input "$ 0,00"
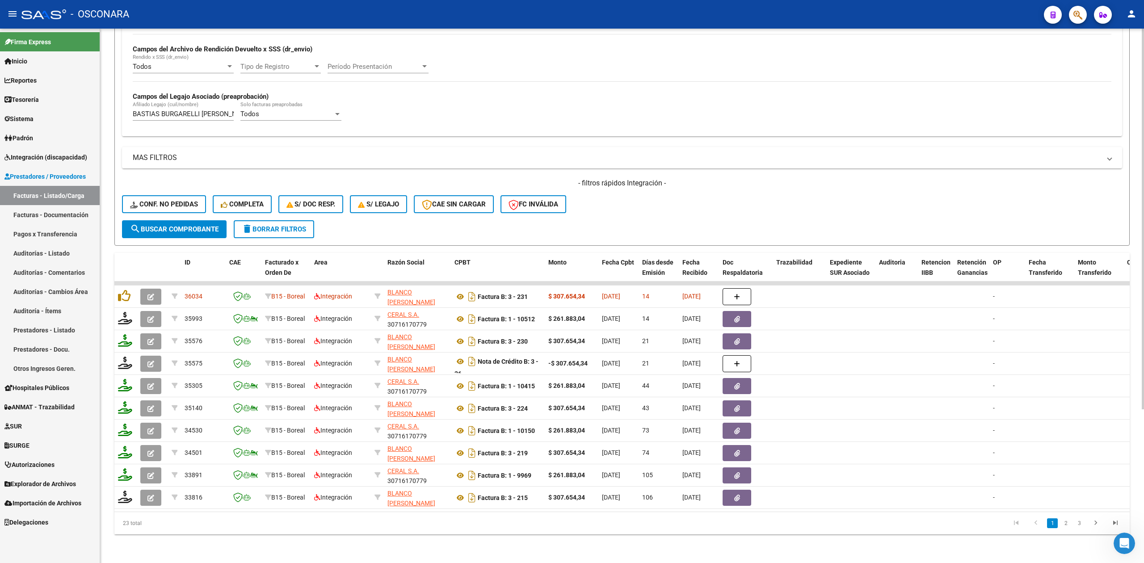
click at [615, 197] on div "- filtros rápidos Integración - Conf. no pedidas Completa S/ Doc Resp. S/ legaj…" at bounding box center [622, 199] width 1000 height 42
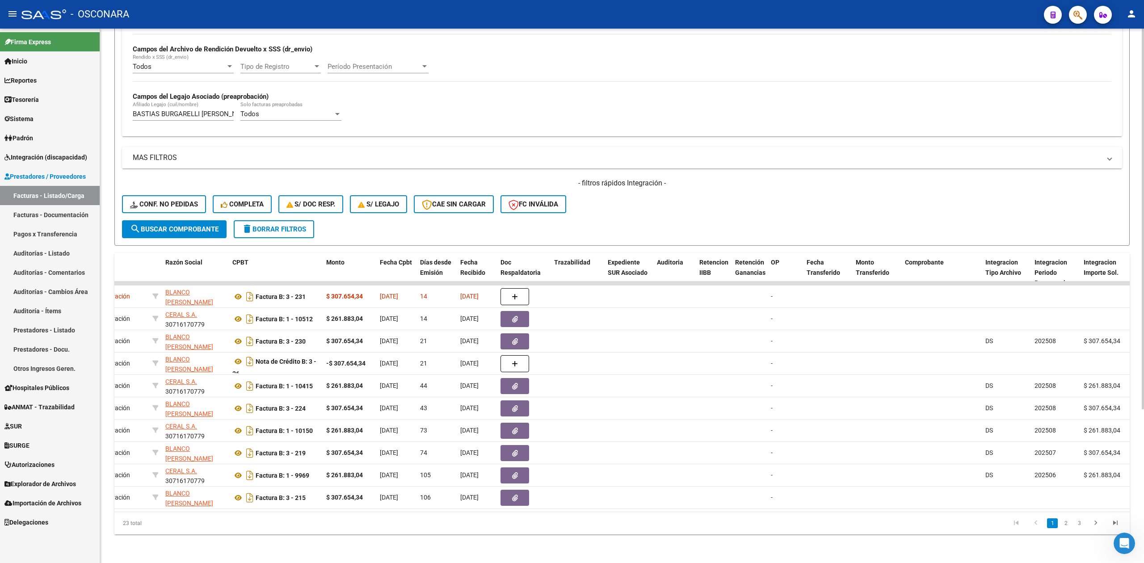
scroll to position [0, 25]
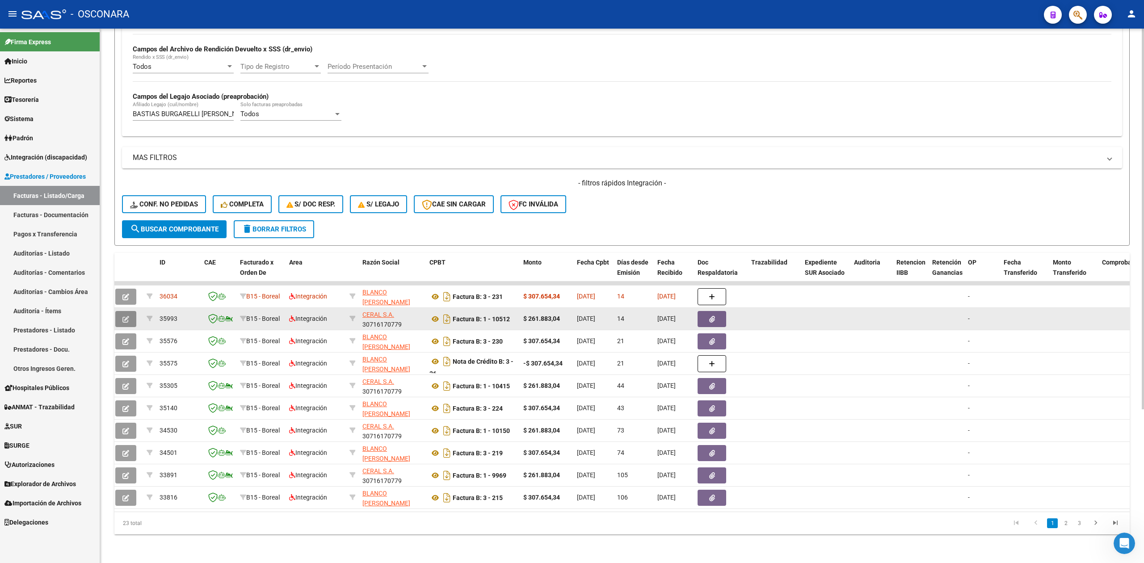
click at [127, 316] on icon "button" at bounding box center [125, 319] width 7 height 7
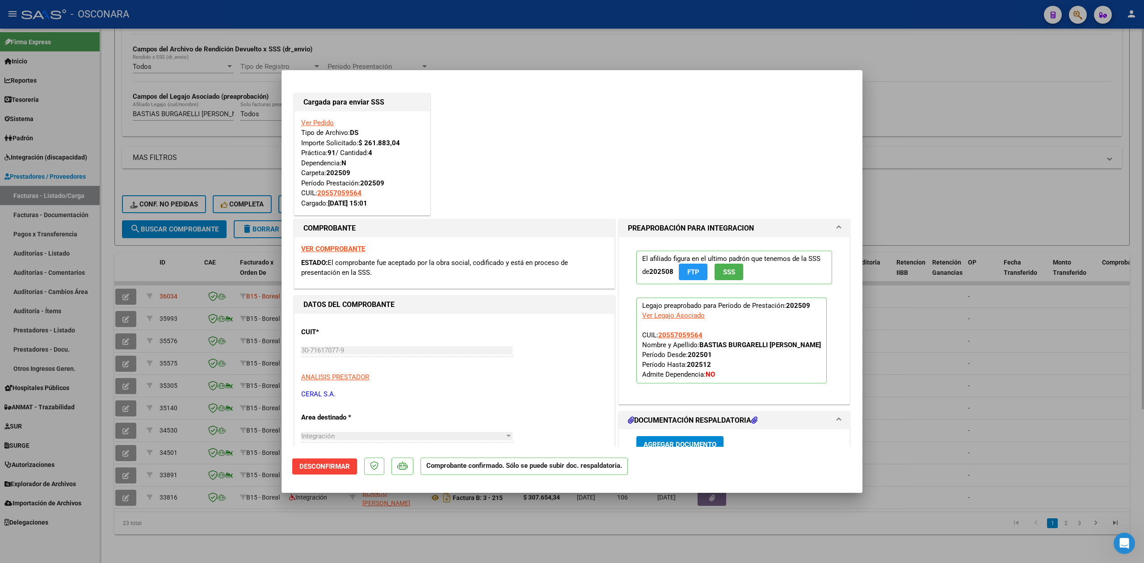
click at [430, 515] on div at bounding box center [572, 281] width 1144 height 563
type input "$ 0,00"
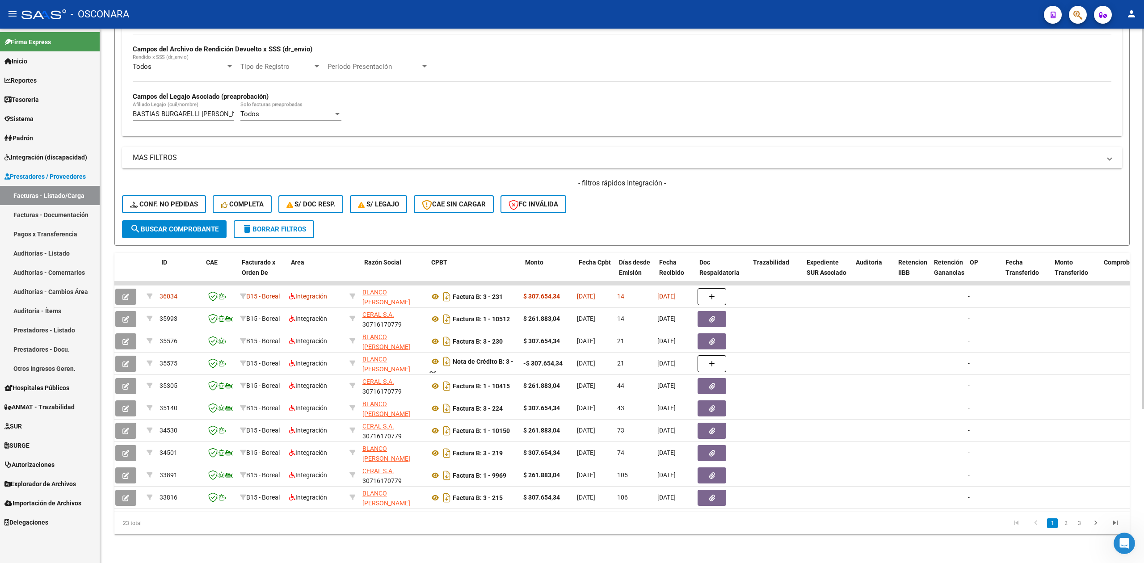
scroll to position [0, 0]
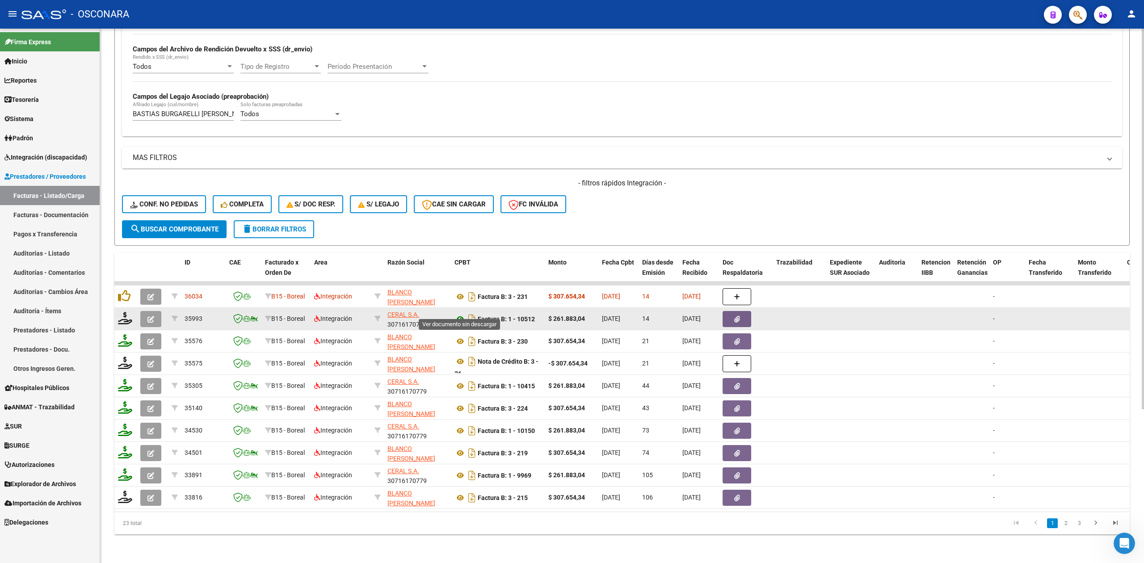
click at [458, 314] on icon at bounding box center [460, 319] width 12 height 11
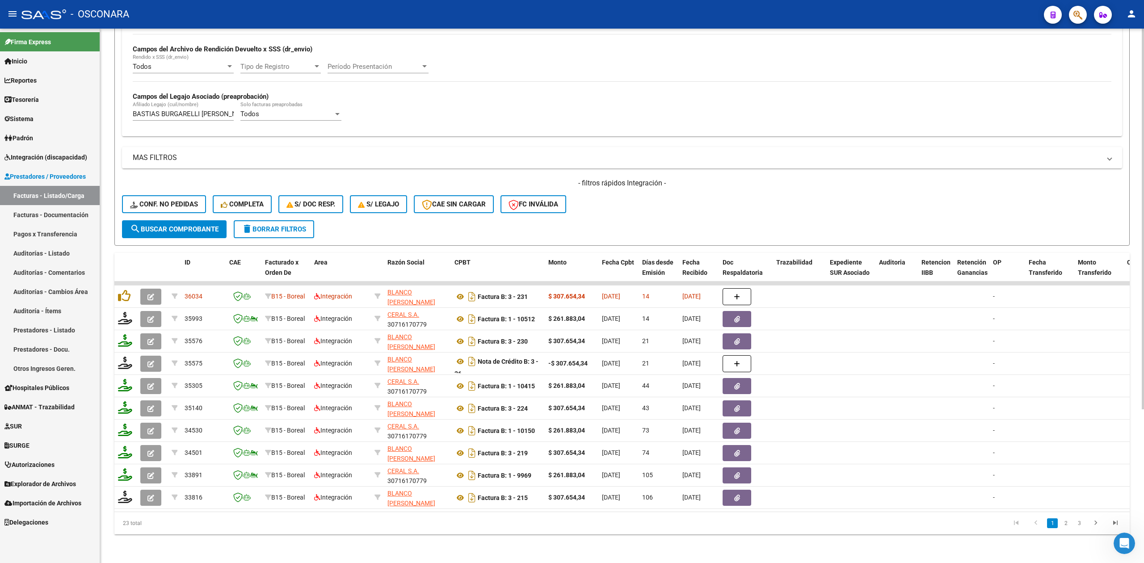
click at [609, 201] on div "- filtros rápidos Integración - Conf. no pedidas Completa S/ Doc Resp. S/ legaj…" at bounding box center [622, 199] width 1000 height 42
drag, startPoint x: 609, startPoint y: 201, endPoint x: 617, endPoint y: 201, distance: 8.1
click at [617, 201] on div "- filtros rápidos Integración - Conf. no pedidas Completa S/ Doc Resp. S/ legaj…" at bounding box center [622, 199] width 1000 height 42
click at [638, 201] on div "- filtros rápidos Integración - Conf. no pedidas Completa S/ Doc Resp. S/ legaj…" at bounding box center [622, 199] width 1000 height 42
drag, startPoint x: 196, startPoint y: 104, endPoint x: 76, endPoint y: 111, distance: 120.0
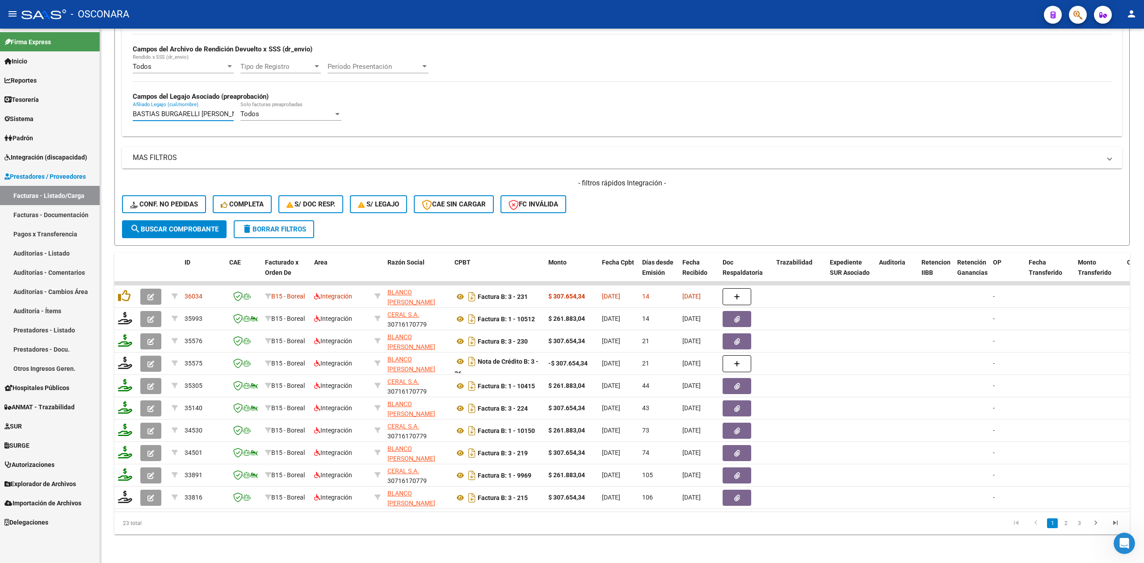
click at [76, 111] on mat-sidenav-container "Firma Express Inicio Calendario SSS Instructivos Contacto OS Reportes Ingresos …" at bounding box center [572, 296] width 1144 height 534
type input "N"
paste input "[PERSON_NAME]"
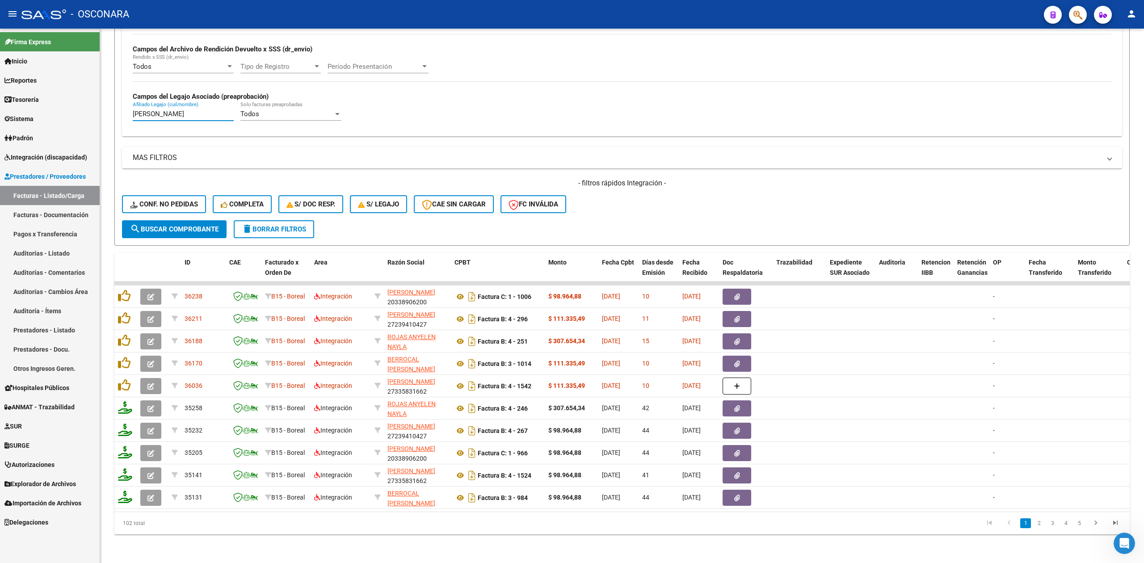
type input "[PERSON_NAME]"
click at [635, 195] on div "- filtros rápidos Integración - Conf. no pedidas Completa S/ Doc Resp. S/ legaj…" at bounding box center [622, 199] width 1000 height 42
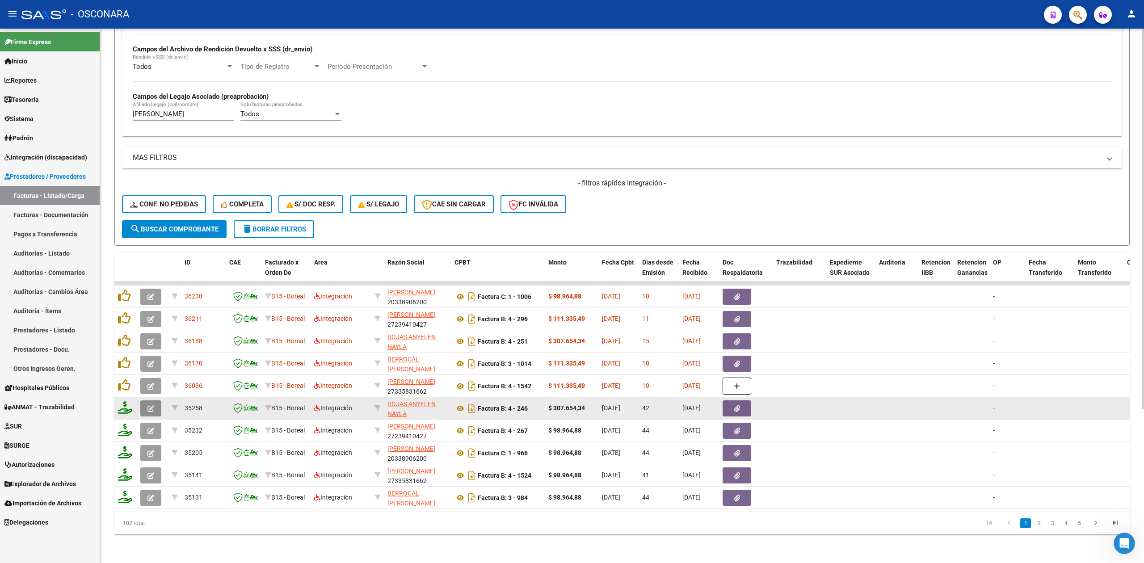
click at [152, 405] on icon "button" at bounding box center [150, 408] width 7 height 7
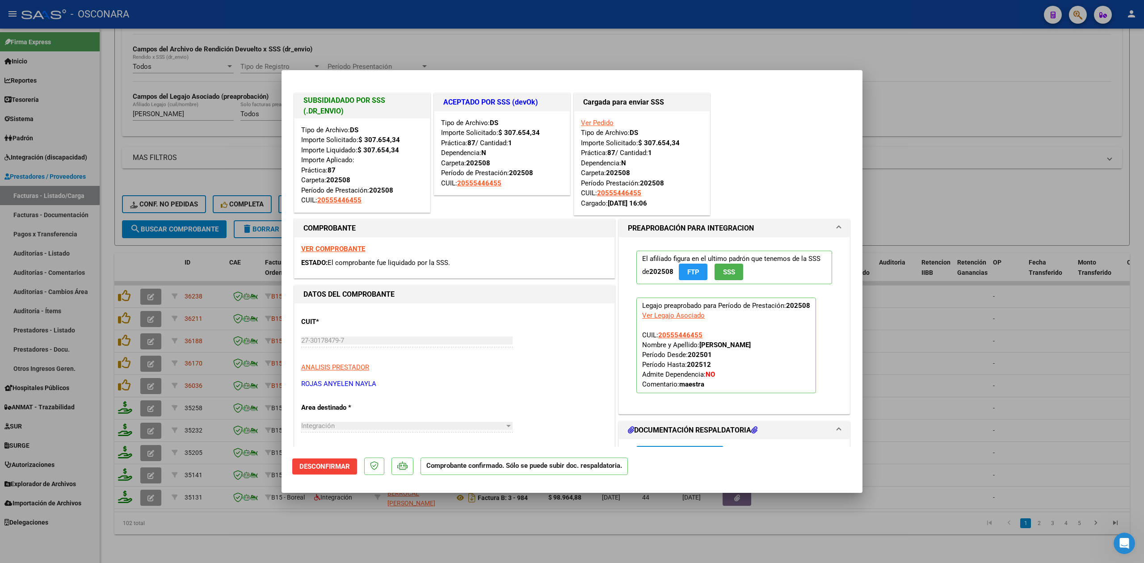
click at [408, 530] on div at bounding box center [572, 281] width 1144 height 563
type input "$ 0,00"
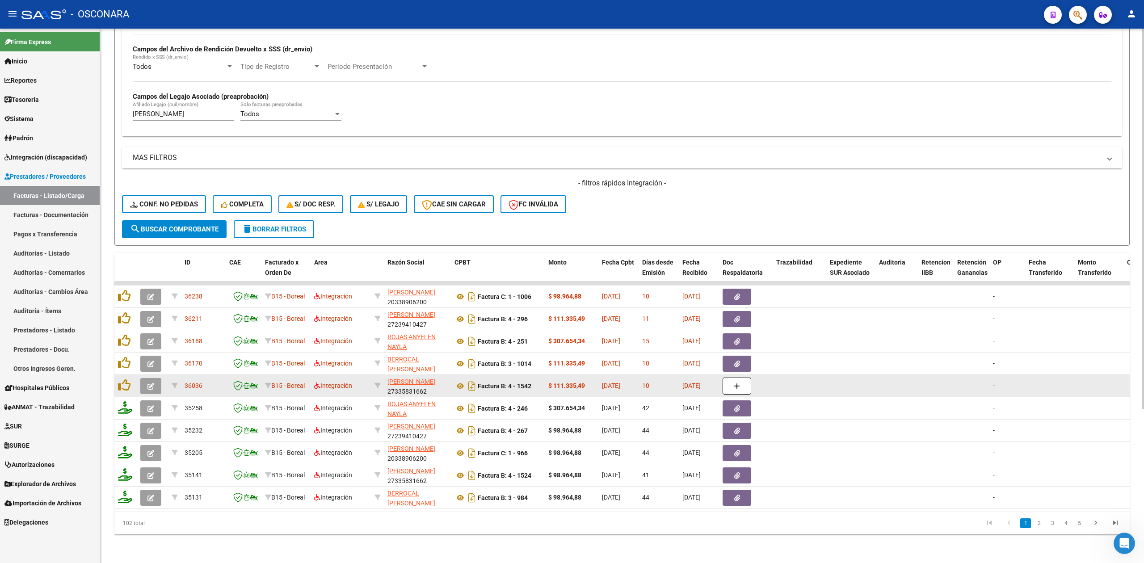
click at [143, 378] on button "button" at bounding box center [150, 386] width 21 height 16
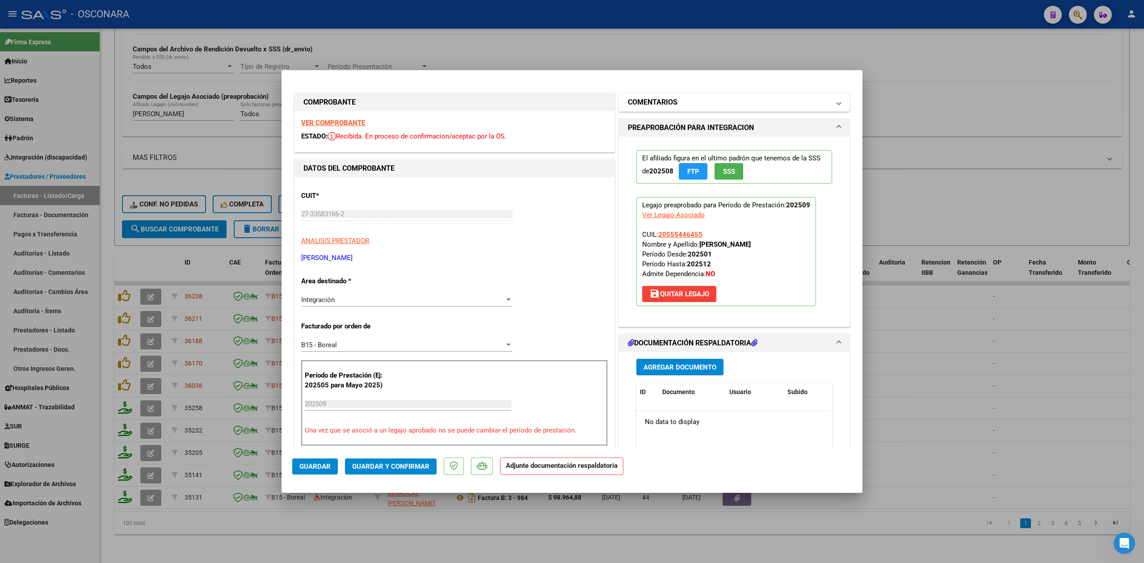
click at [656, 99] on h1 "COMENTARIOS" at bounding box center [653, 102] width 50 height 11
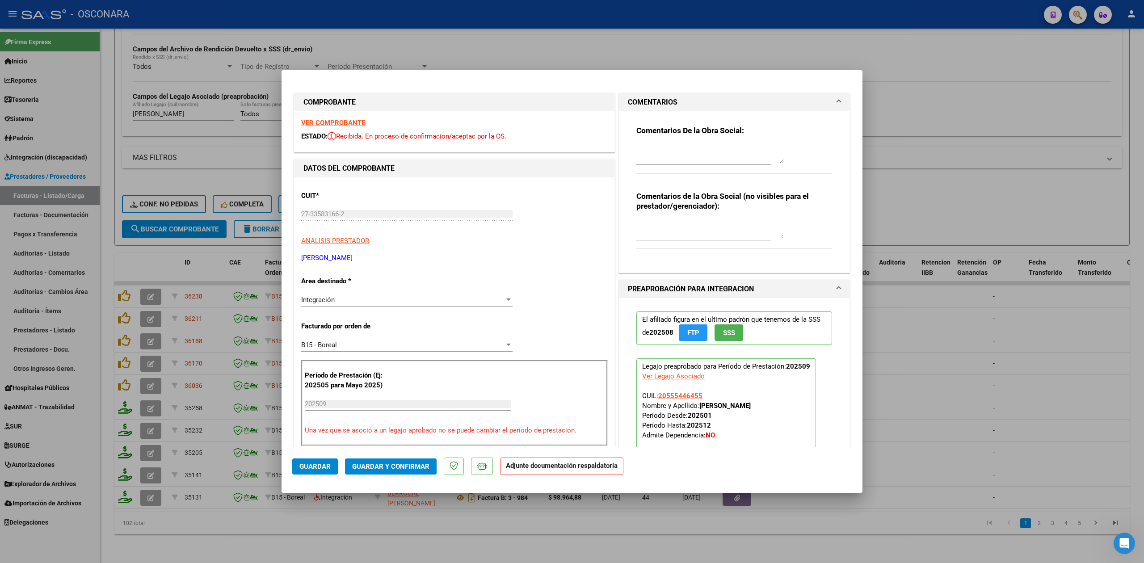
click at [663, 155] on textarea at bounding box center [709, 154] width 147 height 18
drag, startPoint x: 743, startPoint y: 146, endPoint x: 422, endPoint y: 150, distance: 320.8
click at [422, 150] on div "COMPROBANTE VER COMPROBANTE ESTADO: Recibida. En proceso de confirmacion/acepta…" at bounding box center [571, 517] width 559 height 853
type textarea "15/10 no hay planilla de asistencia"
click at [295, 465] on button "Guardar" at bounding box center [315, 466] width 46 height 16
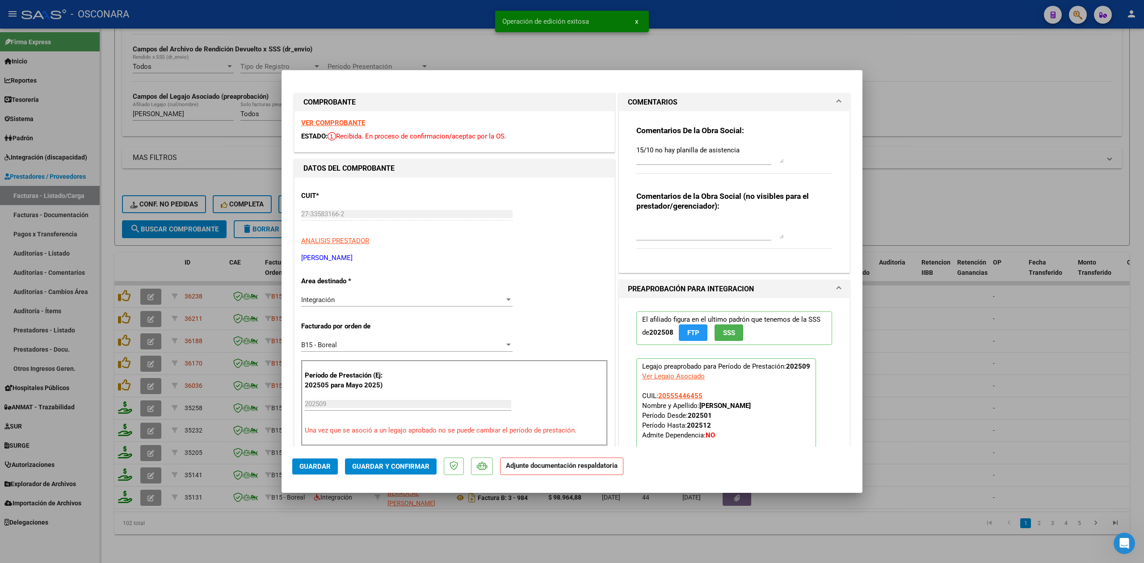
click at [369, 535] on div at bounding box center [572, 281] width 1144 height 563
type input "$ 0,00"
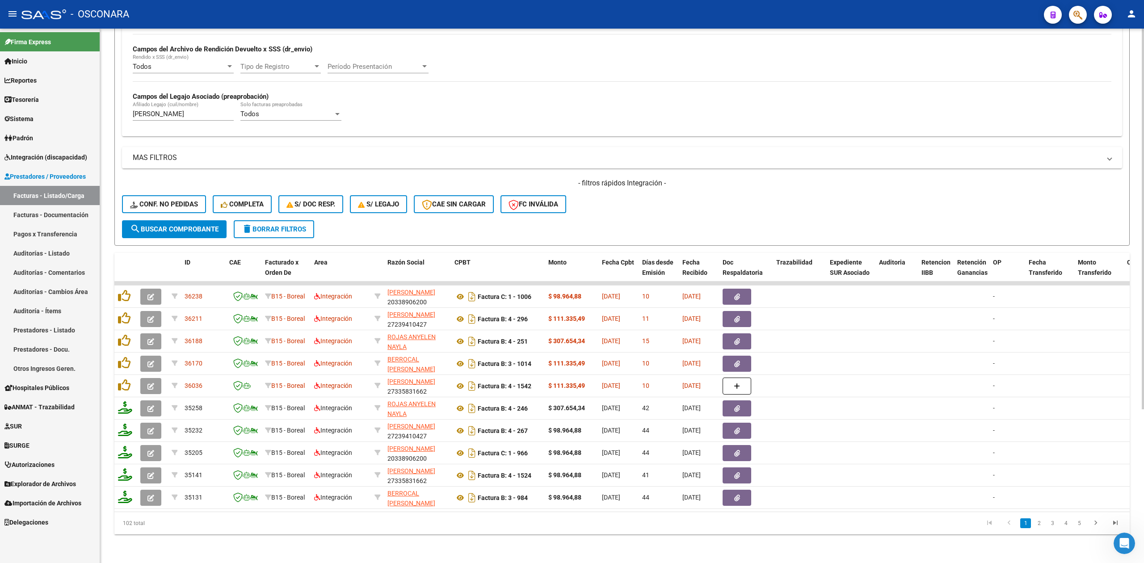
click at [573, 210] on div "- filtros rápidos Integración - Conf. no pedidas Completa S/ Doc Resp. S/ legaj…" at bounding box center [622, 199] width 1000 height 42
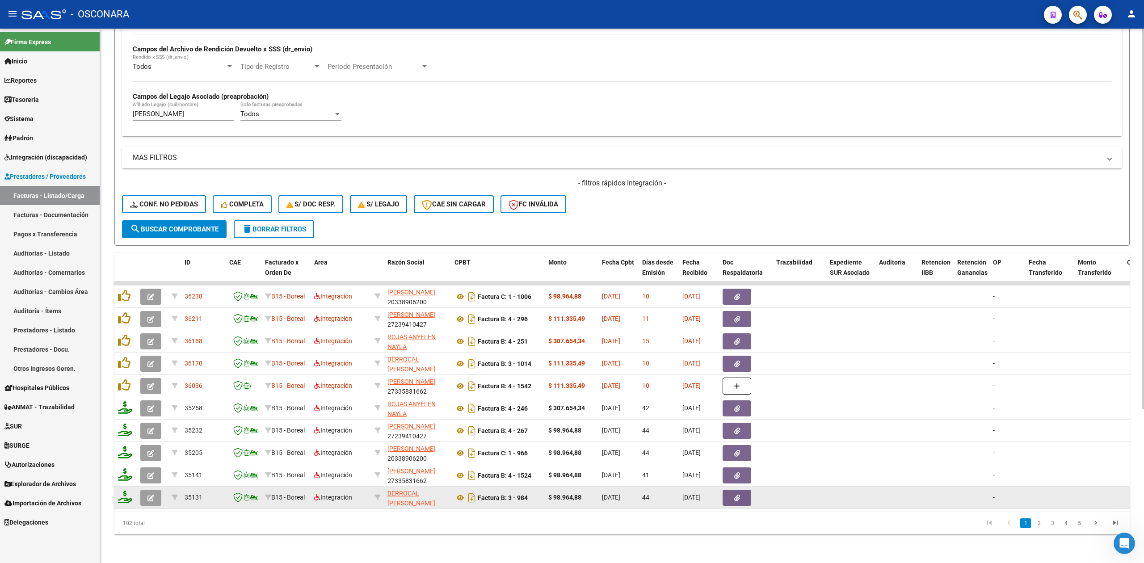
click at [154, 490] on button "button" at bounding box center [150, 498] width 21 height 16
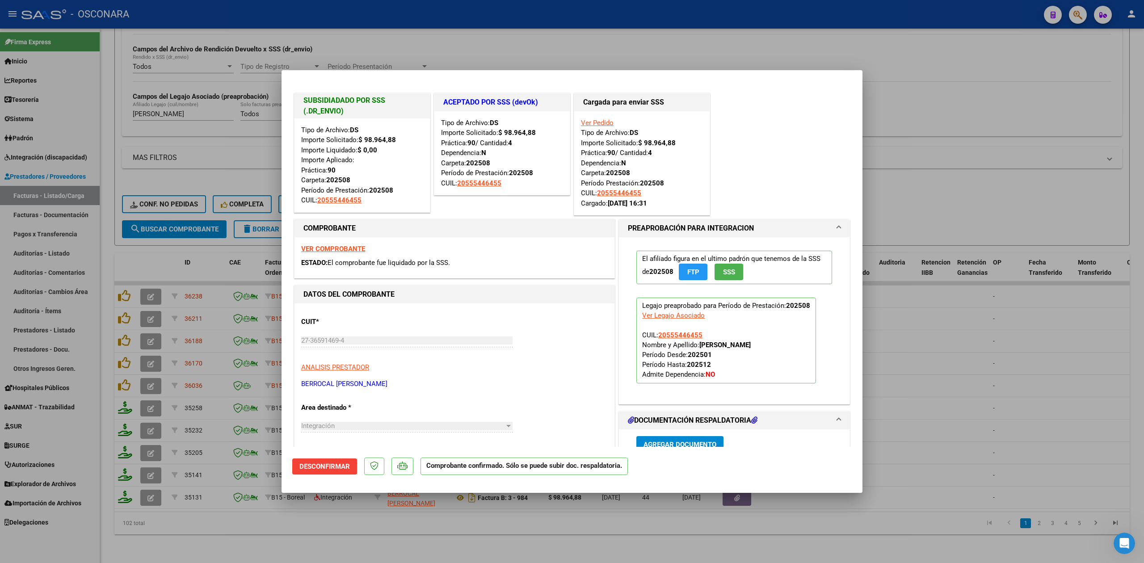
click at [311, 542] on div at bounding box center [572, 281] width 1144 height 563
type input "$ 0,00"
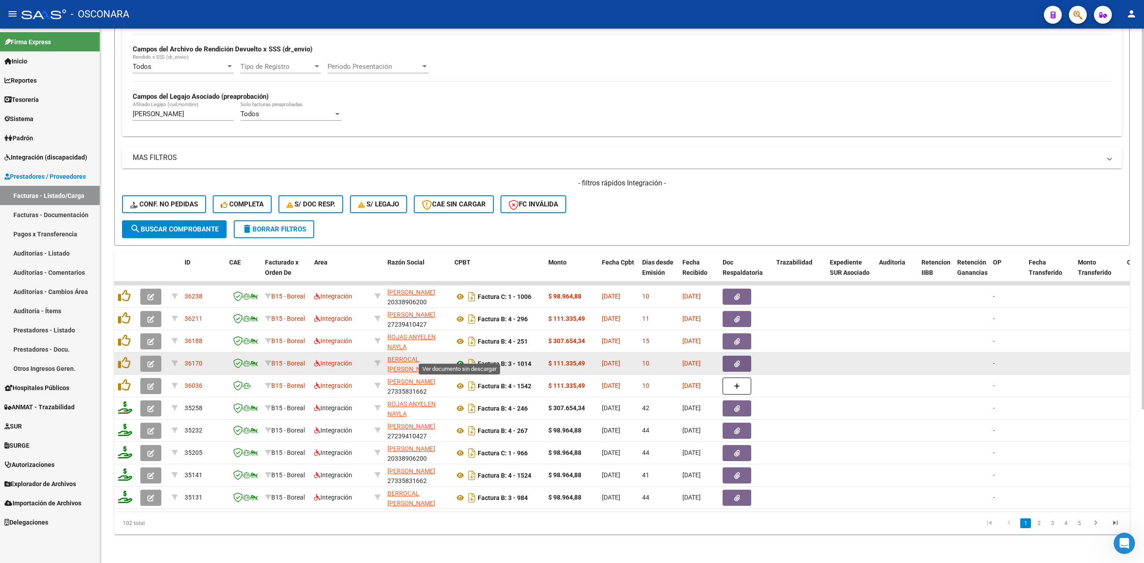
click at [461, 358] on icon at bounding box center [460, 363] width 12 height 11
click at [733, 356] on button "button" at bounding box center [736, 364] width 29 height 16
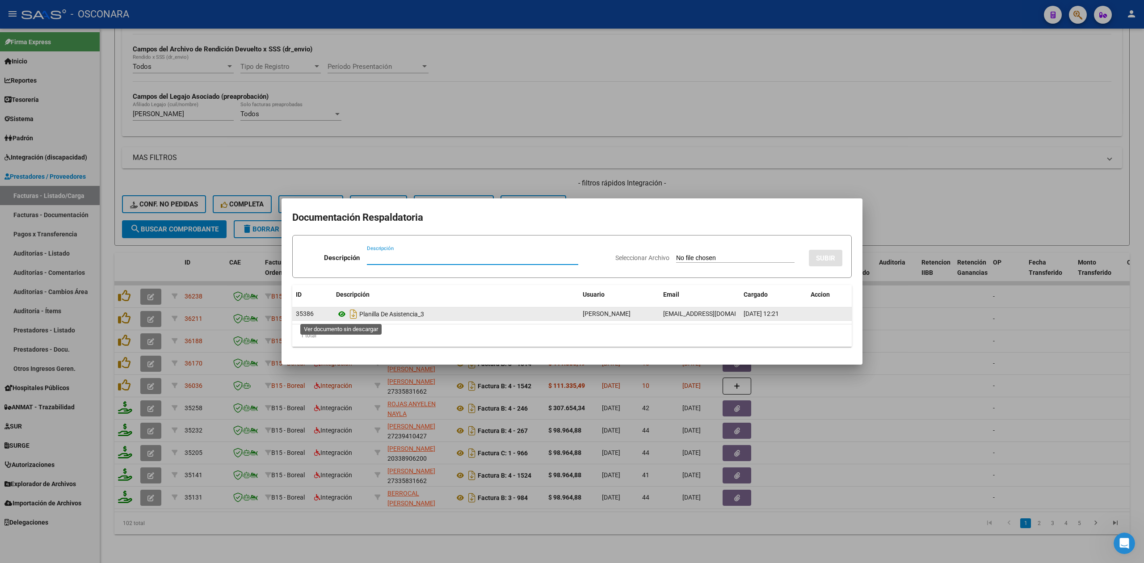
click at [340, 310] on icon at bounding box center [342, 314] width 12 height 11
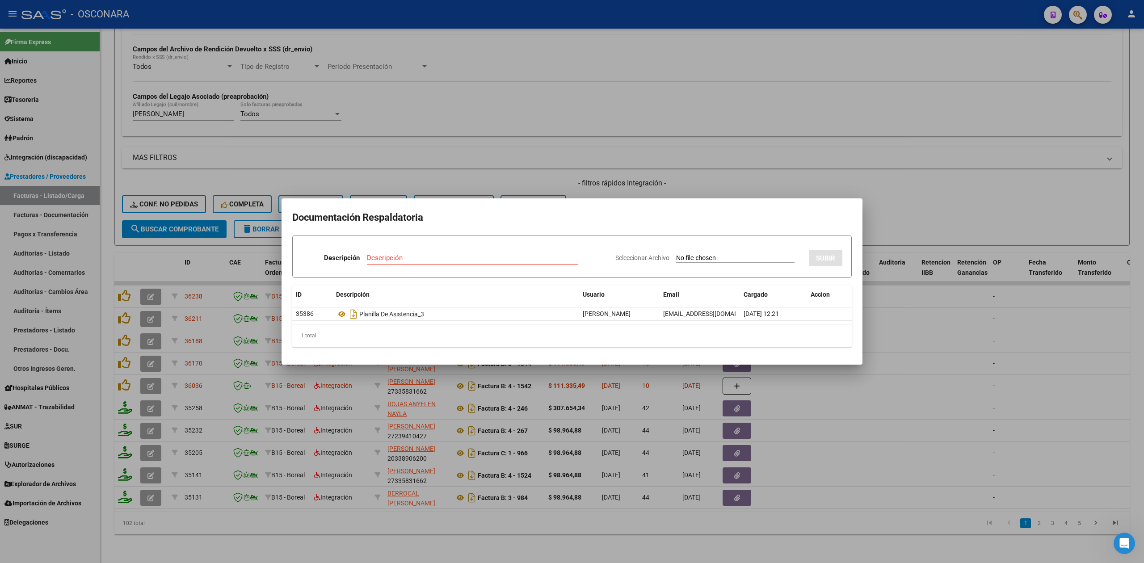
click at [581, 189] on div at bounding box center [572, 281] width 1144 height 563
